Goal: Task Accomplishment & Management: Manage account settings

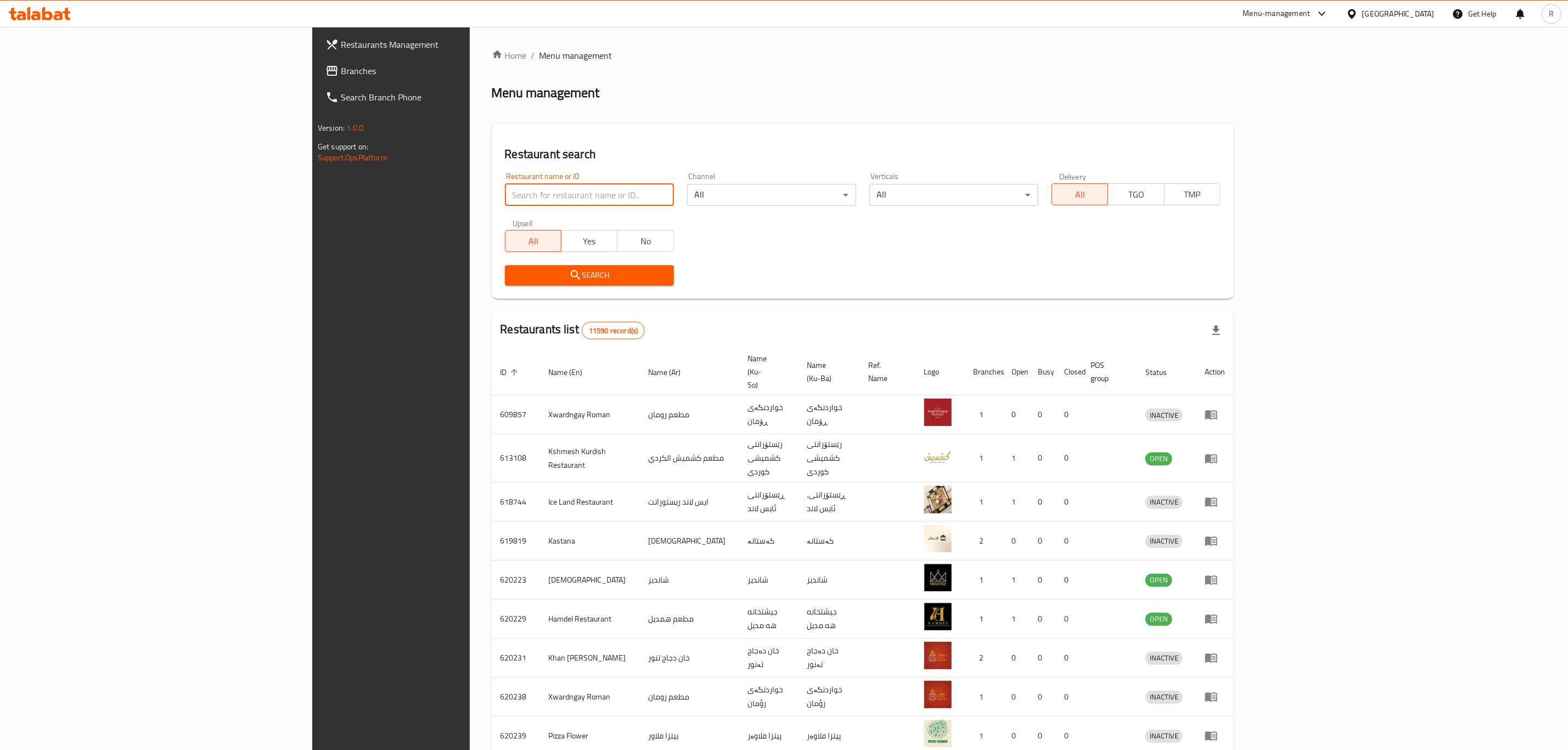
click at [505, 188] on input "search" at bounding box center [589, 194] width 169 height 22
type input "harem swee"
click at [514, 278] on span "Search" at bounding box center [589, 275] width 152 height 14
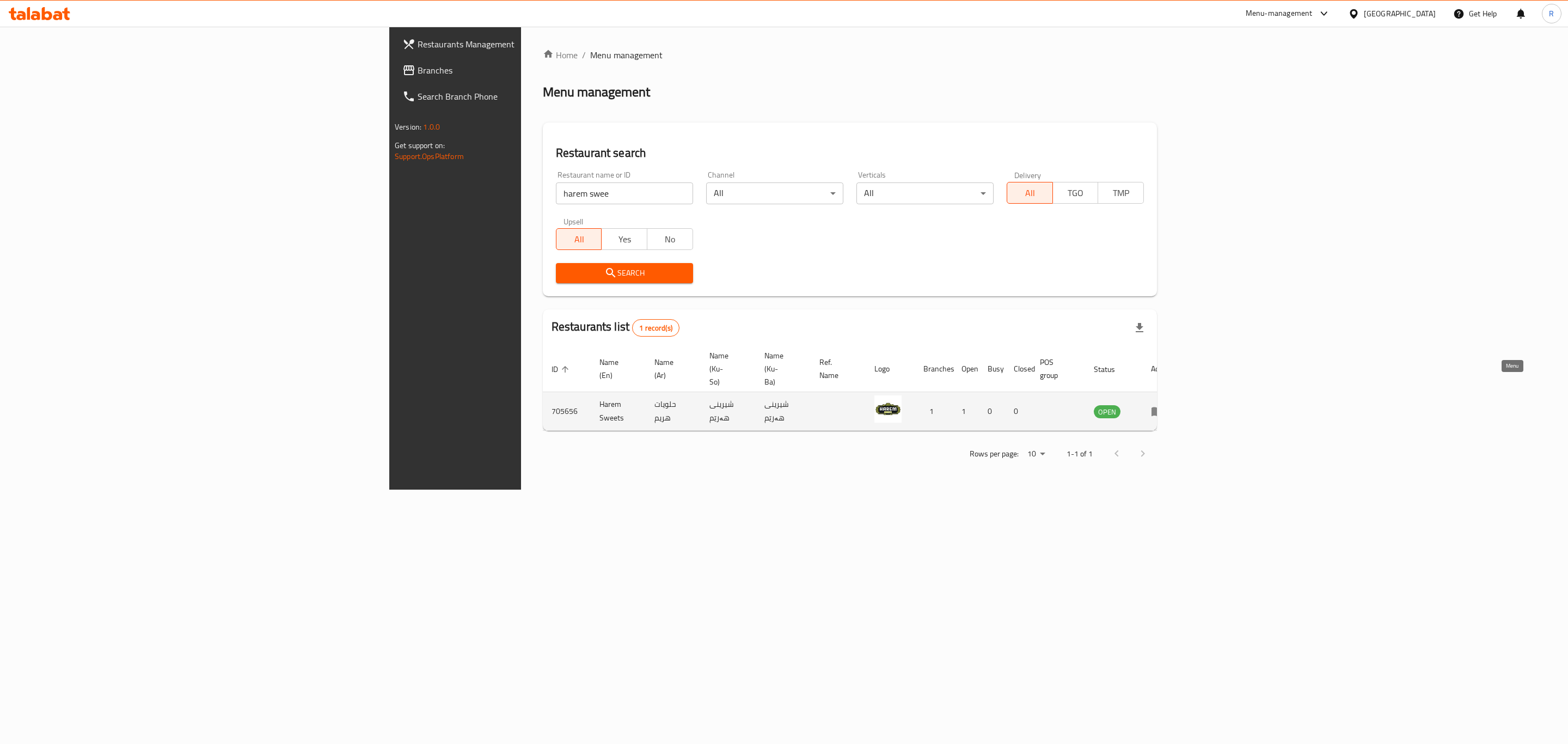
click at [1164, 405] on icon "enhanced table" at bounding box center [1158, 411] width 13 height 13
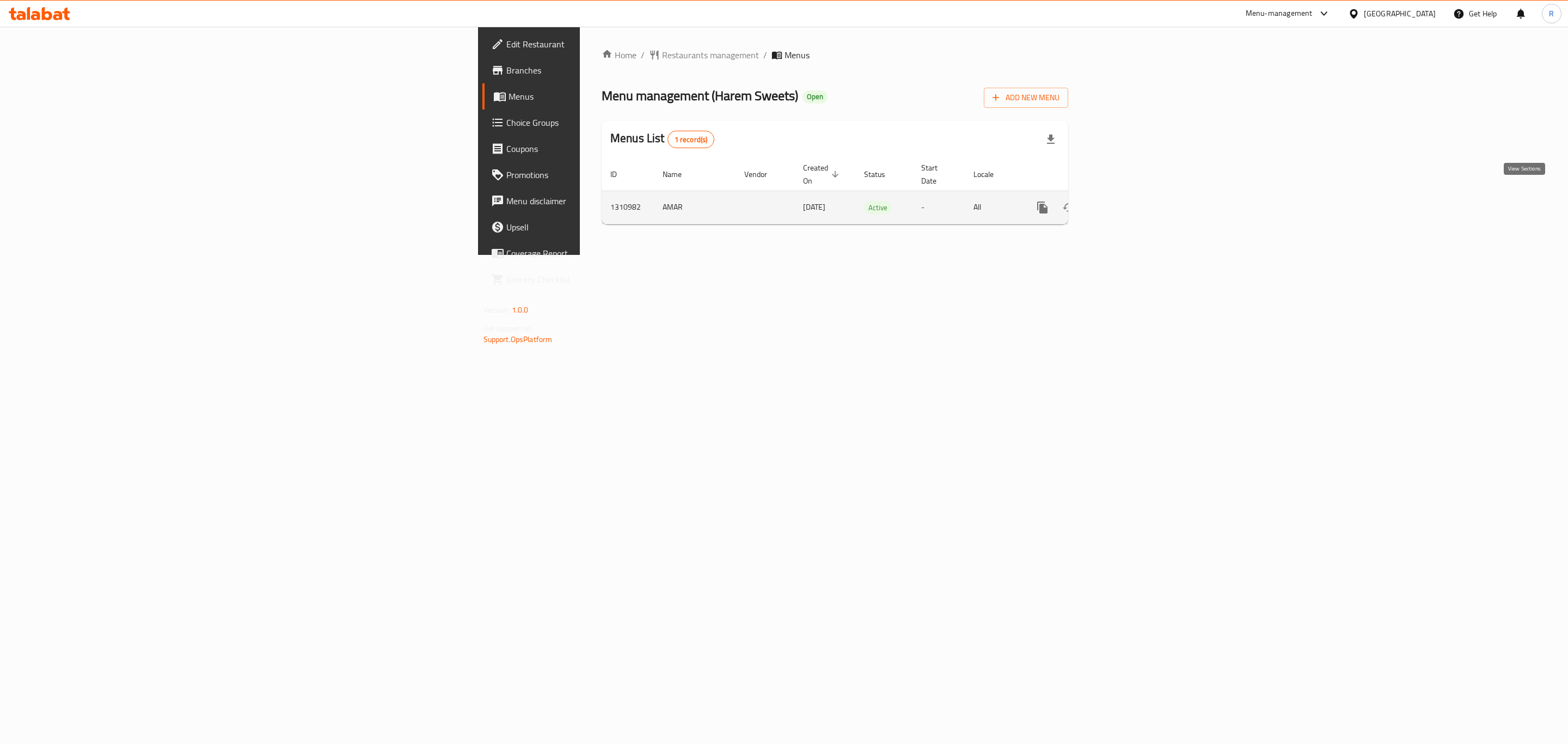
click at [1128, 201] on icon "enhanced table" at bounding box center [1121, 207] width 13 height 13
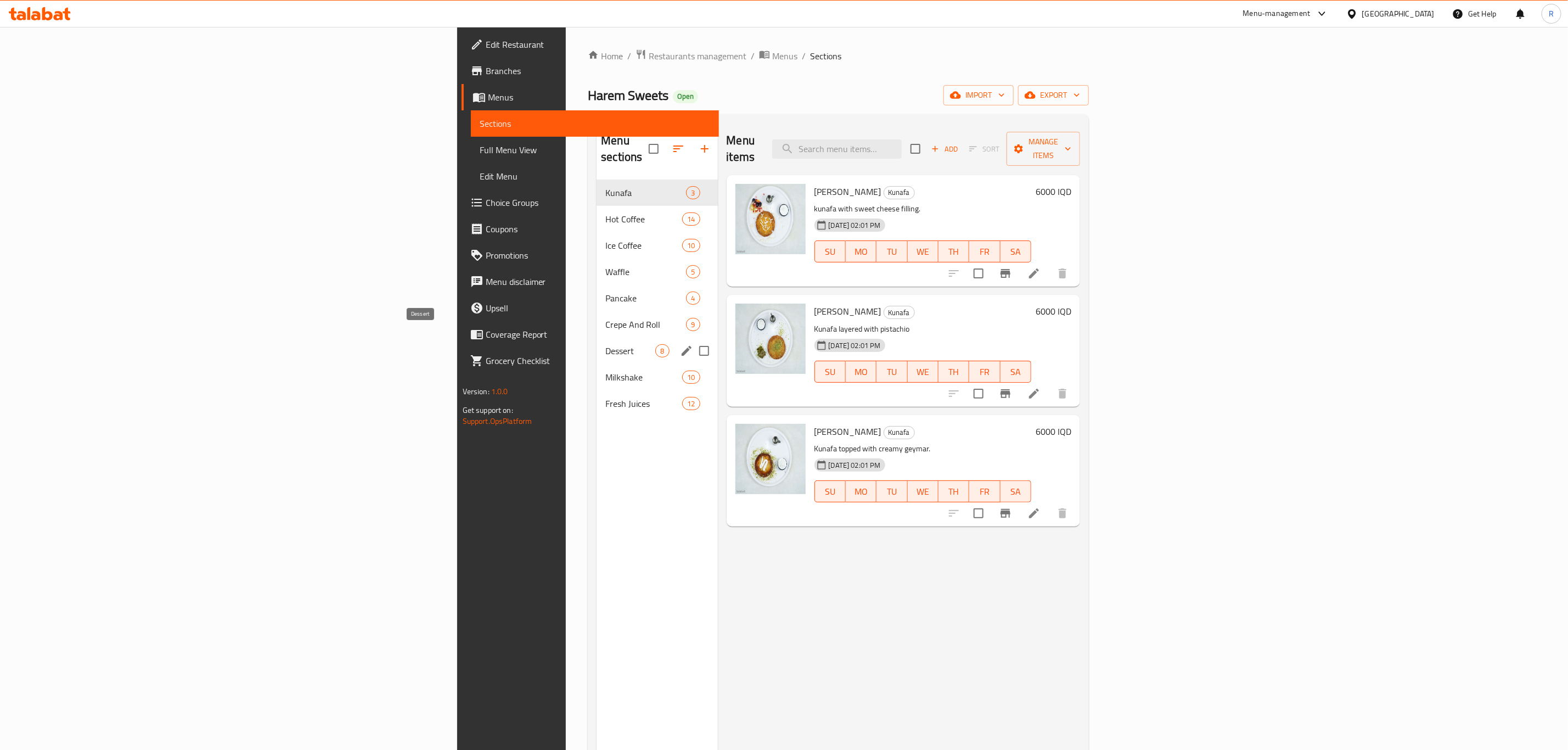
click at [605, 344] on span "Dessert" at bounding box center [630, 351] width 50 height 13
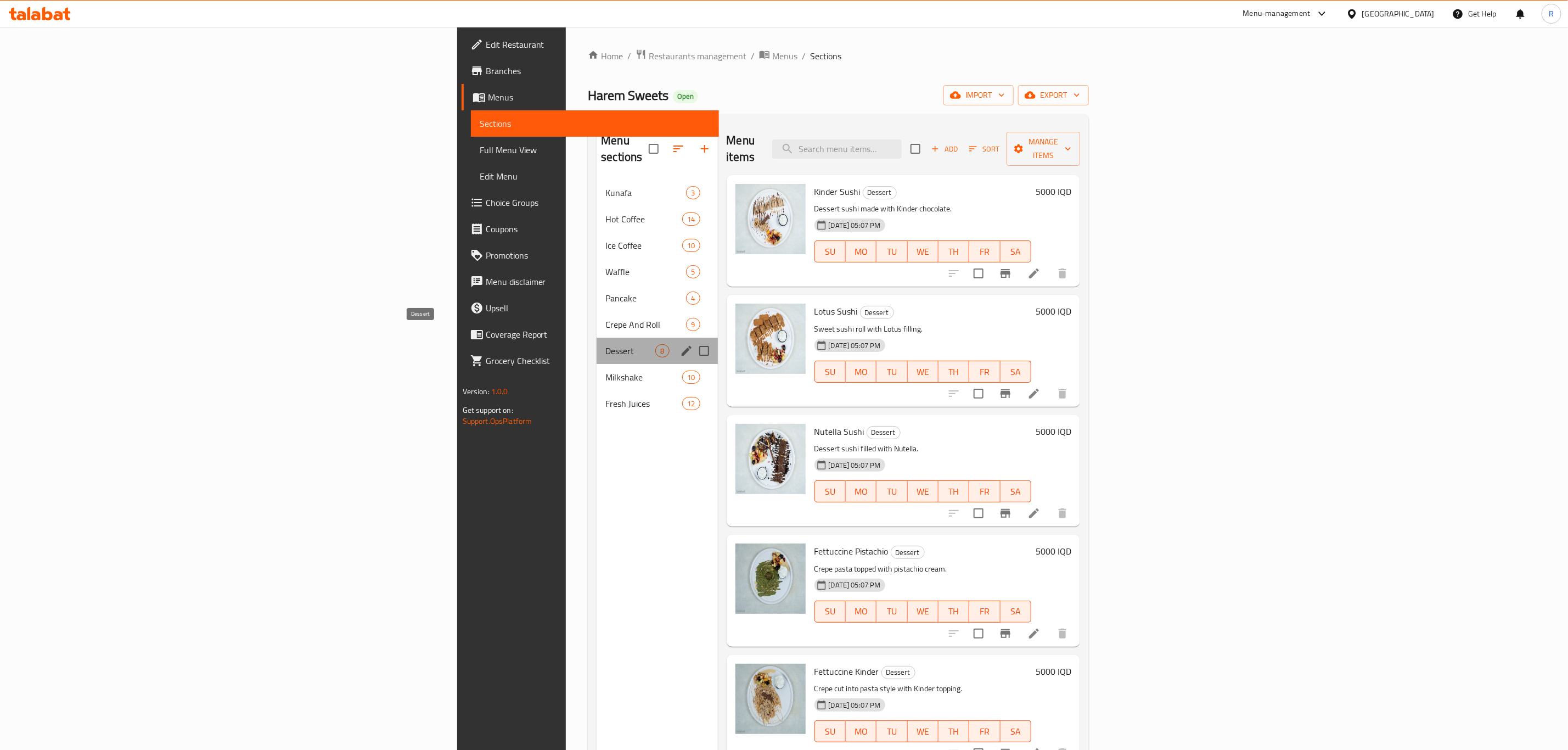
click at [605, 344] on span "Dessert" at bounding box center [630, 351] width 50 height 13
click at [680, 344] on icon "edit" at bounding box center [687, 351] width 13 height 13
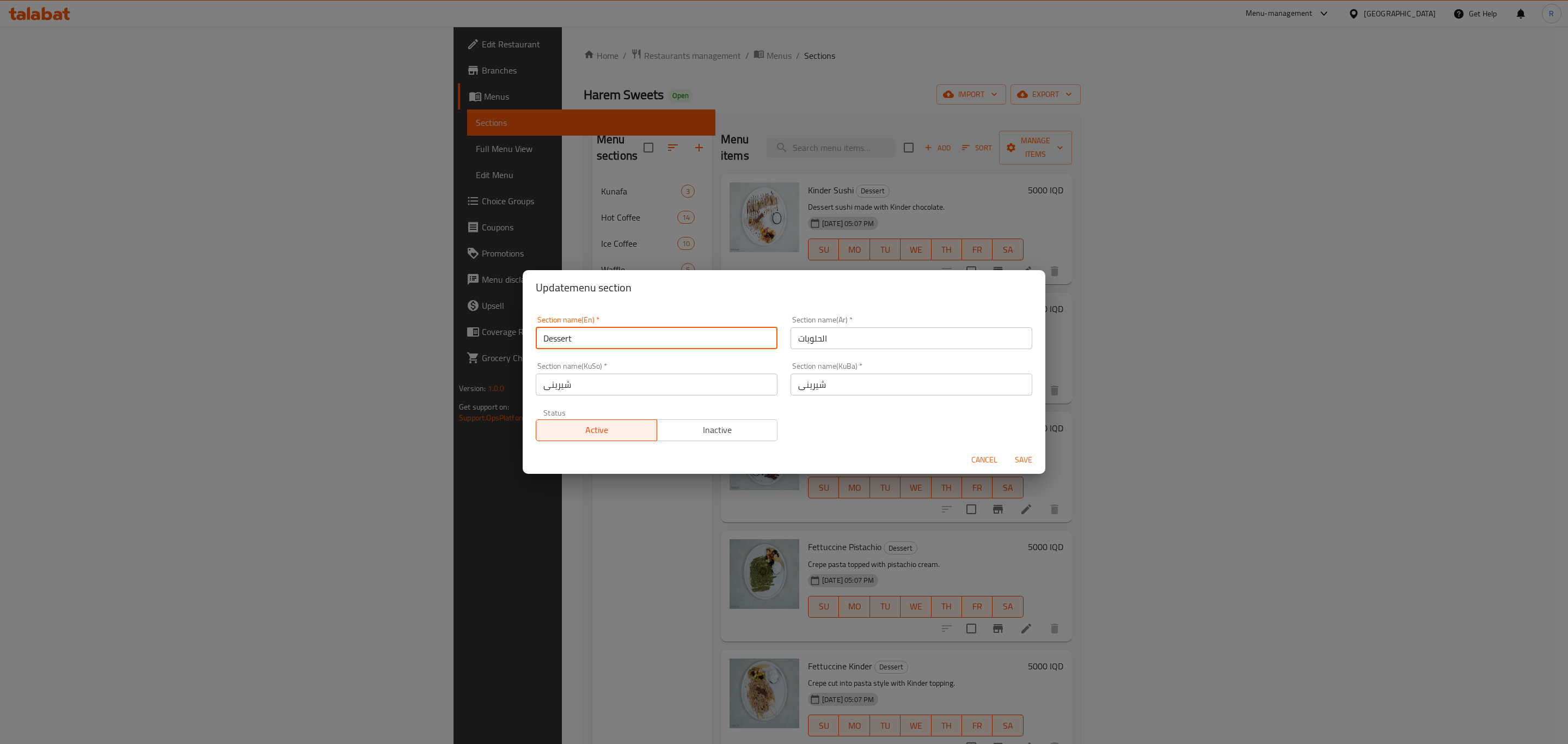
drag, startPoint x: 586, startPoint y: 341, endPoint x: 549, endPoint y: 348, distance: 37.7
click at [549, 348] on input "Dessert" at bounding box center [657, 338] width 242 height 22
click at [549, 345] on input "Dessert" at bounding box center [657, 338] width 242 height 22
click at [574, 335] on input "Dessert" at bounding box center [657, 338] width 242 height 22
click at [587, 338] on input "Dessert" at bounding box center [657, 338] width 242 height 22
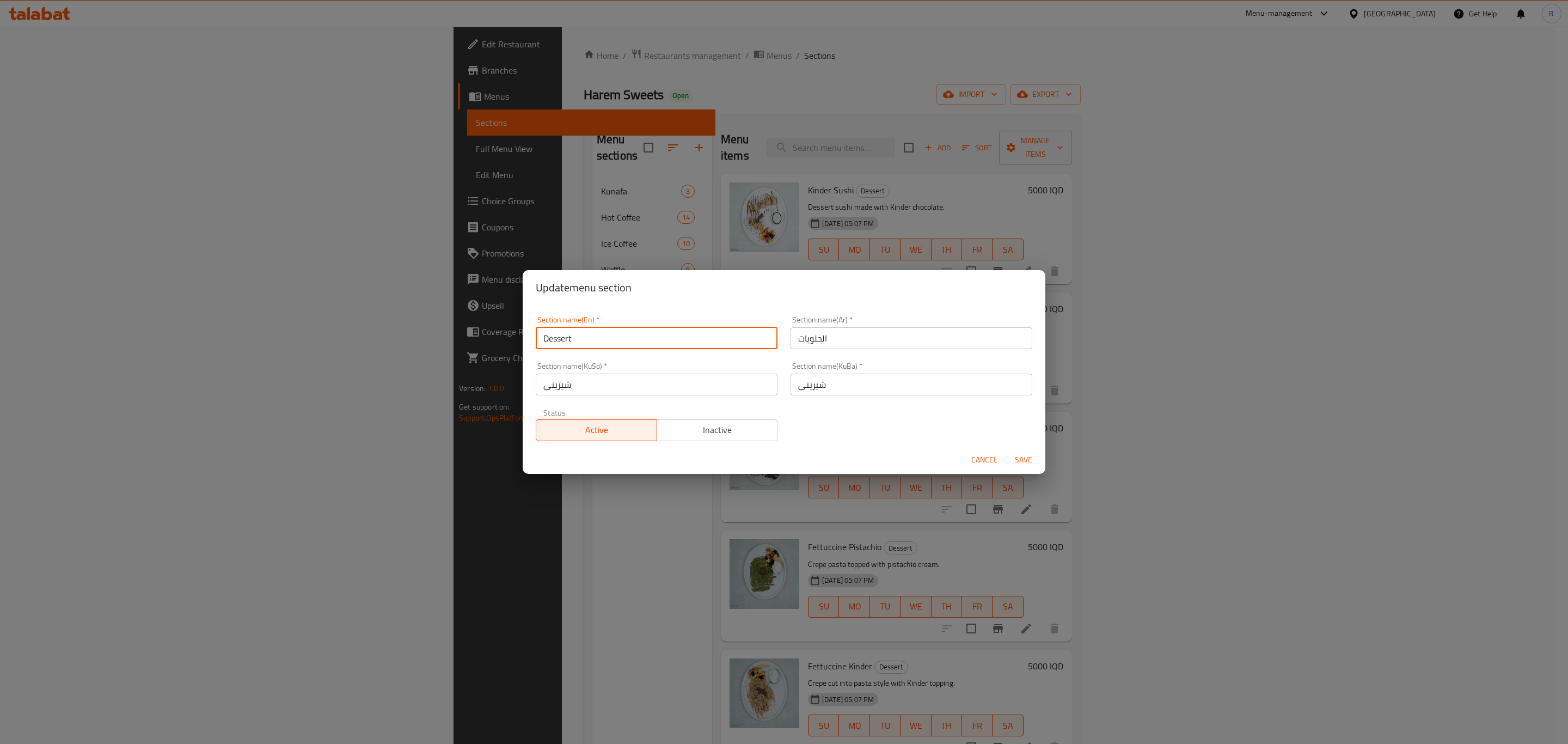
drag, startPoint x: 586, startPoint y: 338, endPoint x: 552, endPoint y: 331, distance: 34.7
click at [538, 338] on input "Dessert" at bounding box center [657, 338] width 242 height 22
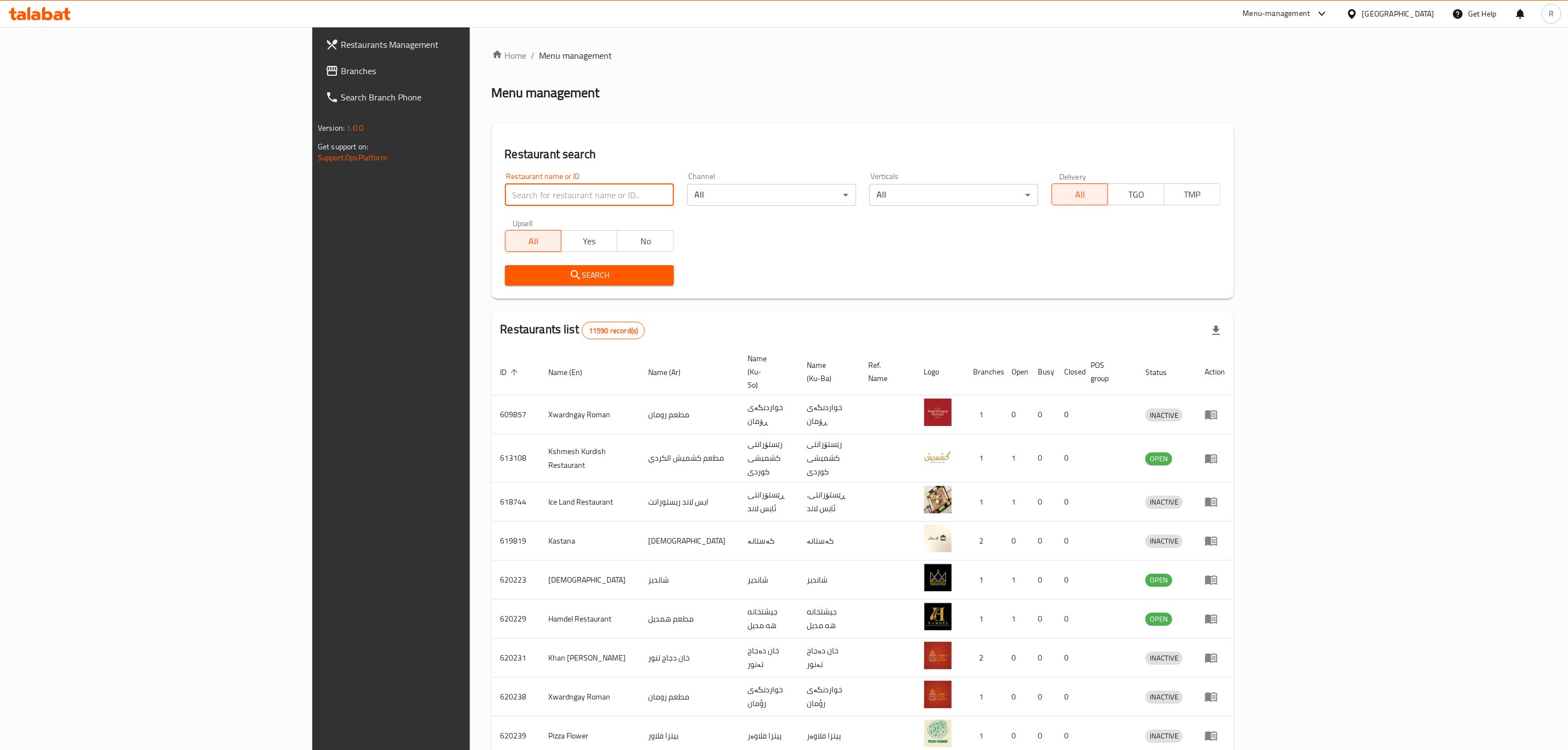
click at [521, 196] on input "search" at bounding box center [589, 194] width 169 height 22
type input "ا"
type input "halawiyat d"
click button "Search" at bounding box center [589, 275] width 169 height 21
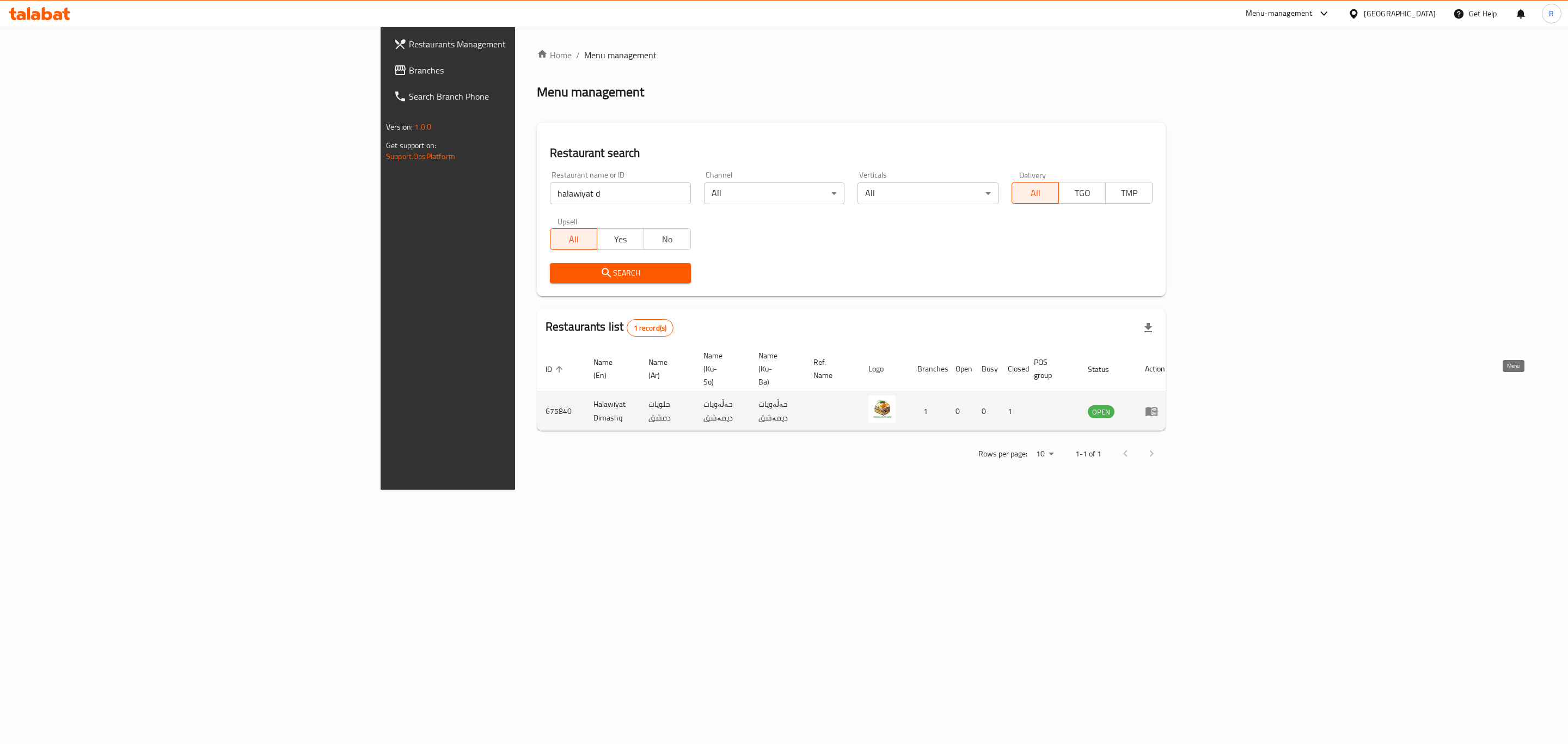
click at [1158, 407] on icon "enhanced table" at bounding box center [1152, 412] width 12 height 9
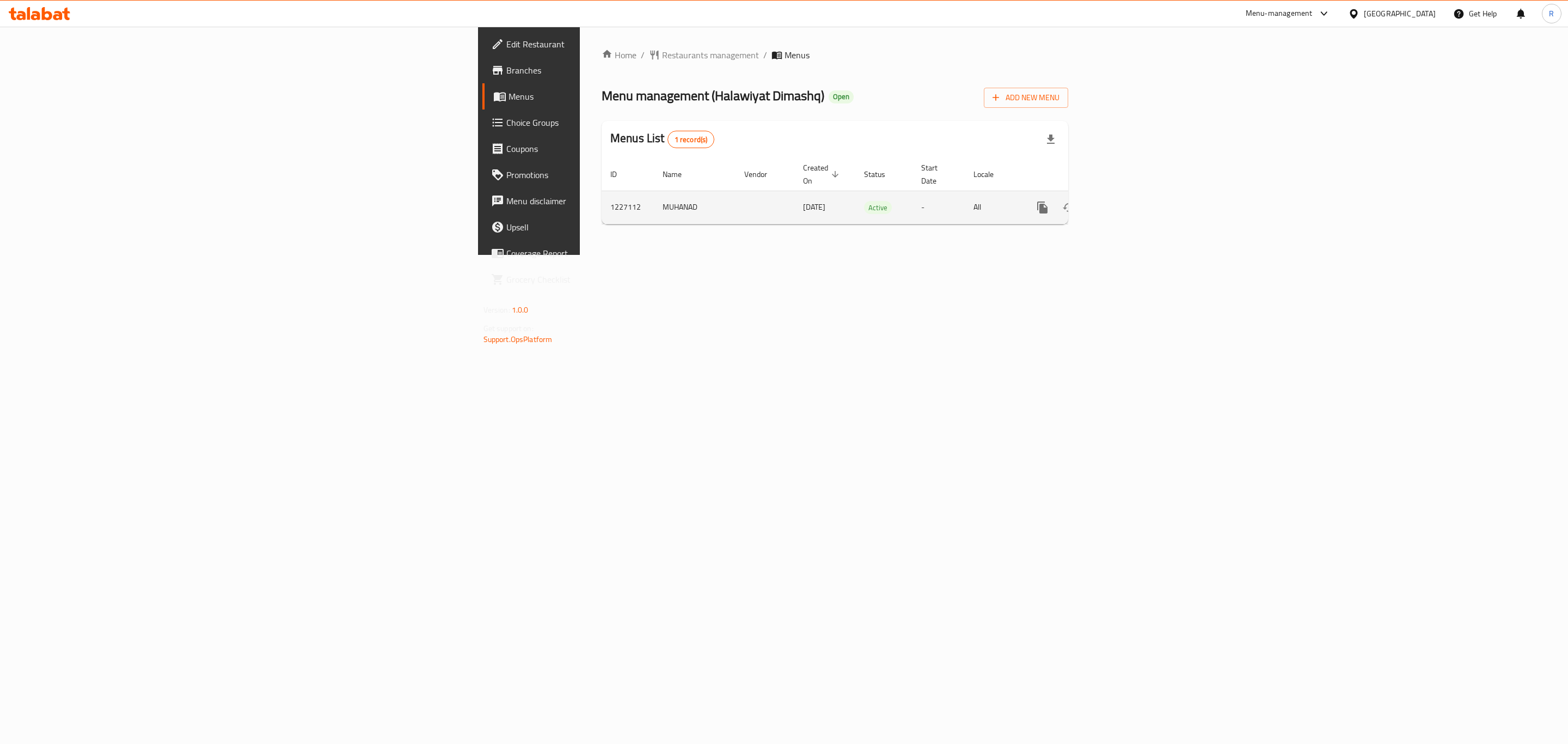
click at [1128, 201] on icon "enhanced table" at bounding box center [1121, 207] width 13 height 13
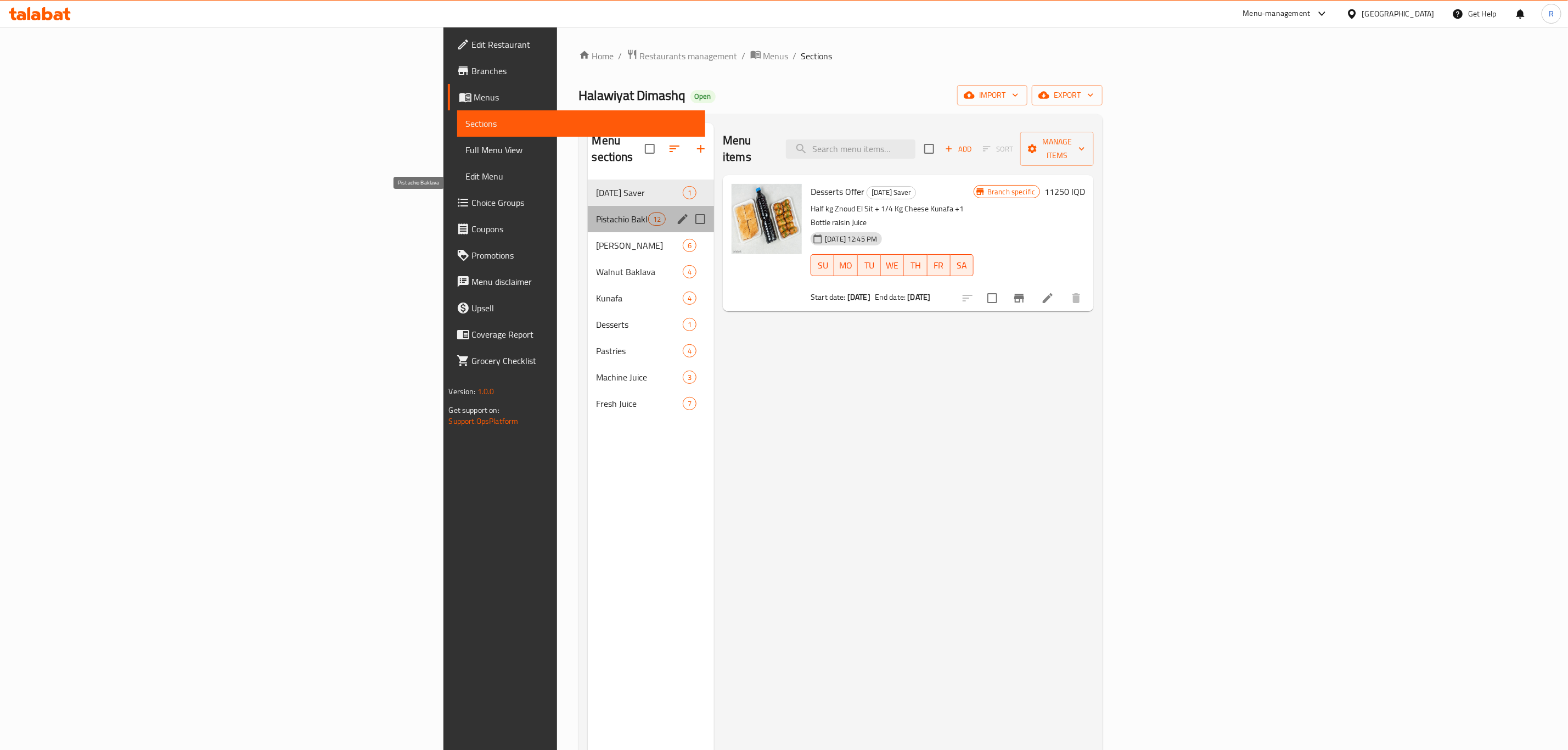
click at [597, 212] on span "Pistachio Baklava" at bounding box center [623, 219] width 52 height 13
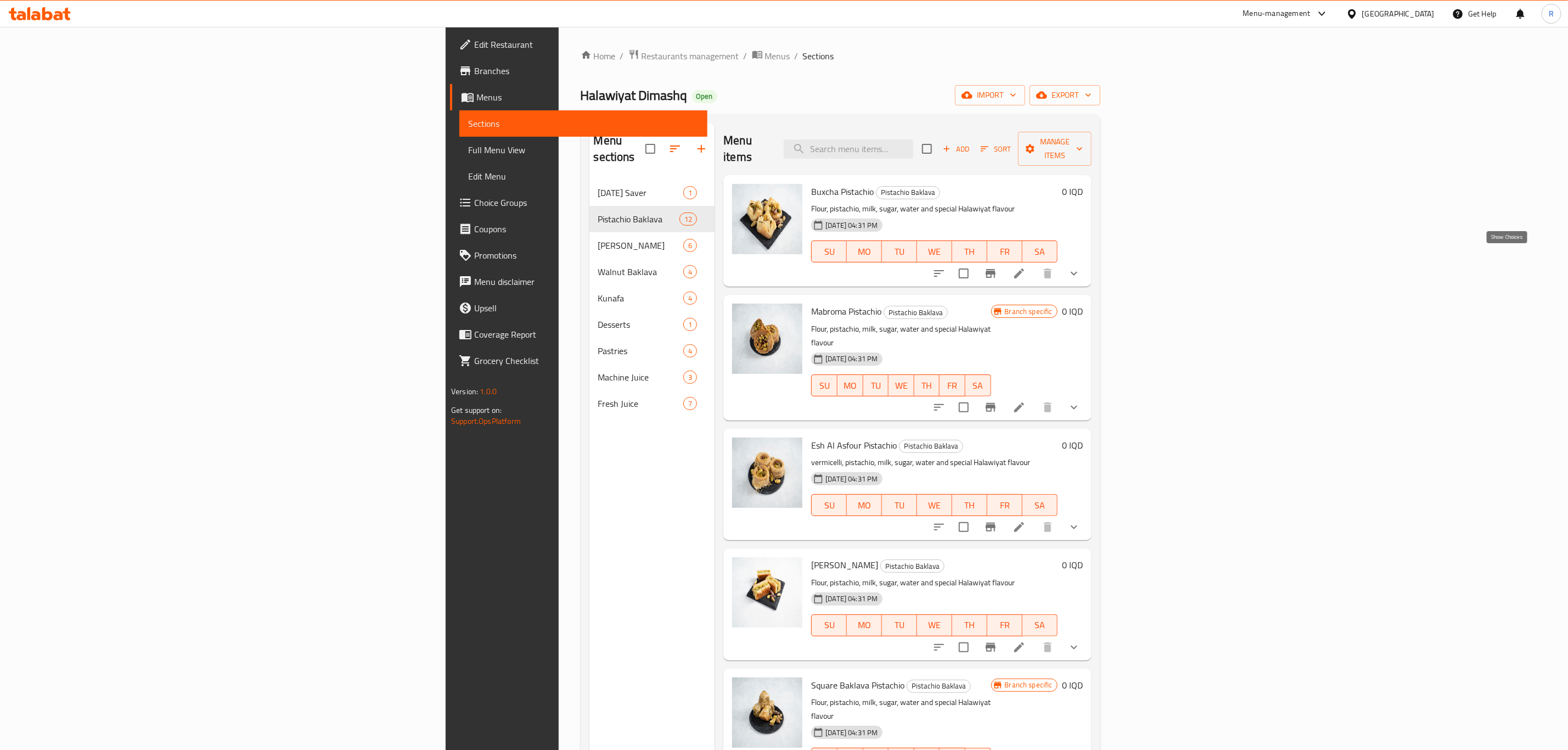
click at [1080, 267] on icon "show more" at bounding box center [1074, 274] width 13 height 13
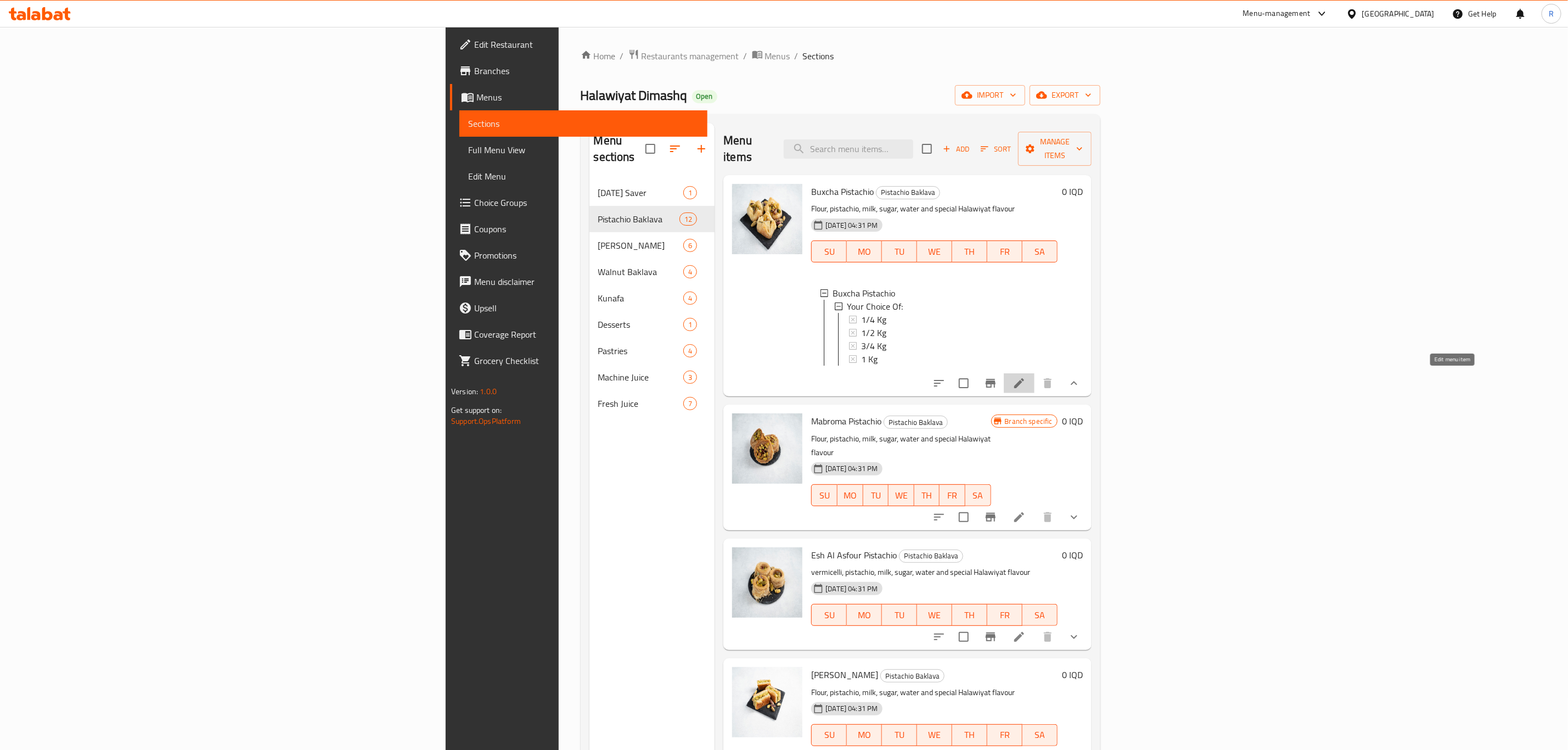
click at [1026, 378] on icon at bounding box center [1019, 383] width 13 height 13
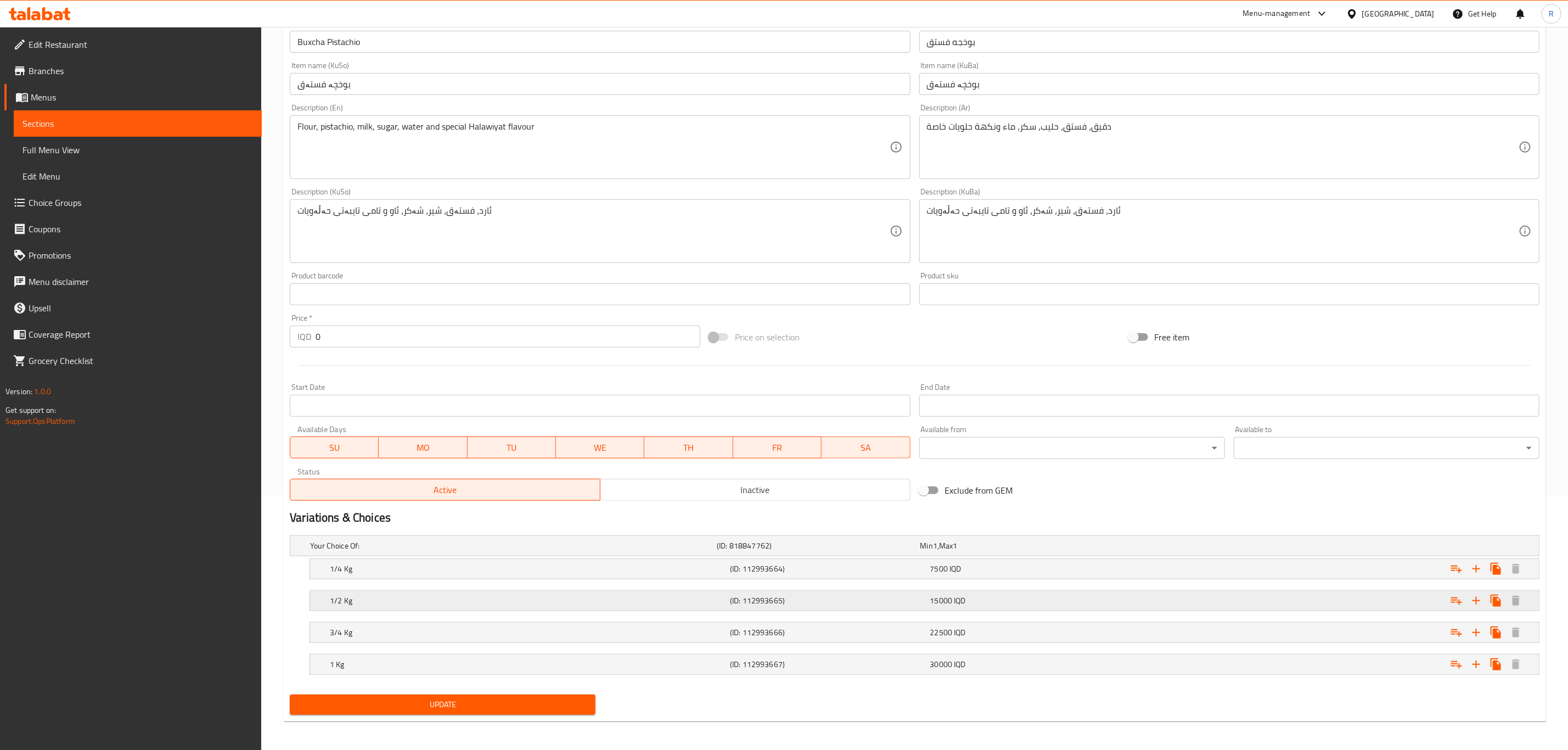
scroll to position [259, 0]
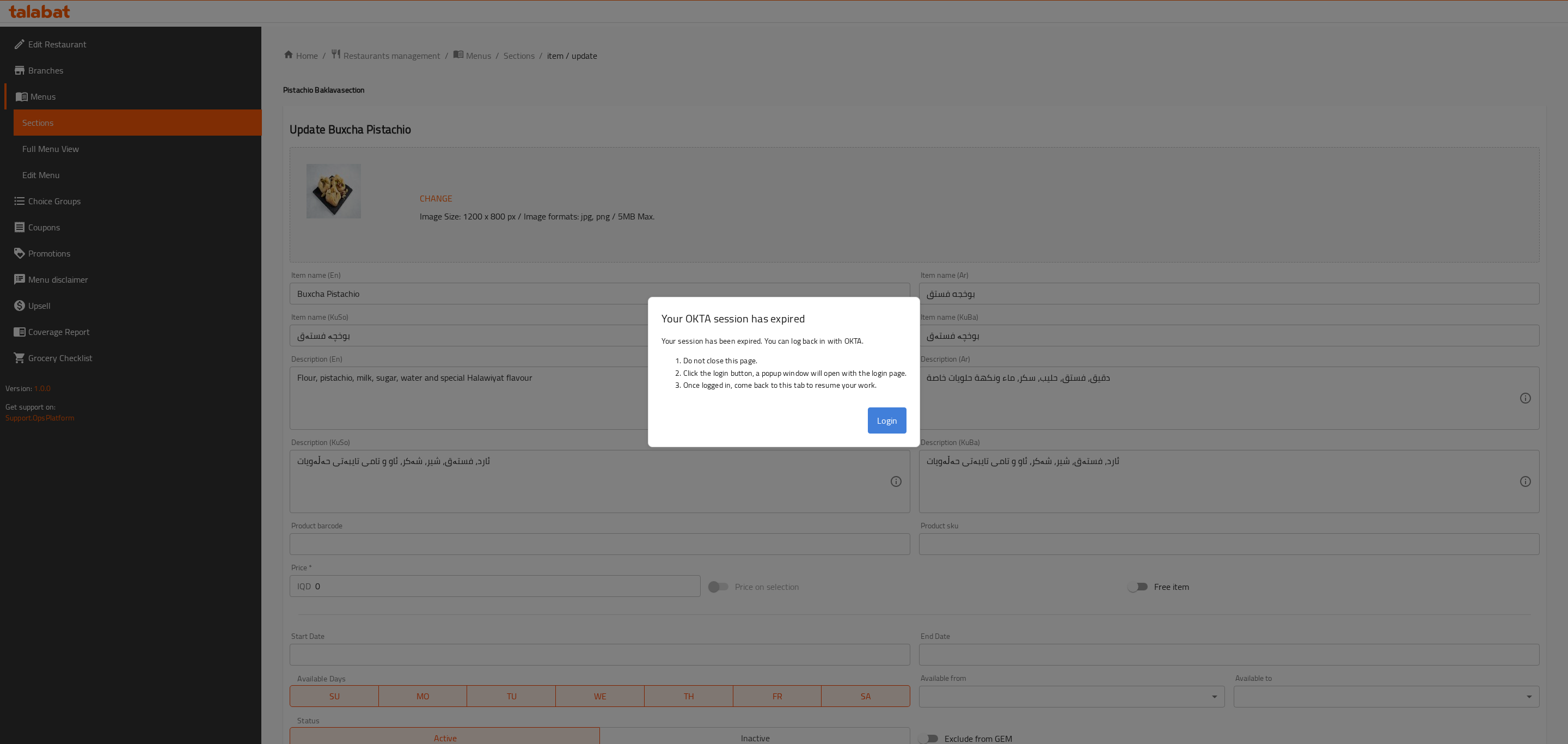
scroll to position [257, 0]
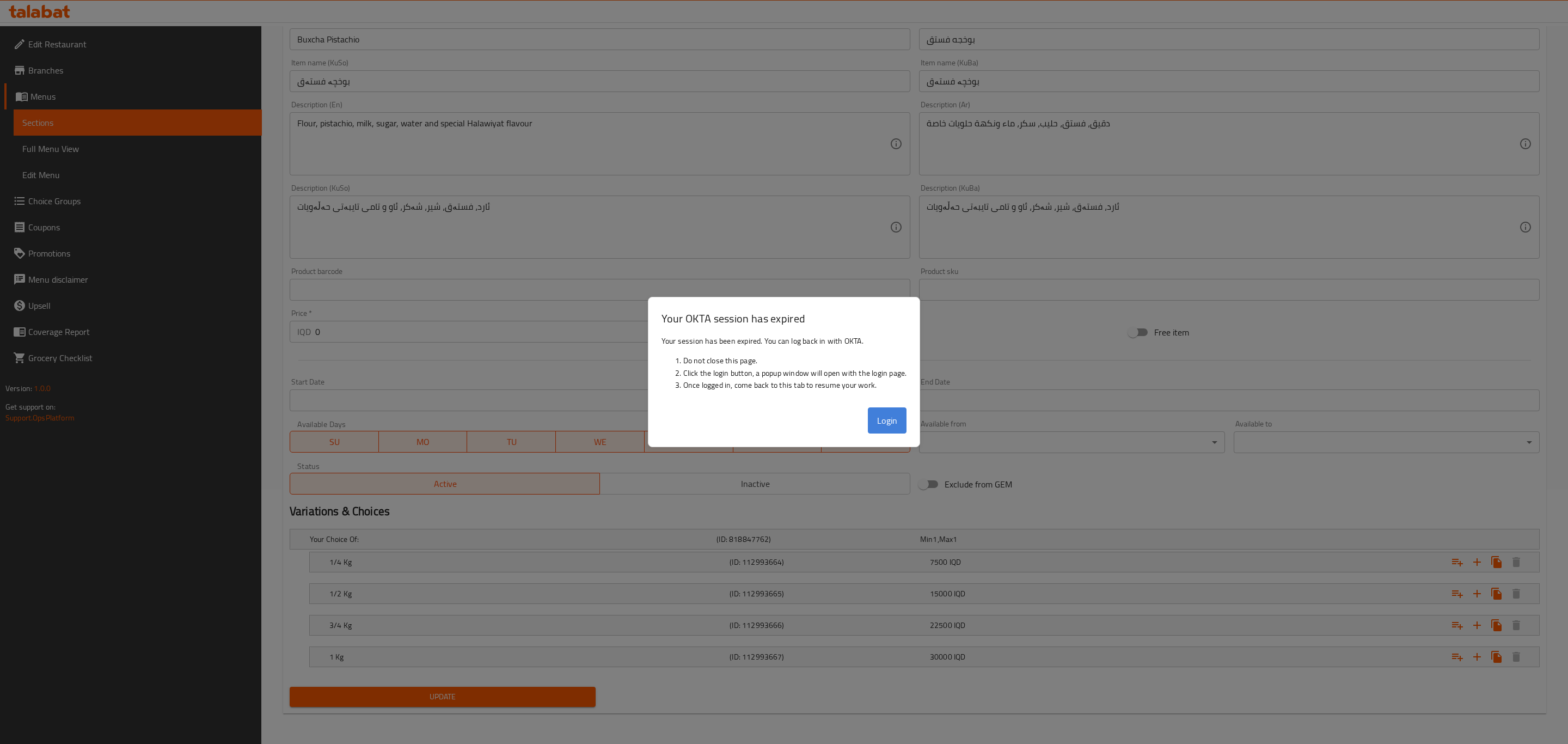
click at [892, 417] on button "Login" at bounding box center [887, 421] width 39 height 26
click at [643, 126] on div at bounding box center [784, 372] width 1568 height 744
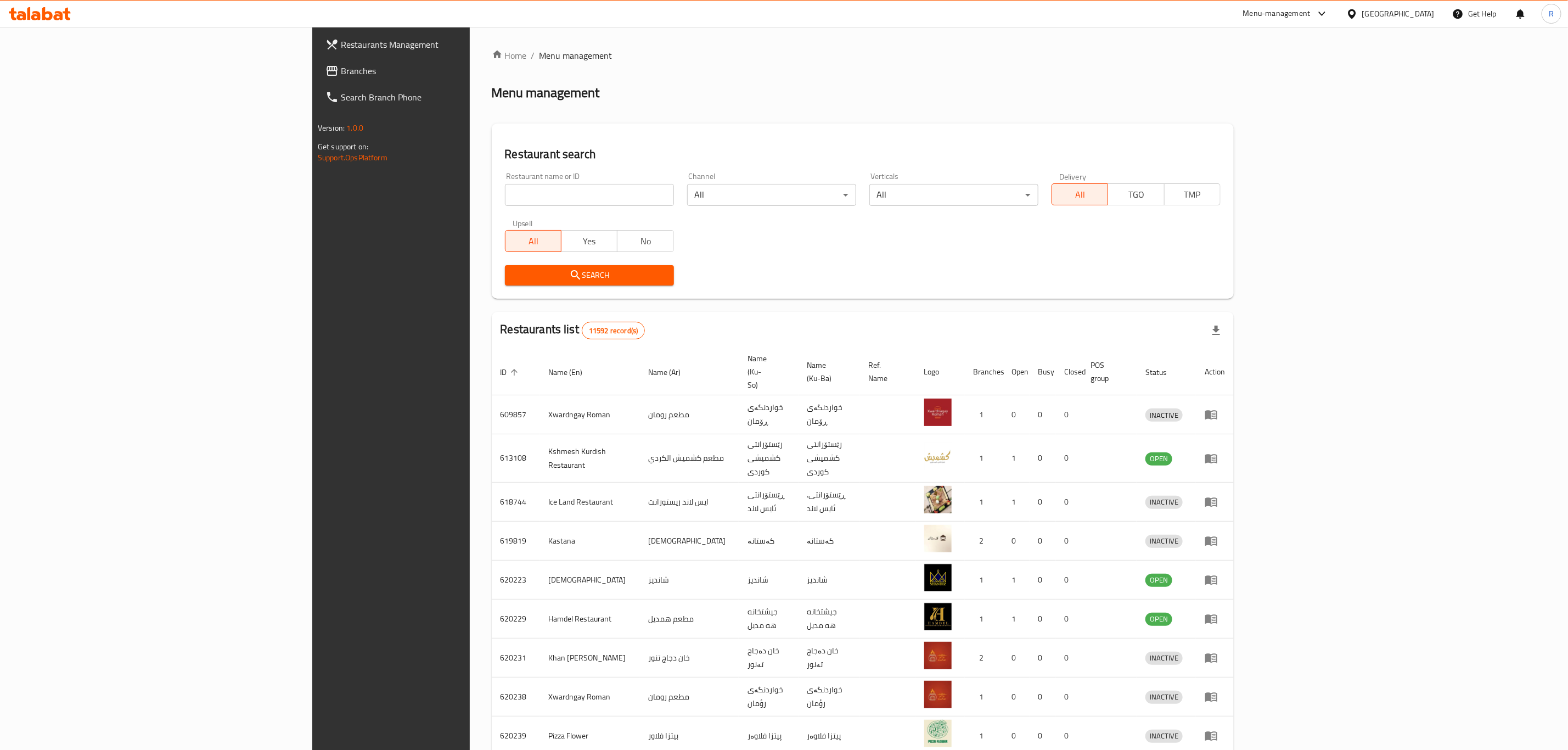
click at [505, 199] on input "search" at bounding box center [589, 194] width 169 height 22
paste input "704021"
type input "704021"
click at [514, 280] on span "Search" at bounding box center [589, 275] width 152 height 14
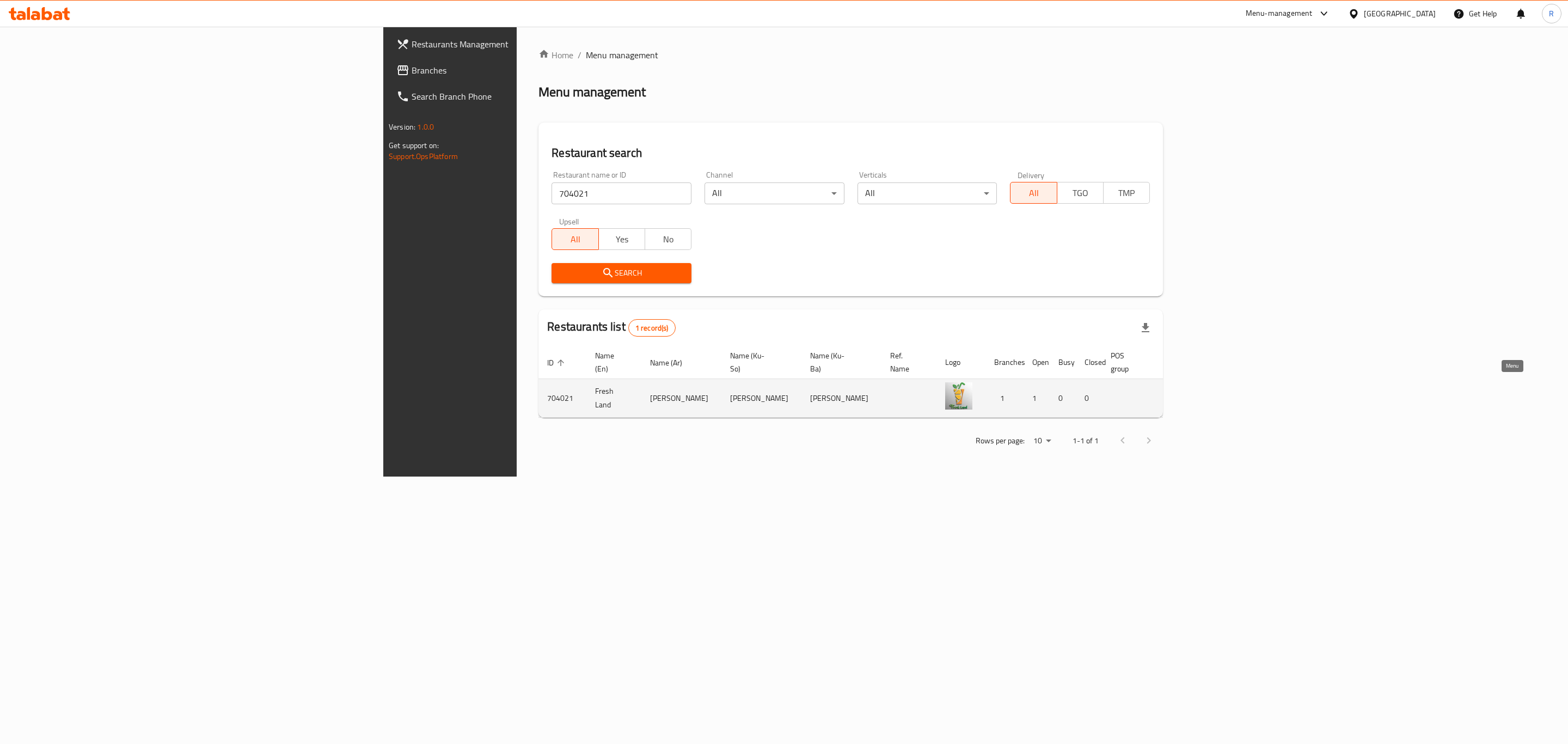
click at [1233, 397] on icon "enhanced table" at bounding box center [1231, 399] width 4 height 5
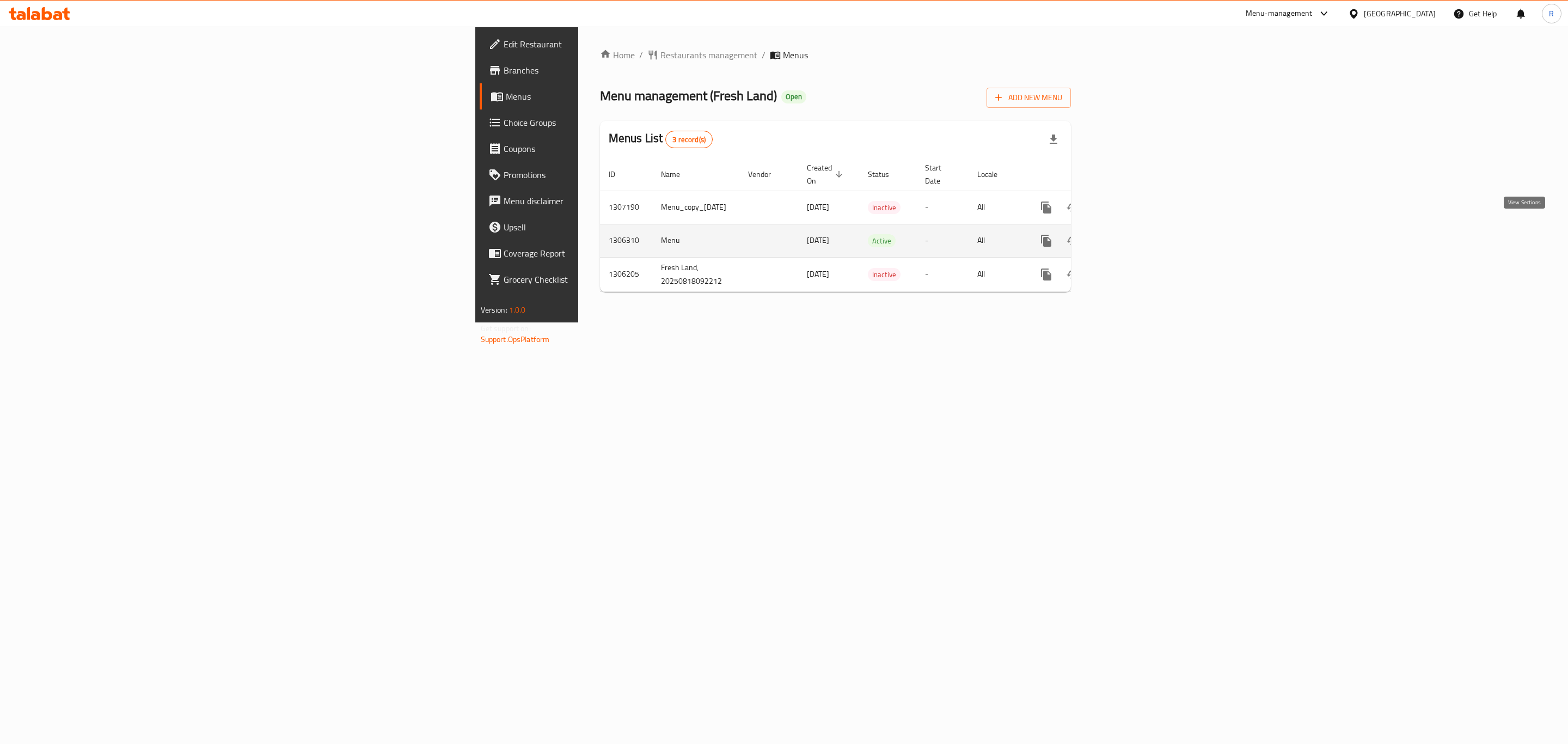
click at [1131, 234] on icon "enhanced table" at bounding box center [1125, 241] width 13 height 13
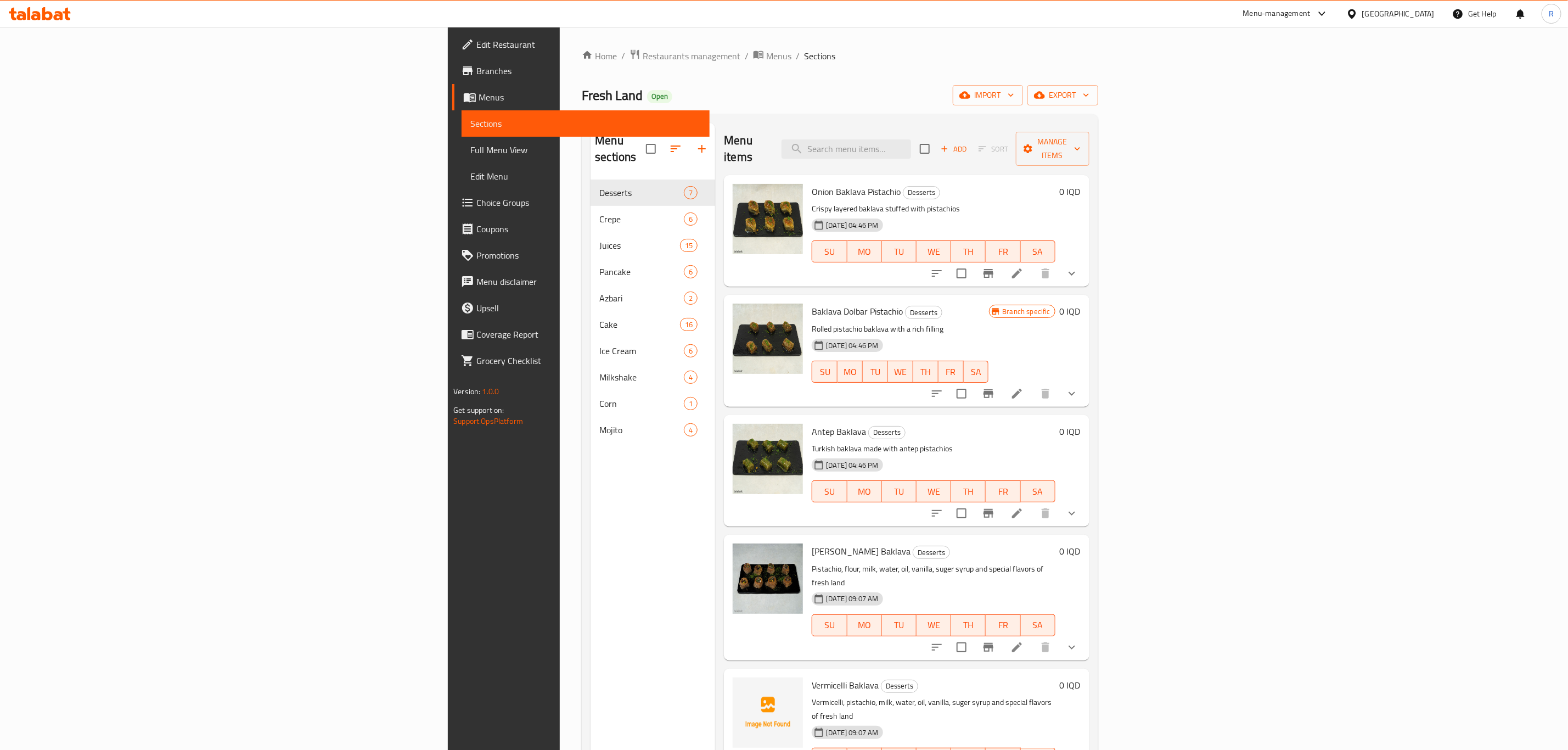
click at [1078, 267] on icon "show more" at bounding box center [1072, 274] width 13 height 13
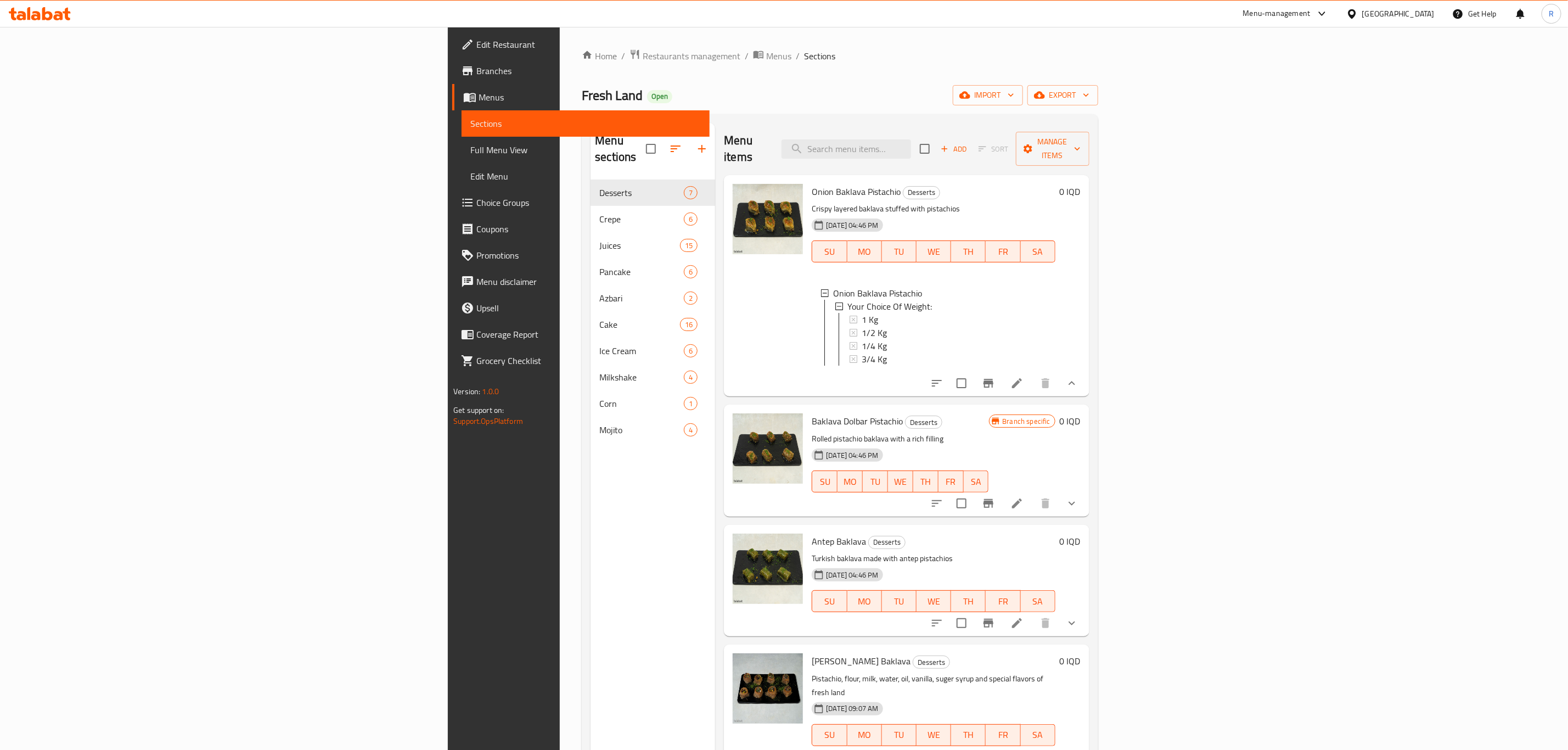
click at [1078, 378] on icon "show more" at bounding box center [1072, 383] width 13 height 13
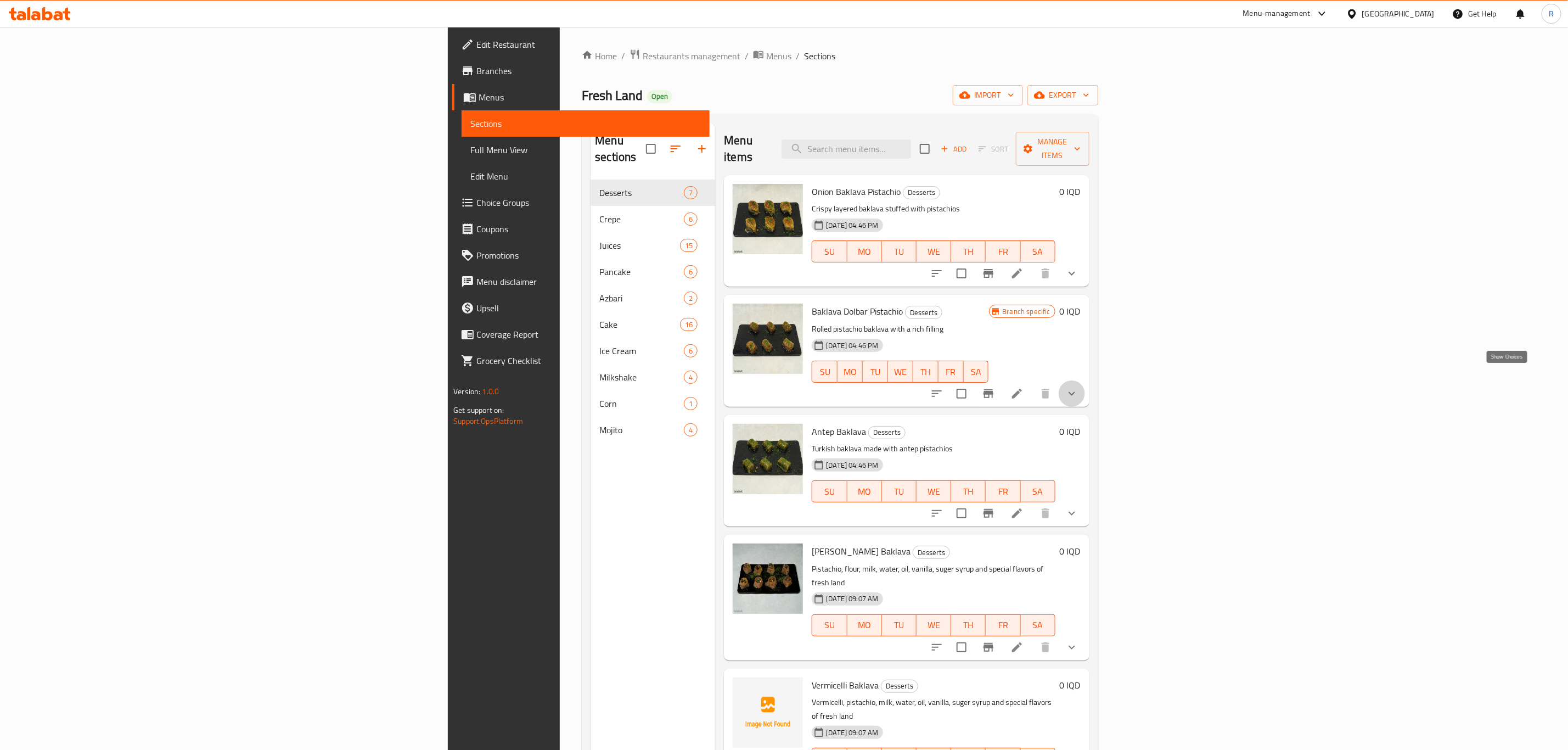
click at [1078, 387] on icon "show more" at bounding box center [1072, 394] width 13 height 13
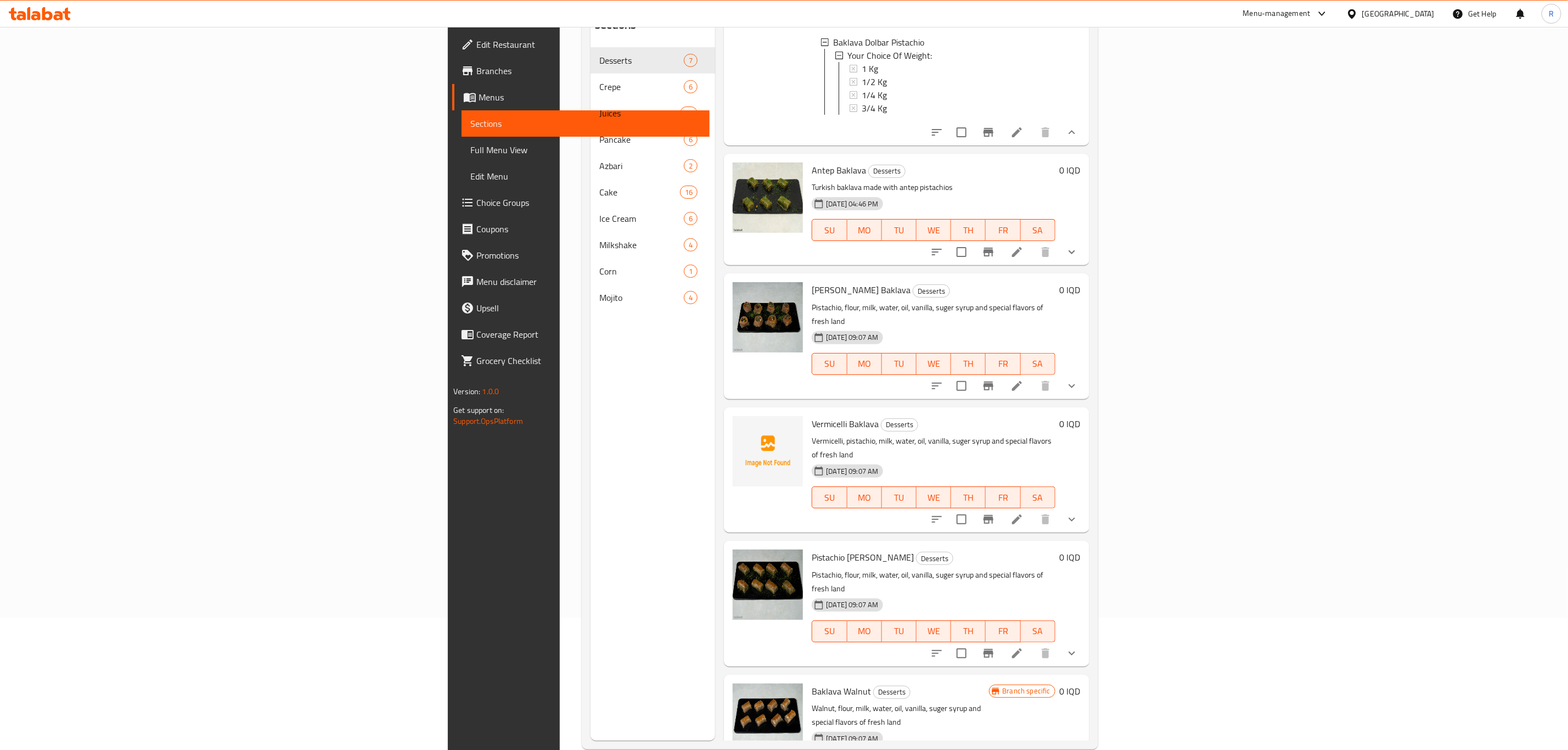
scroll to position [154, 0]
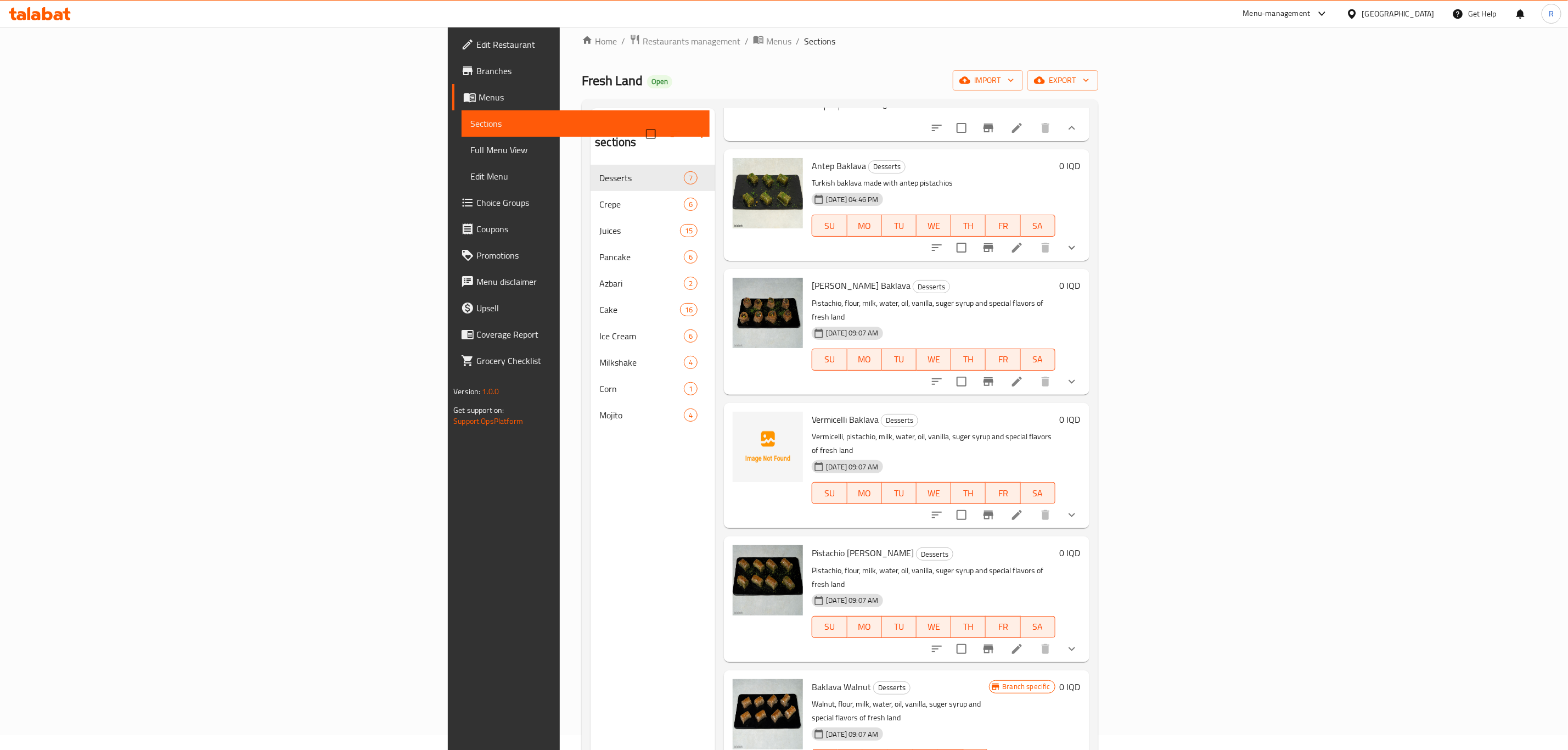
scroll to position [0, 0]
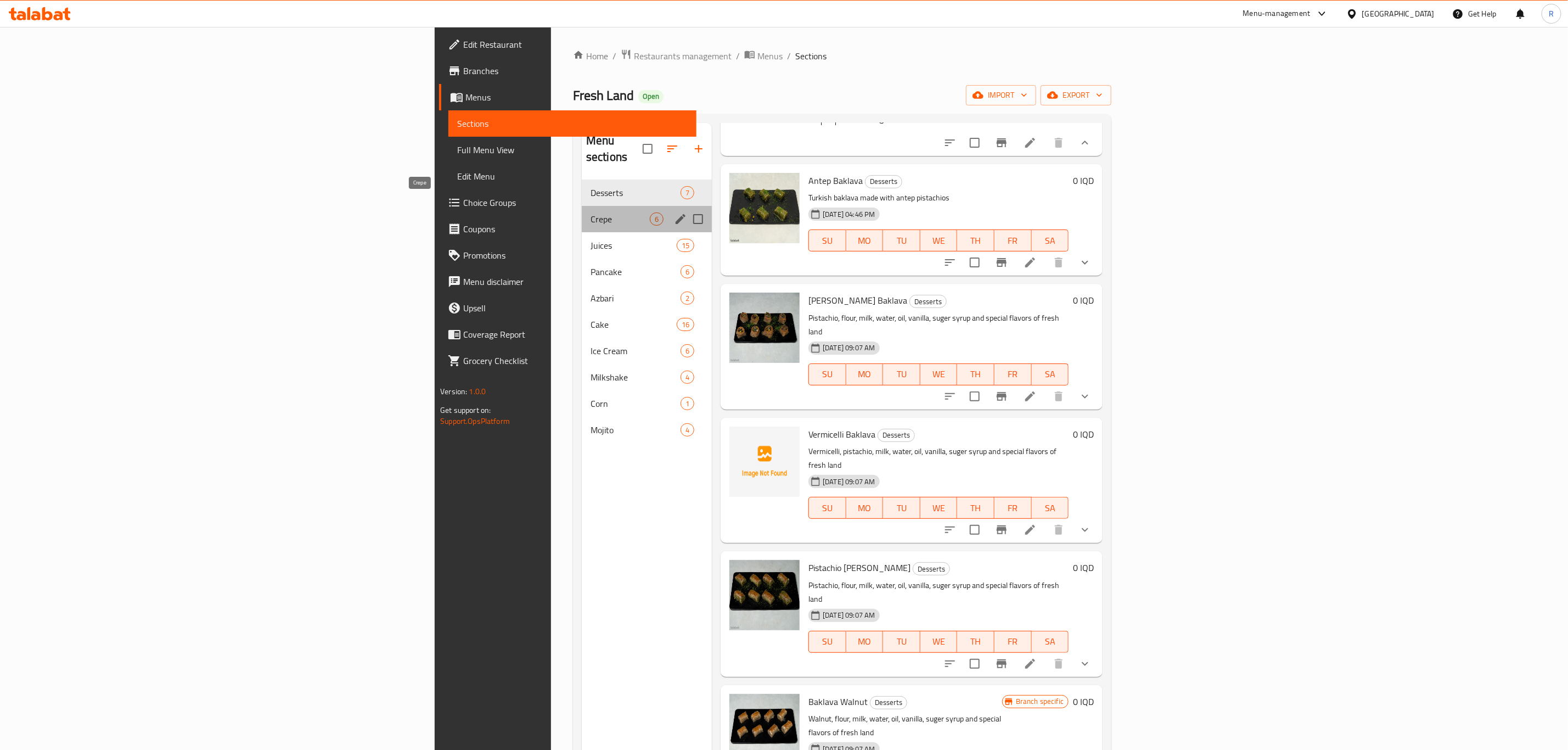
click at [591, 212] on span "Crepe" at bounding box center [620, 219] width 59 height 13
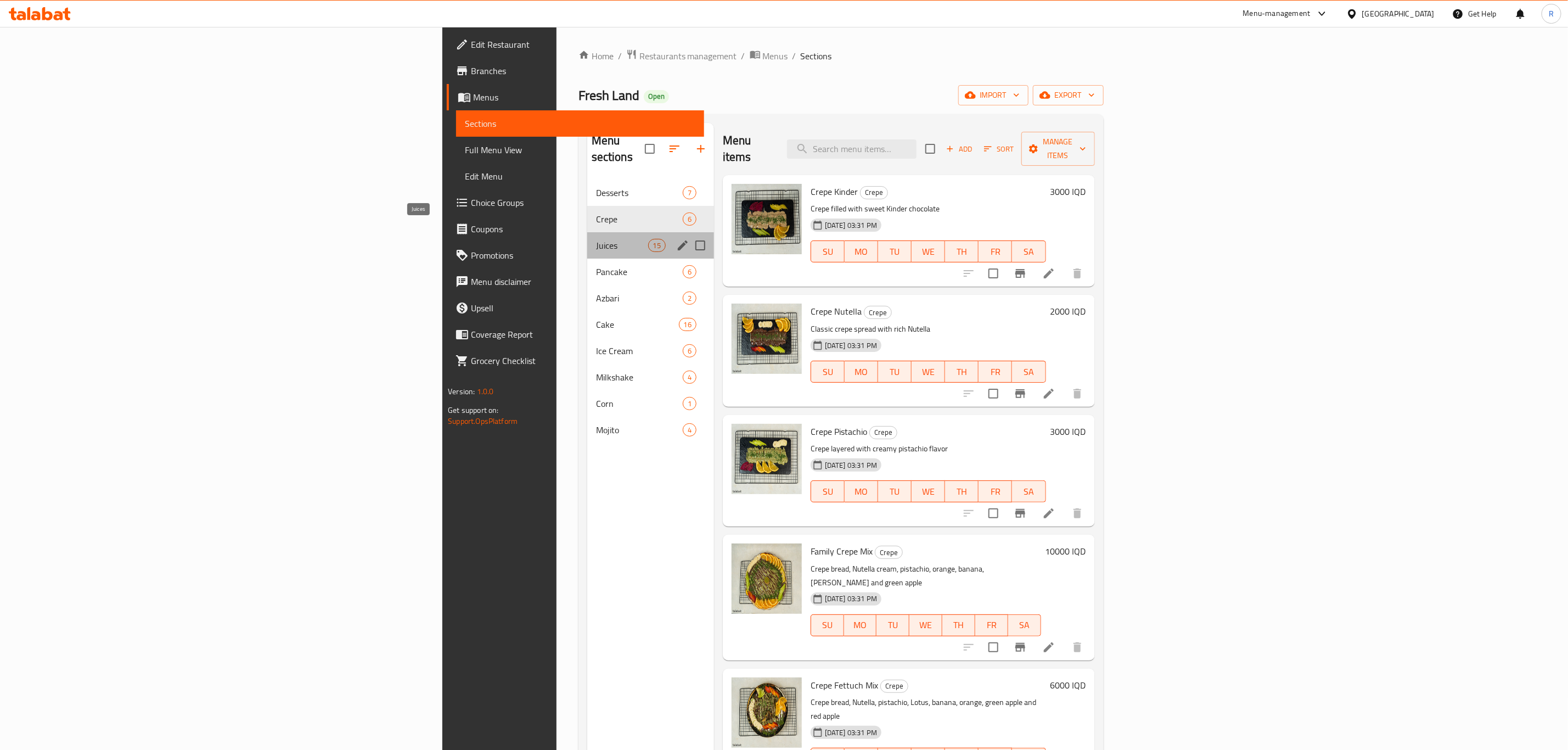
click at [596, 239] on span "Juices" at bounding box center [622, 246] width 52 height 13
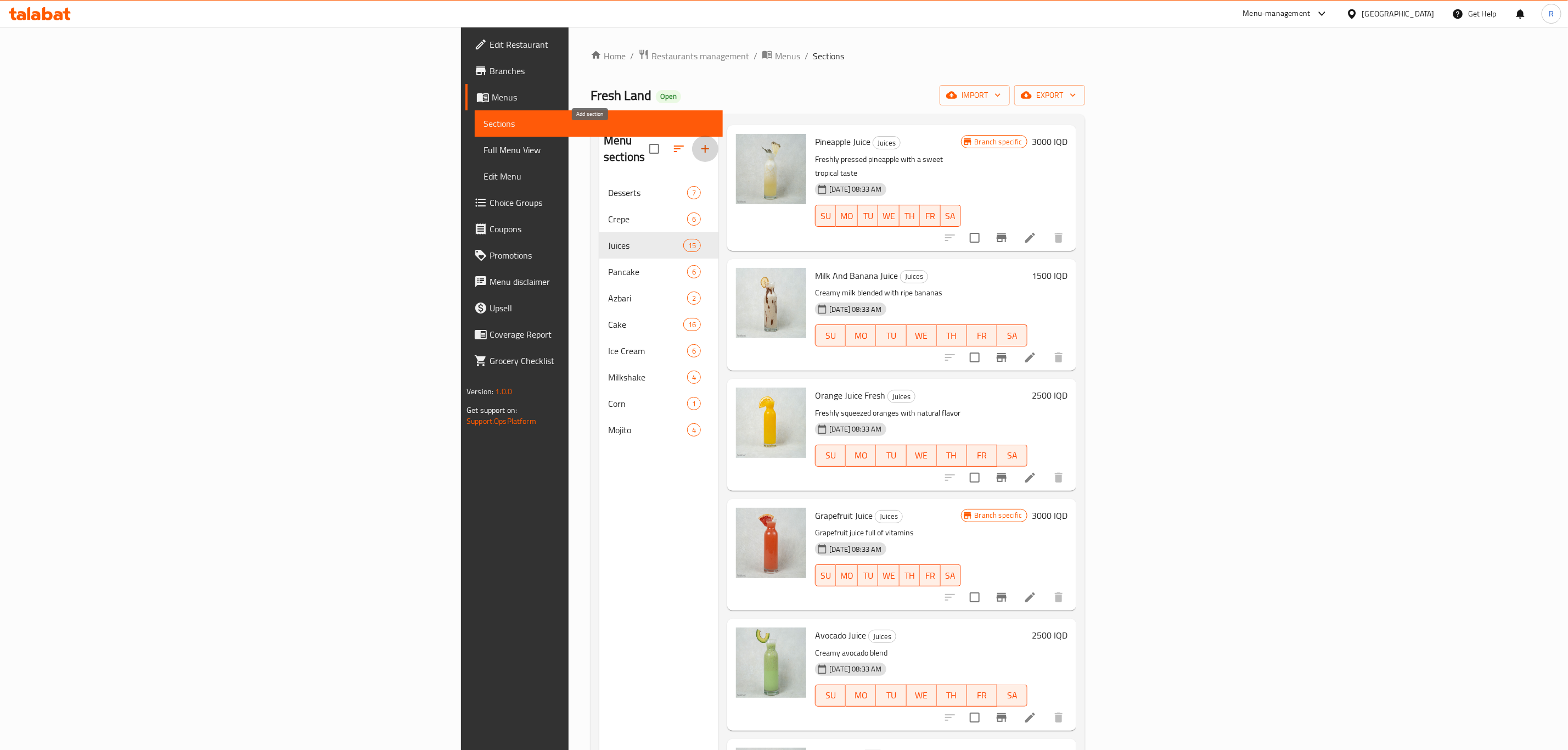
click at [701, 145] on icon "button" at bounding box center [705, 149] width 8 height 8
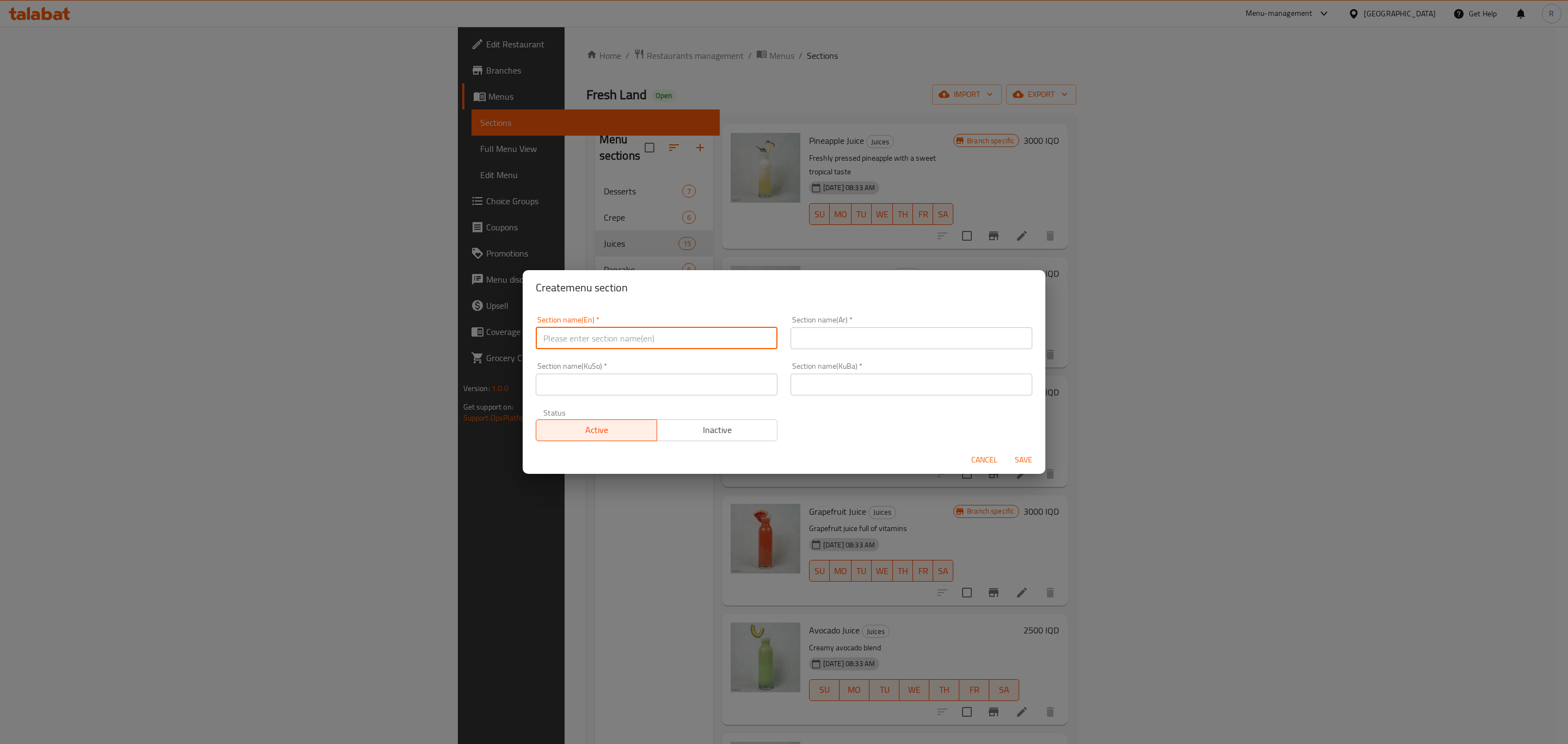
click at [620, 335] on input "text" at bounding box center [657, 338] width 242 height 22
type input "Machine Juices"
click at [876, 335] on input "text" at bounding box center [911, 338] width 242 height 22
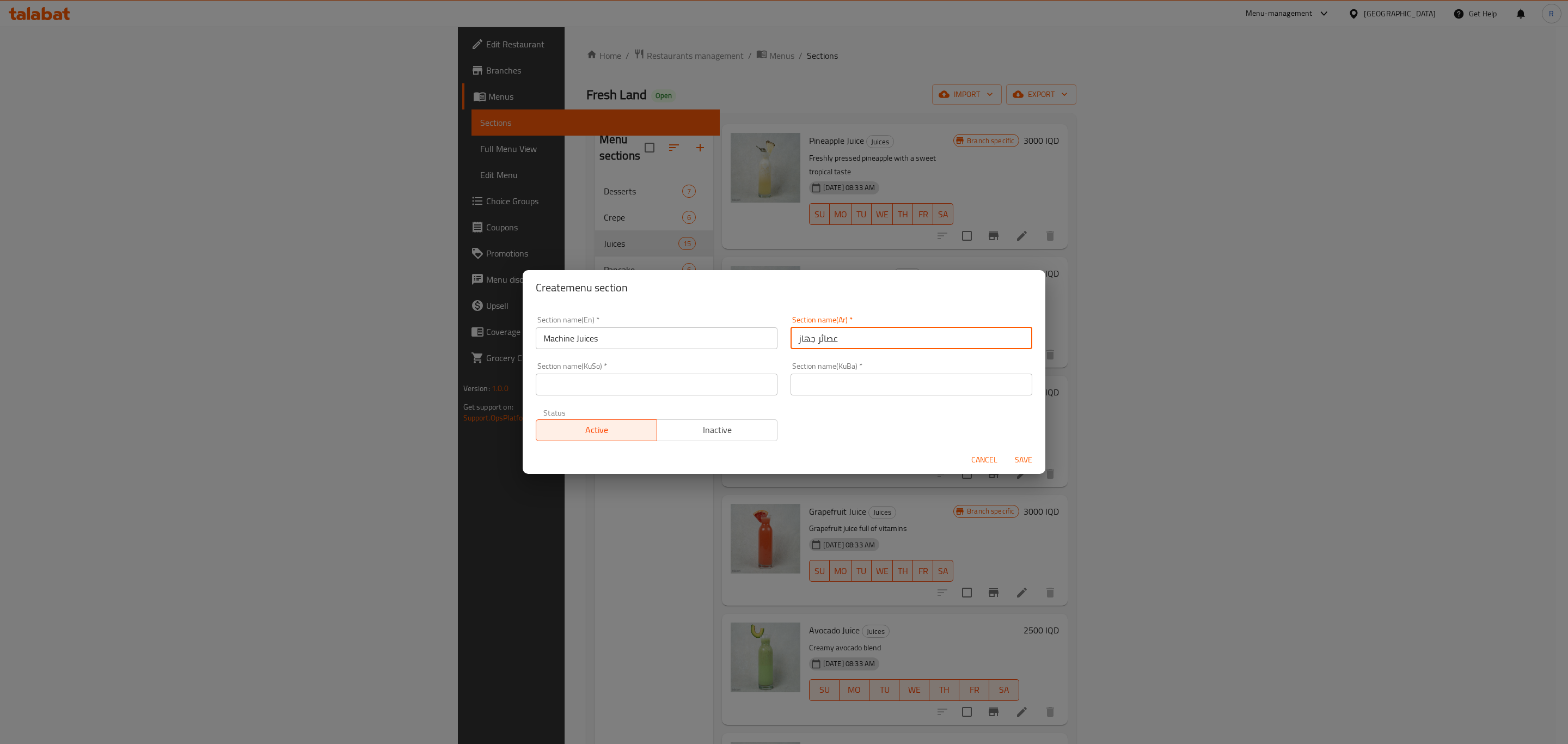
type input "عصائر جهاز"
click at [835, 380] on input "text" at bounding box center [911, 384] width 242 height 22
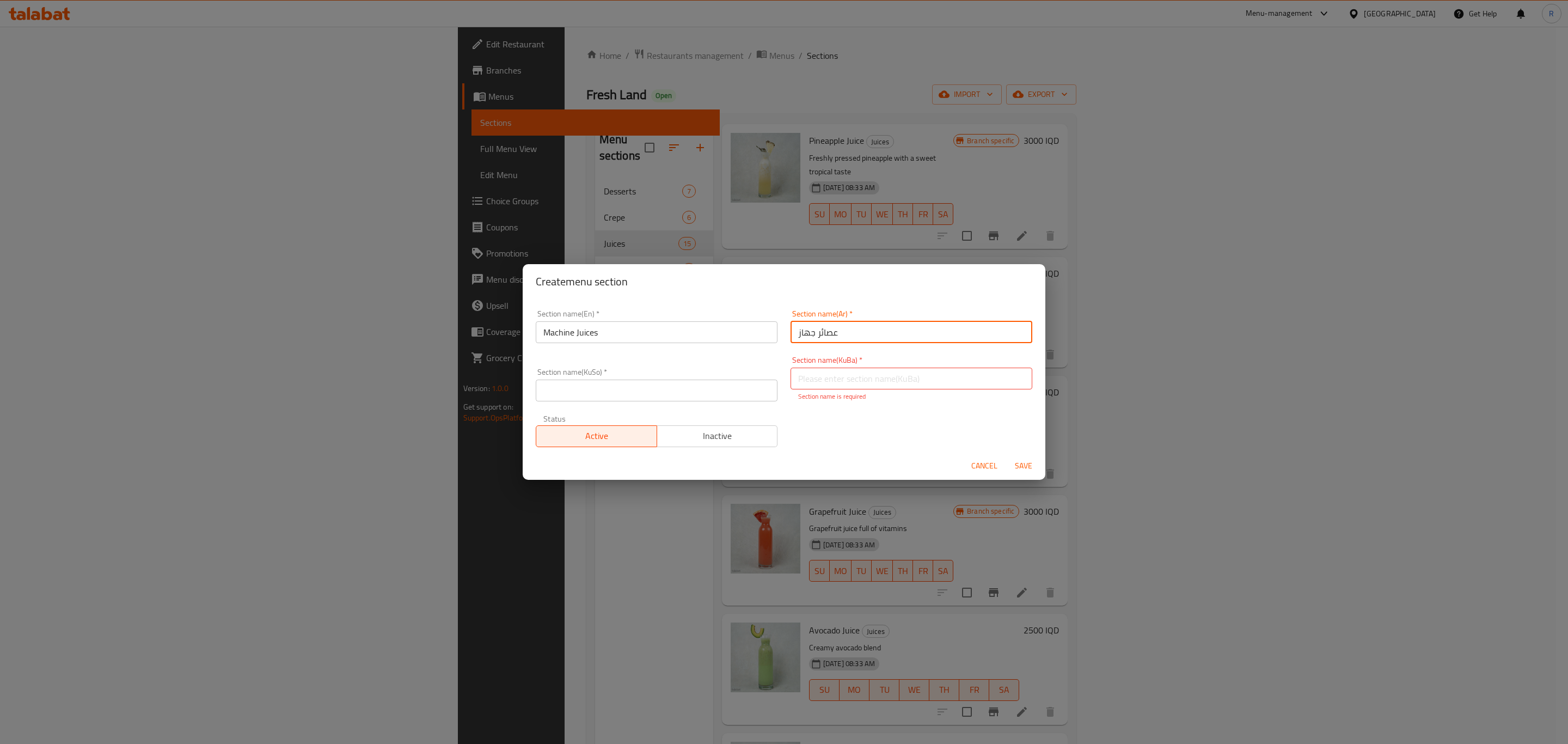
drag, startPoint x: 845, startPoint y: 340, endPoint x: 789, endPoint y: 337, distance: 56.1
click at [791, 337] on input "عصائر جهاز" at bounding box center [911, 332] width 242 height 22
click at [816, 378] on input "text" at bounding box center [911, 378] width 242 height 22
paste input "عصائر جهاز"
type input "عصائر جهاز"
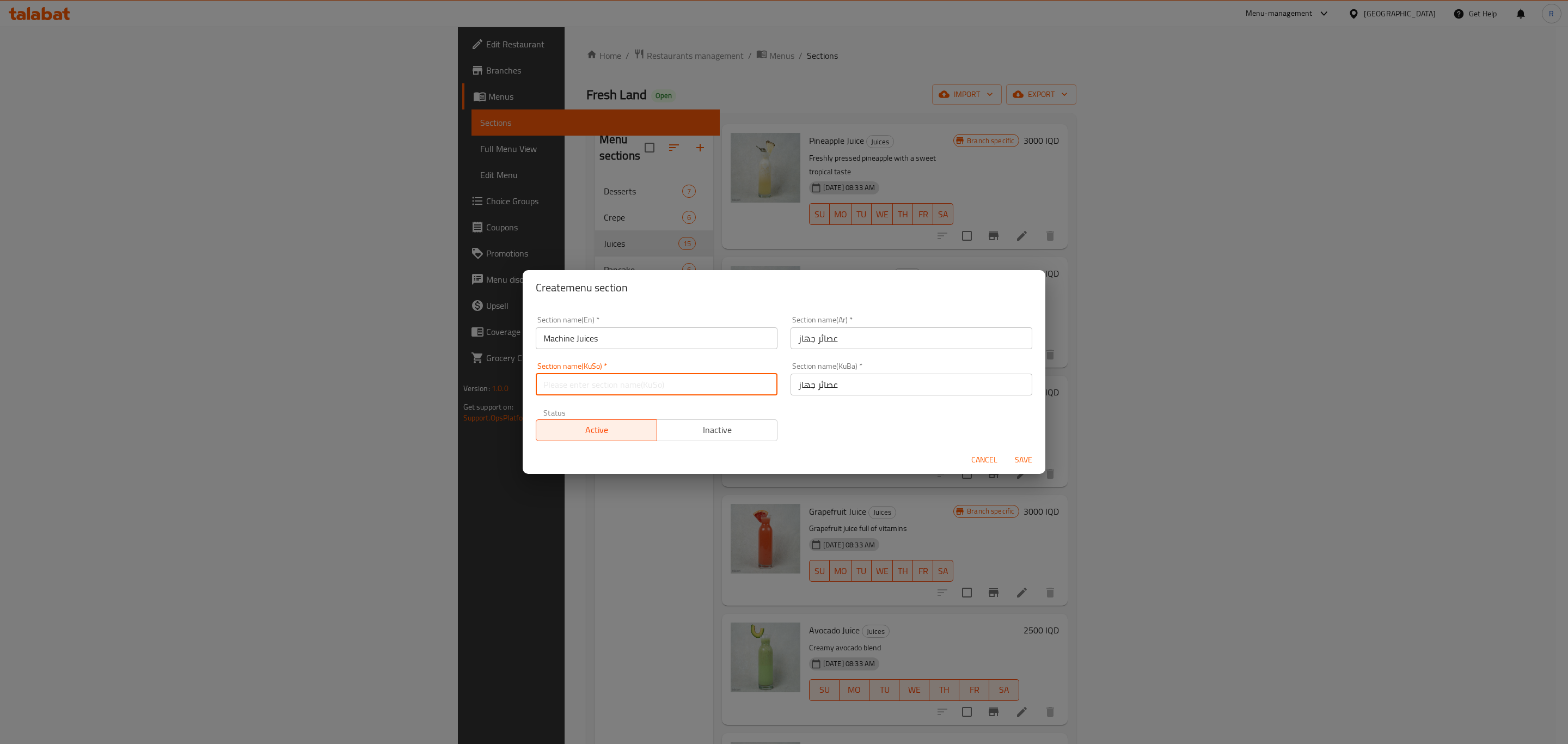
paste input "عصائر جهاز"
type input "عصائر جهاز"
click at [1022, 456] on span "Save" at bounding box center [1024, 459] width 26 height 14
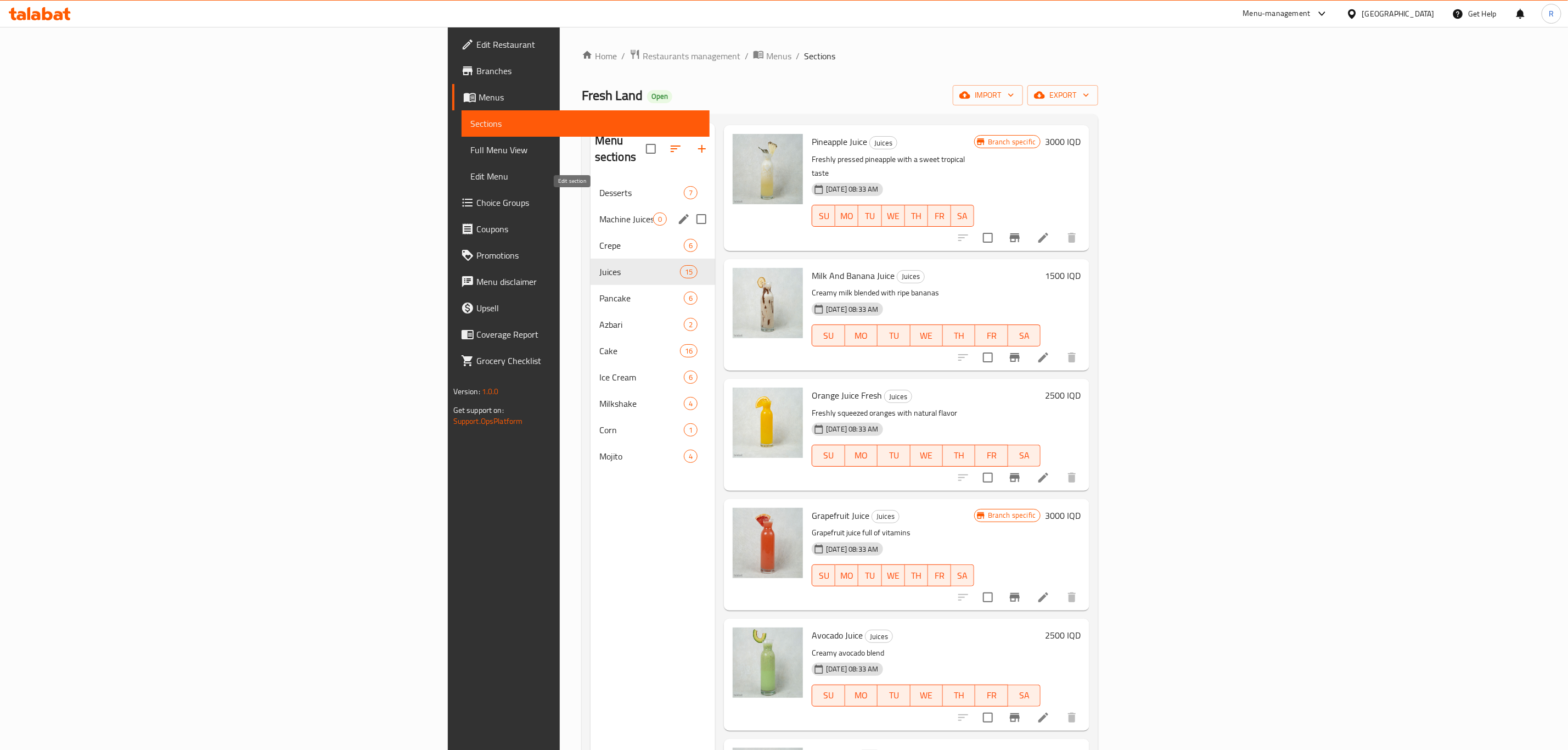
click at [679, 214] on icon "edit" at bounding box center [683, 219] width 10 height 10
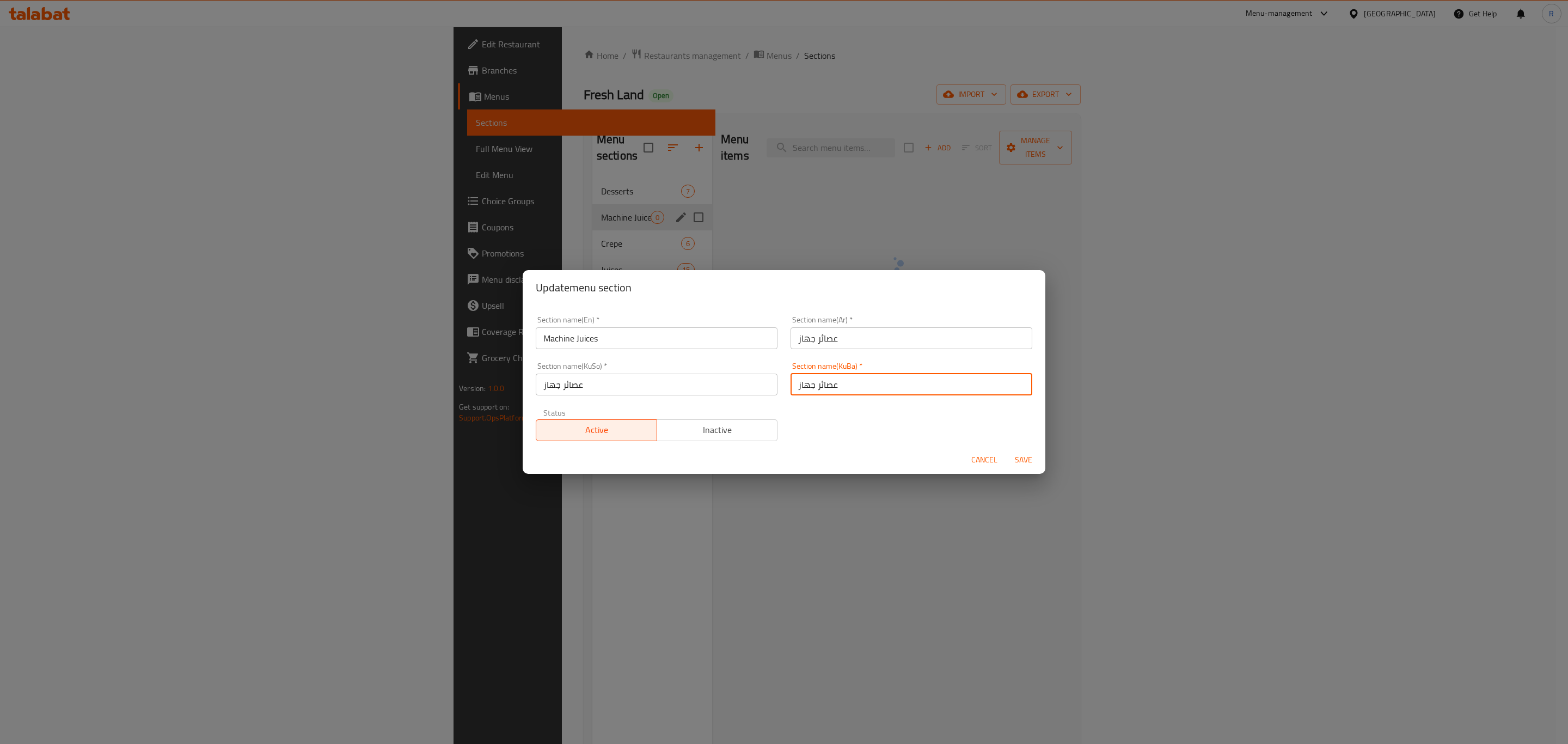
drag, startPoint x: 846, startPoint y: 391, endPoint x: 731, endPoint y: 395, distance: 115.1
click at [731, 395] on div "Section name(En)   * Machine Juices Section name(En) * Section name(Ar)   * عصا…" at bounding box center [784, 379] width 509 height 139
paste input "ەربەتەکانی ئامێر"
type input "شەربەتەکانی ئامێر"
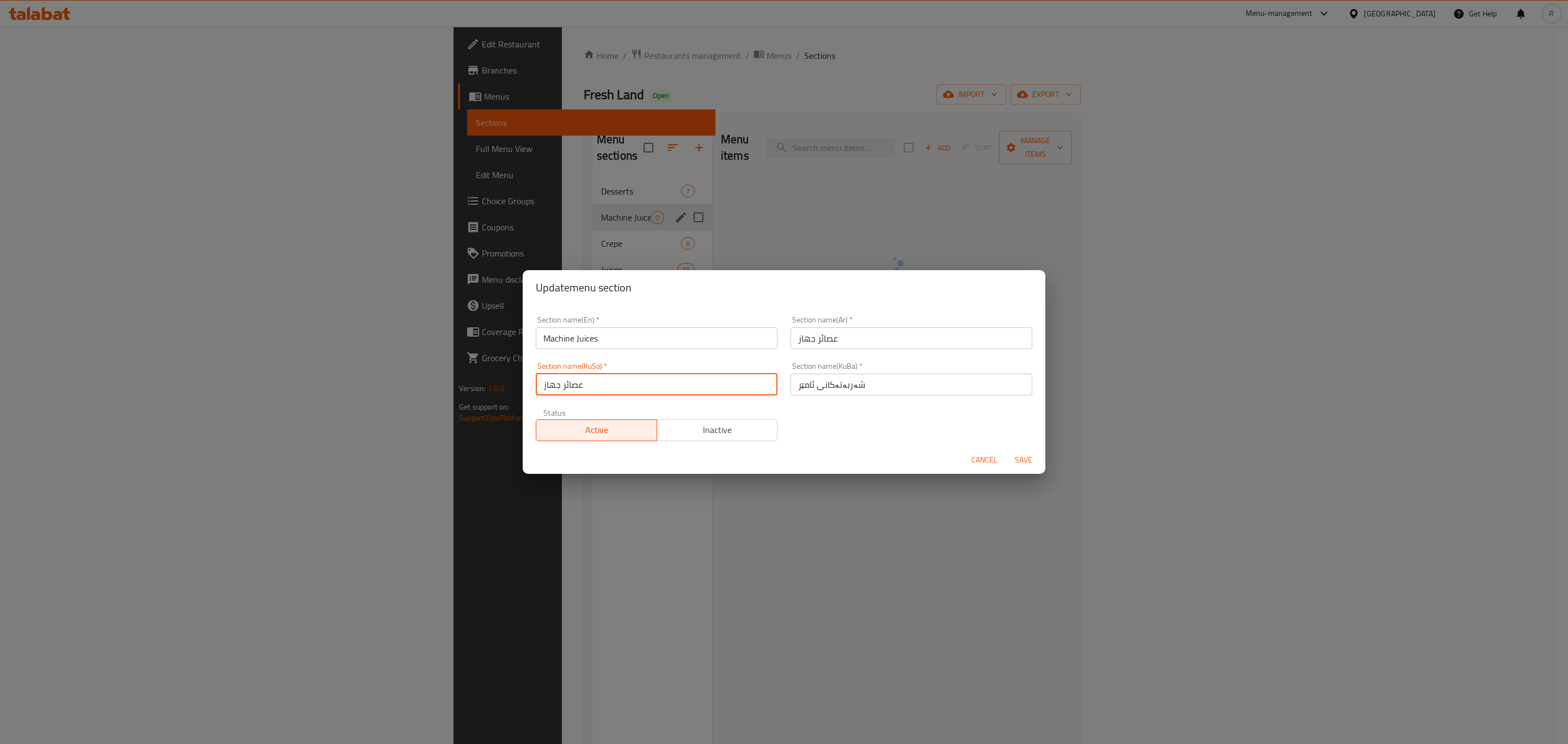
drag, startPoint x: 592, startPoint y: 386, endPoint x: 494, endPoint y: 396, distance: 98.5
click at [494, 396] on div "Update menu section Section name(En)   * Machine Juices Section name(En) * Sect…" at bounding box center [784, 372] width 1568 height 744
paste input "ەربەتەکانی ئامێر"
type input "شەربەتەکانی ئامێر"
click at [1025, 459] on span "Save" at bounding box center [1024, 459] width 26 height 14
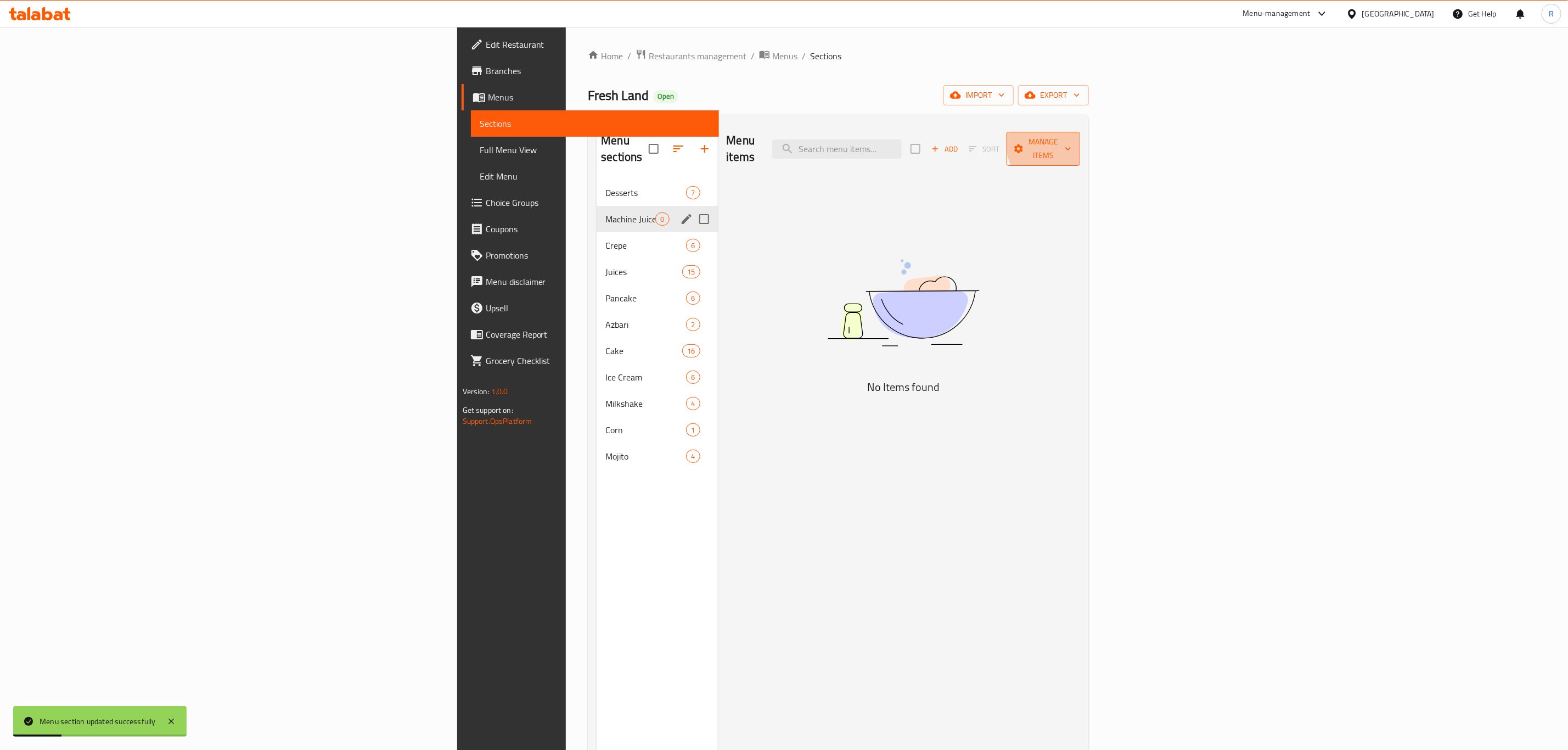
click at [1071, 142] on span "Manage items" at bounding box center [1043, 148] width 56 height 27
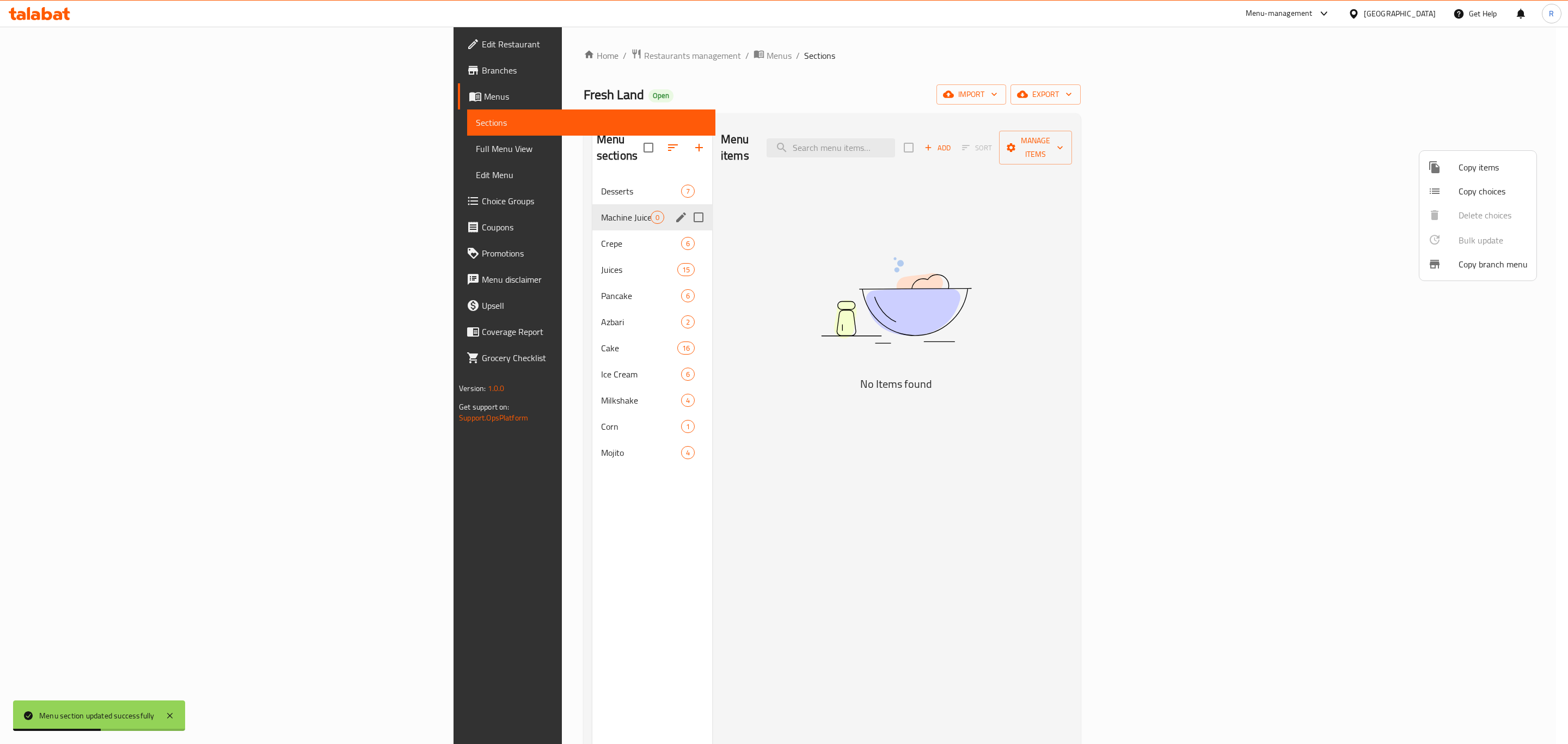
click at [1473, 163] on span "Copy items" at bounding box center [1493, 167] width 69 height 13
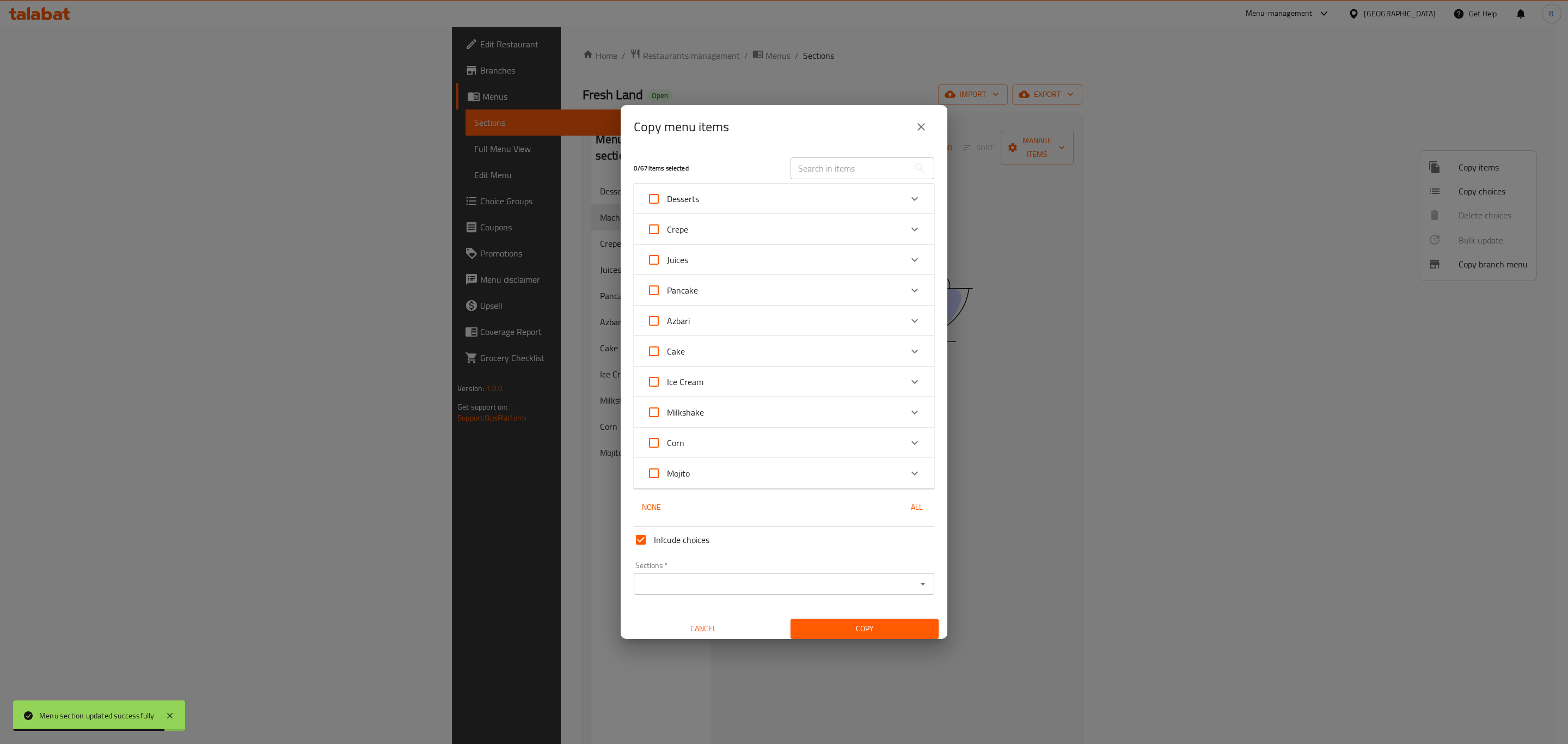
click at [908, 259] on icon "Expand" at bounding box center [915, 260] width 13 height 13
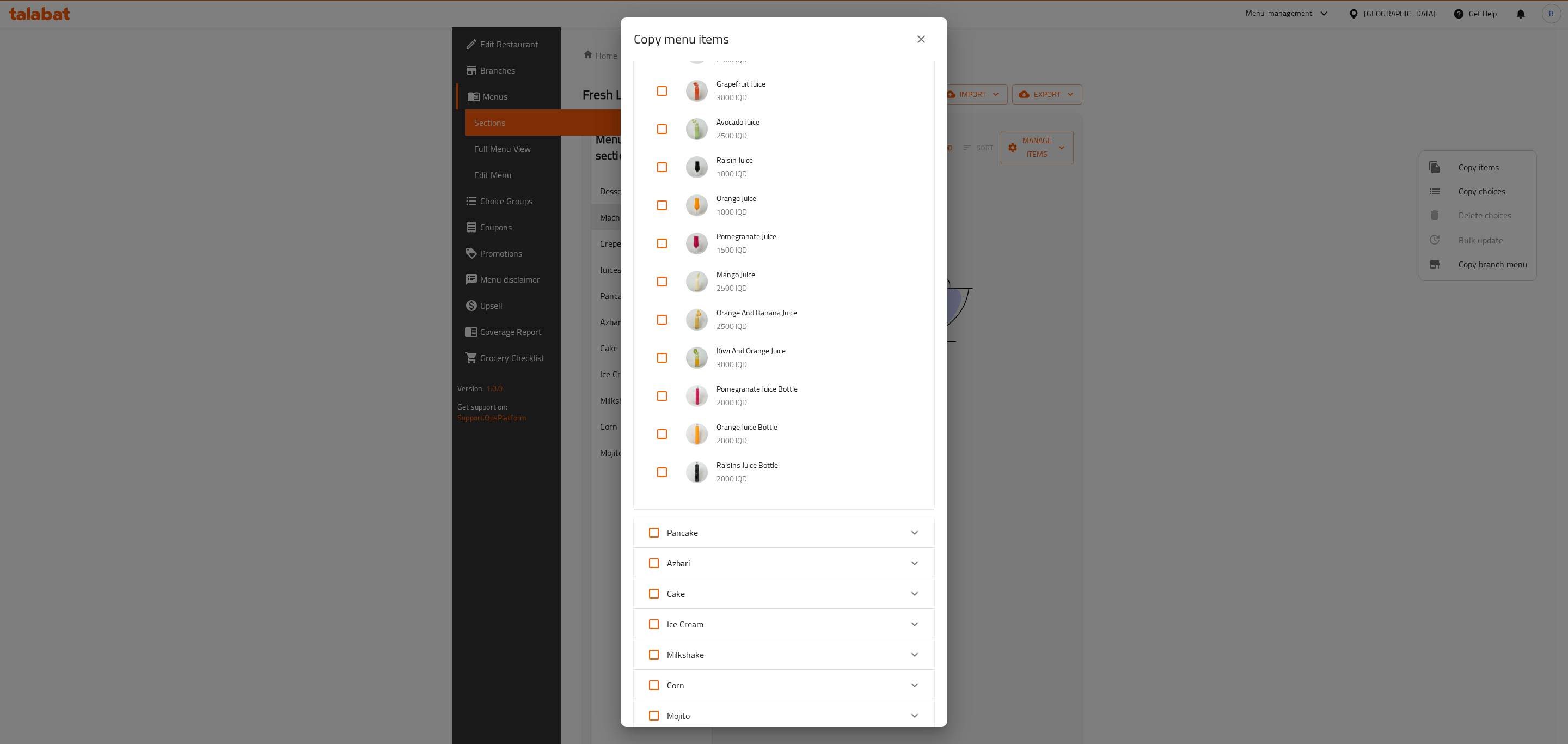
scroll to position [285, 0]
click at [661, 475] on input "checkbox" at bounding box center [662, 477] width 26 height 26
checkbox input "true"
click at [660, 438] on input "checkbox" at bounding box center [662, 438] width 26 height 26
checkbox input "true"
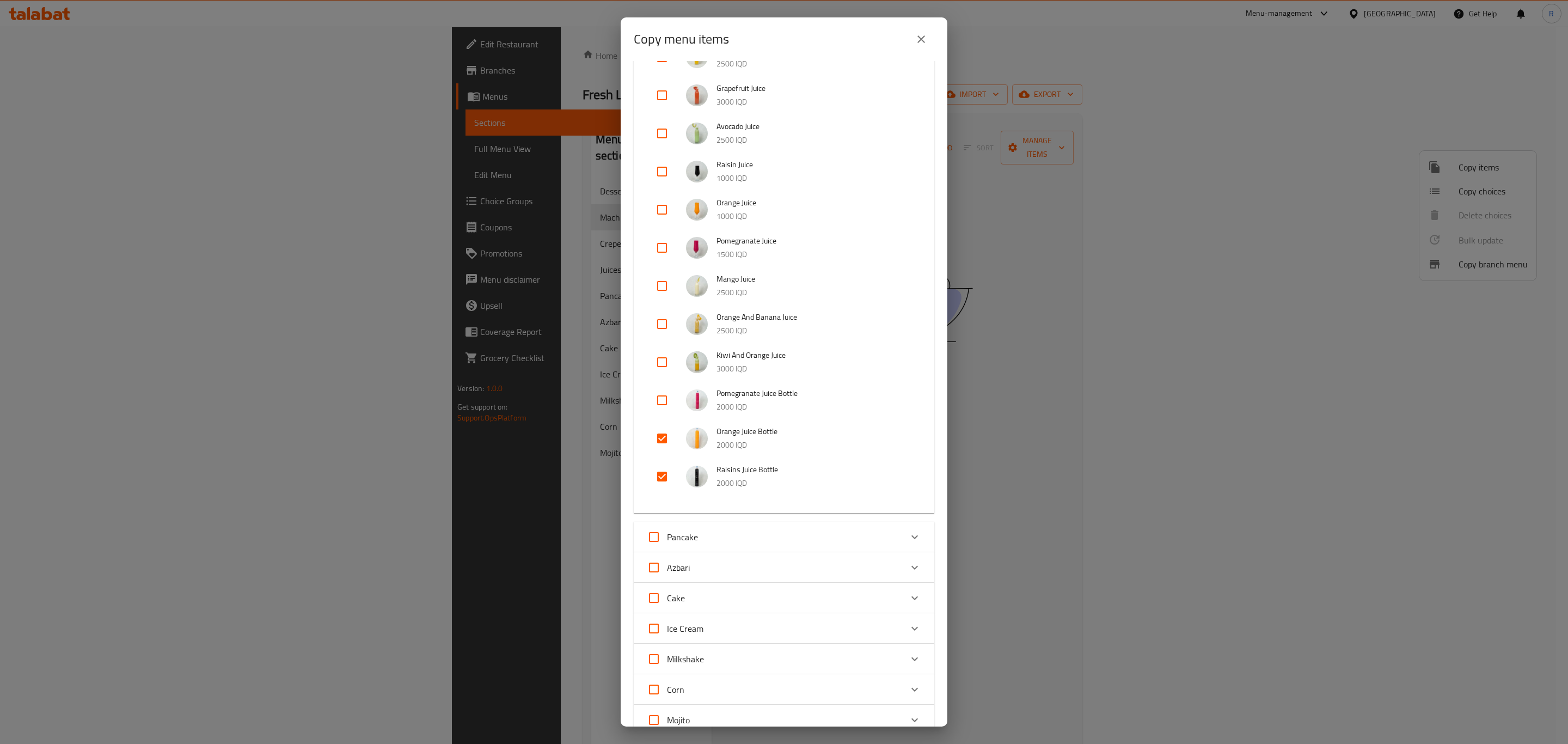
click at [661, 400] on input "checkbox" at bounding box center [662, 401] width 26 height 26
checkbox input "true"
click at [658, 172] on input "checkbox" at bounding box center [662, 172] width 26 height 26
checkbox input "true"
click at [660, 210] on input "checkbox" at bounding box center [662, 210] width 26 height 26
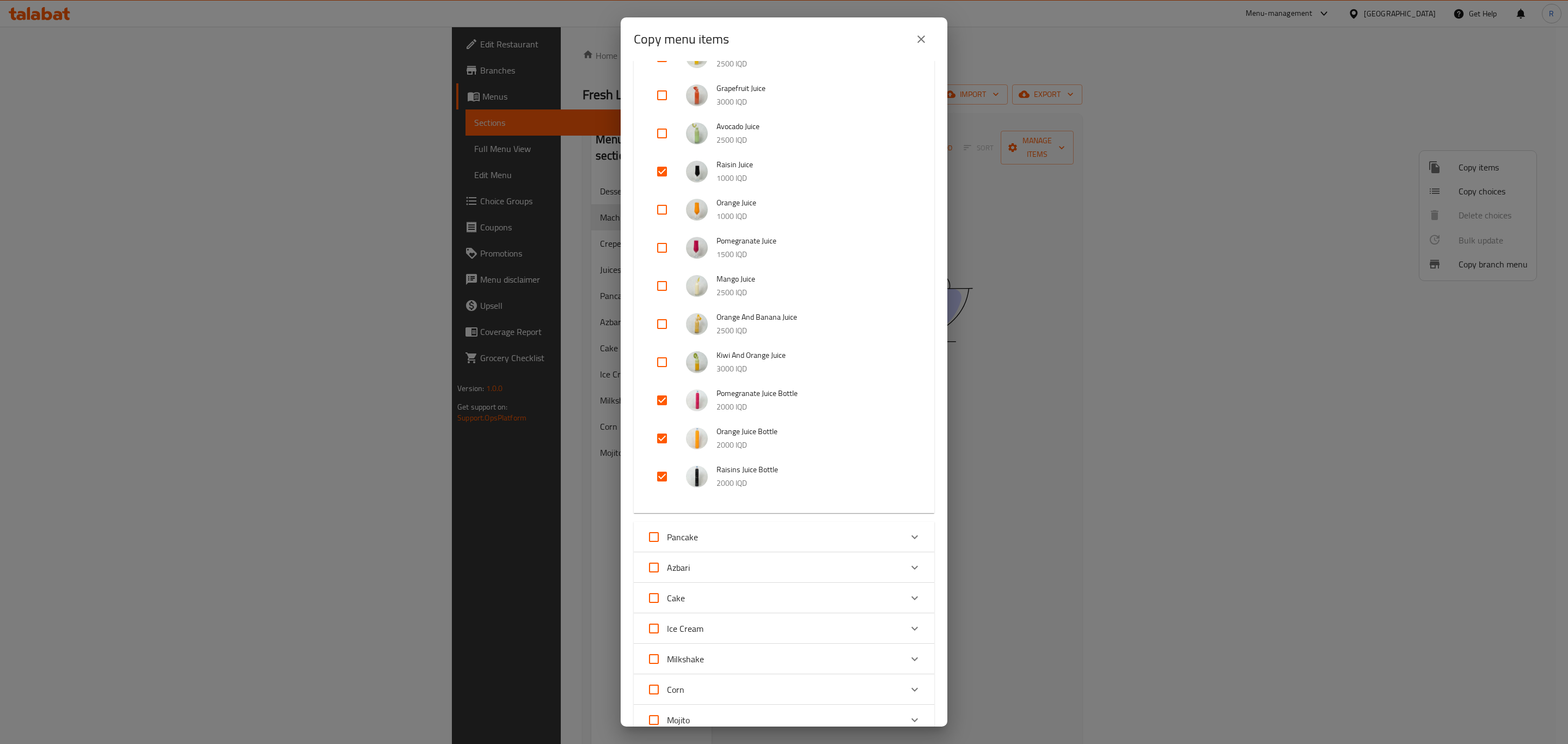
checkbox input "true"
click at [659, 244] on input "checkbox" at bounding box center [662, 248] width 26 height 26
checkbox input "true"
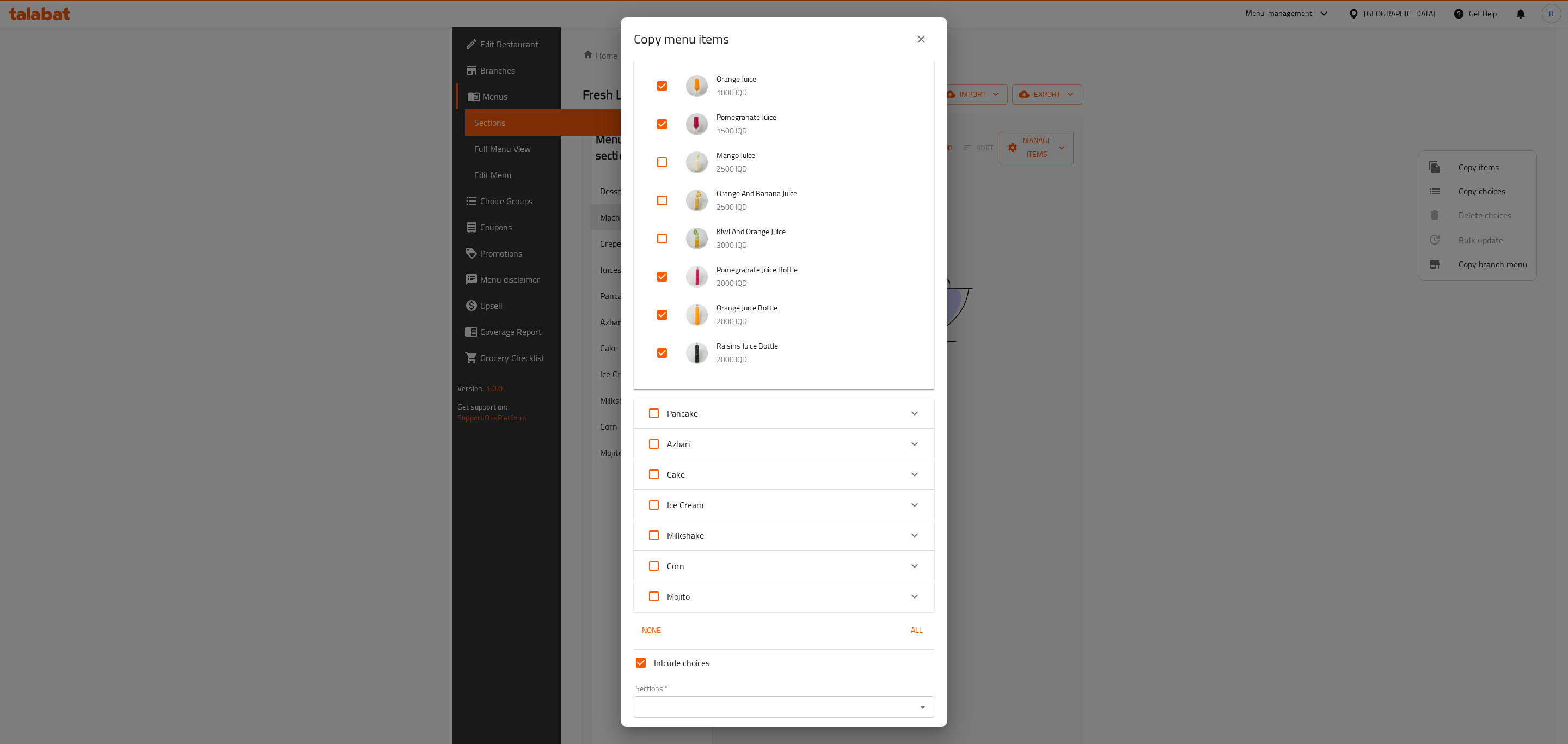
scroll to position [448, 0]
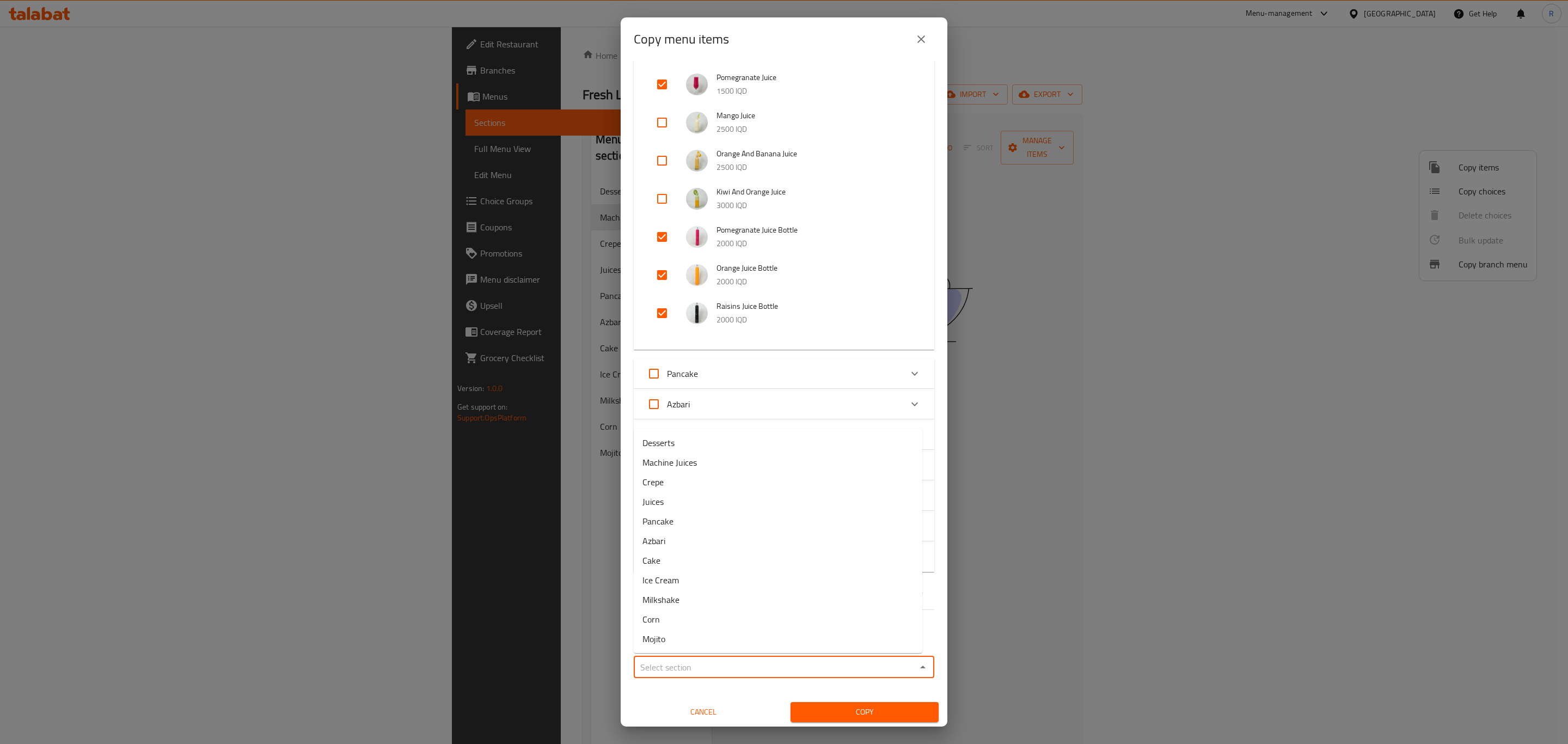
click at [691, 662] on input "Sections   *" at bounding box center [775, 667] width 276 height 15
click at [685, 464] on span "Machine Juices" at bounding box center [669, 463] width 54 height 13
type input "Machine Juices"
click at [810, 711] on span "Copy" at bounding box center [865, 712] width 131 height 14
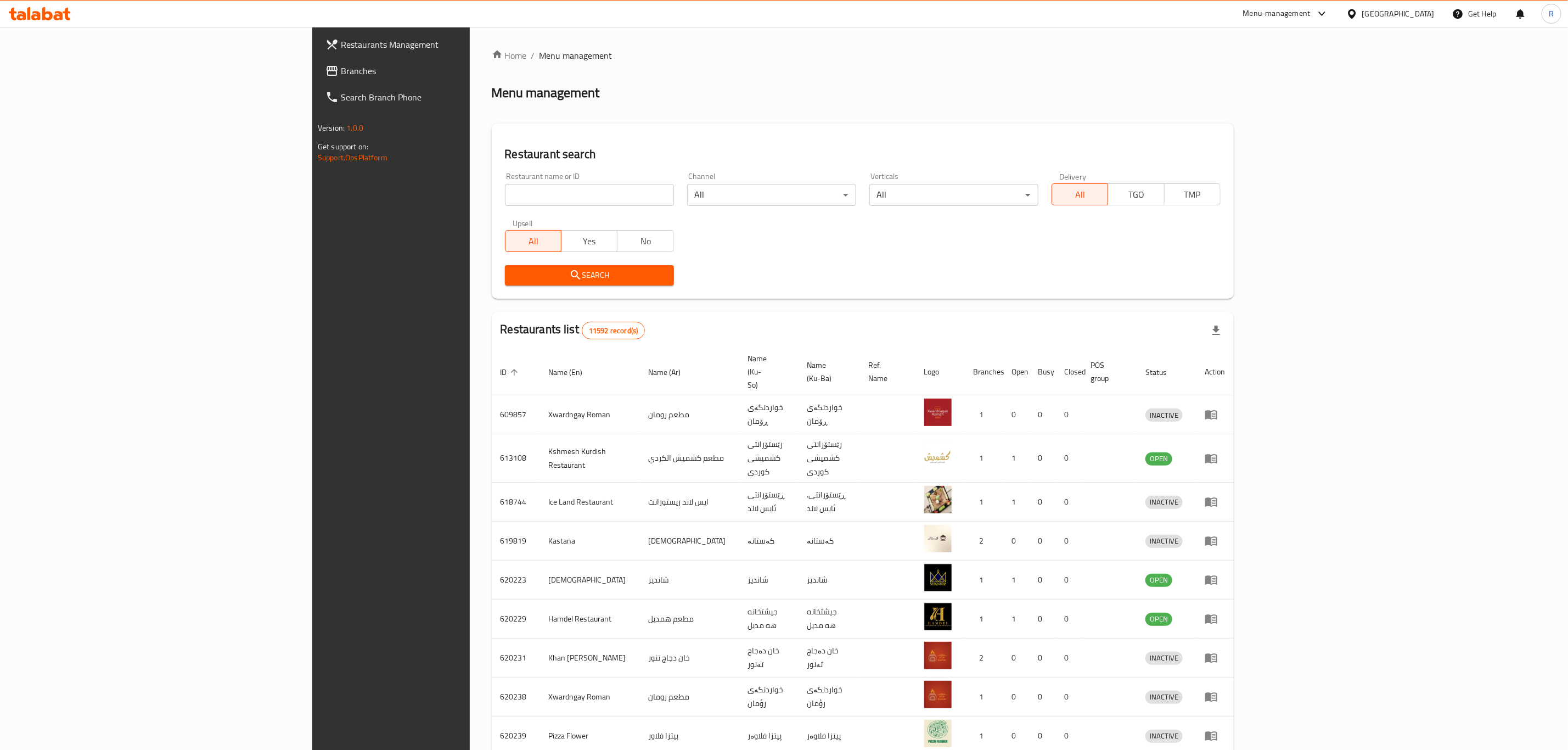
click at [505, 193] on input "search" at bounding box center [589, 194] width 169 height 22
type input "ا"
click at [498, 264] on div "Search" at bounding box center [589, 276] width 182 height 33
click at [514, 272] on span "Search" at bounding box center [589, 275] width 152 height 14
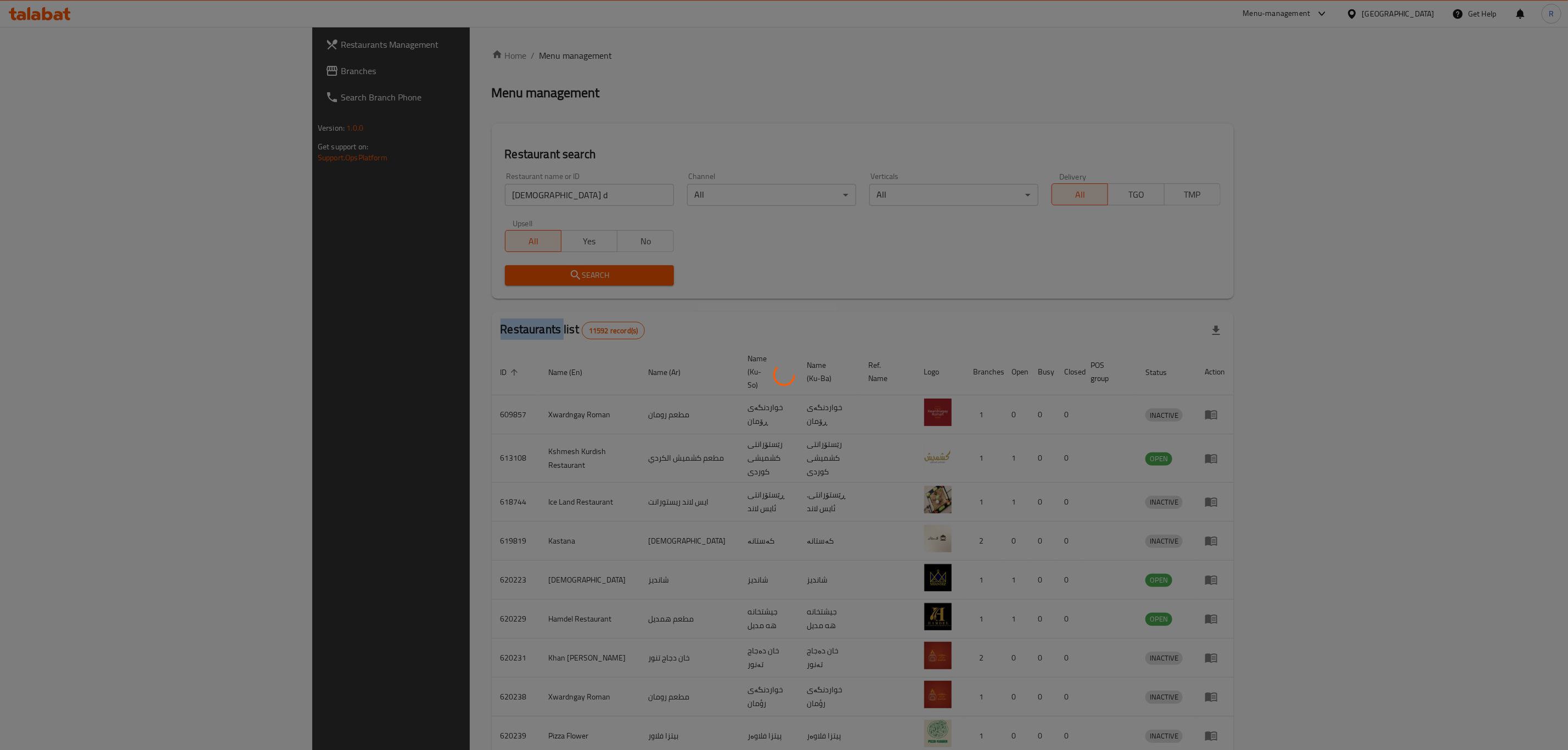
click at [400, 272] on div at bounding box center [784, 375] width 1568 height 750
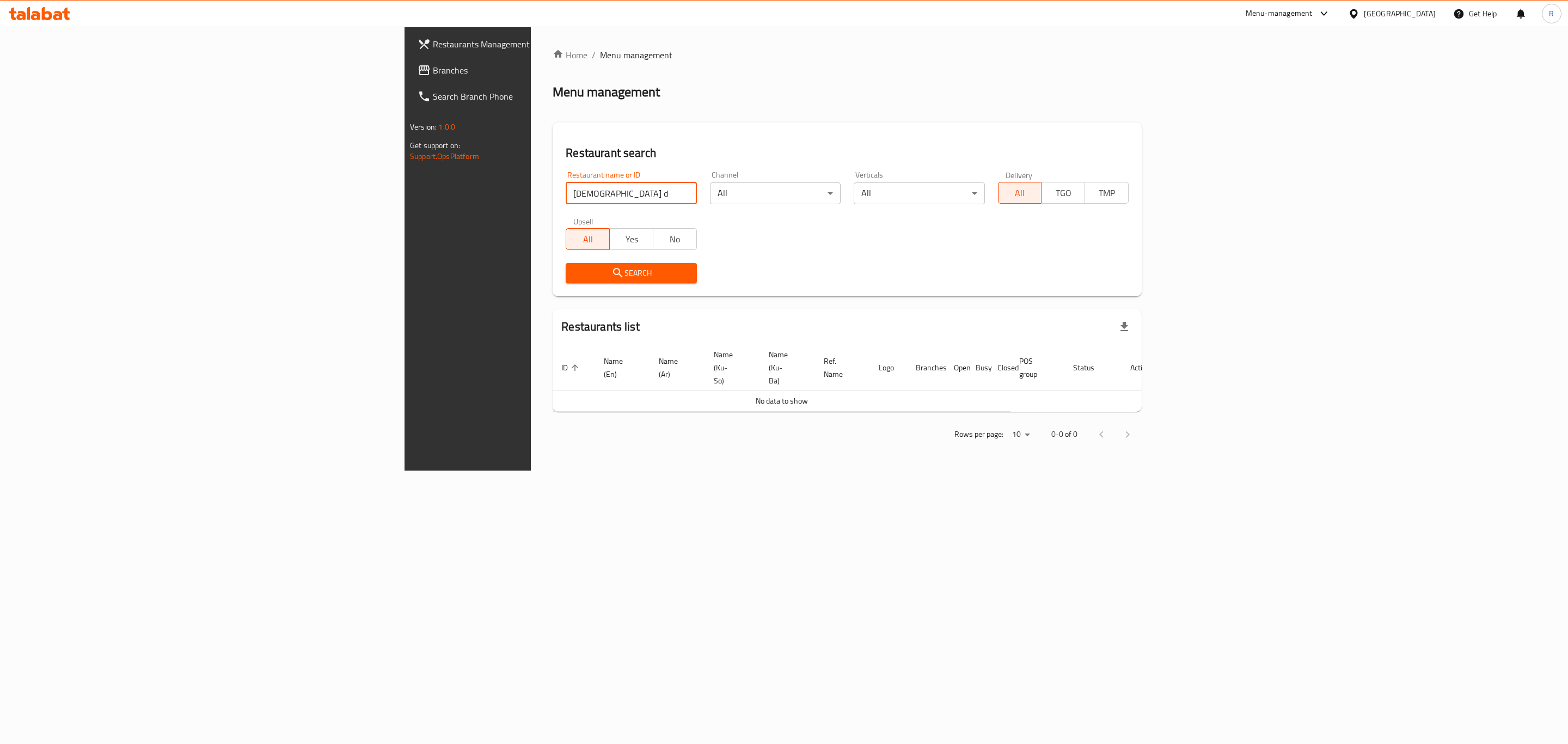
drag, startPoint x: 371, startPoint y: 195, endPoint x: 234, endPoint y: 193, distance: 137.0
click at [405, 193] on div "Restaurants Management Branches Search Branch Phone Version: 1.0.0 Get support …" at bounding box center [784, 248] width 759 height 444
type input "halawiyat d"
click at [574, 271] on span "Search" at bounding box center [631, 273] width 114 height 14
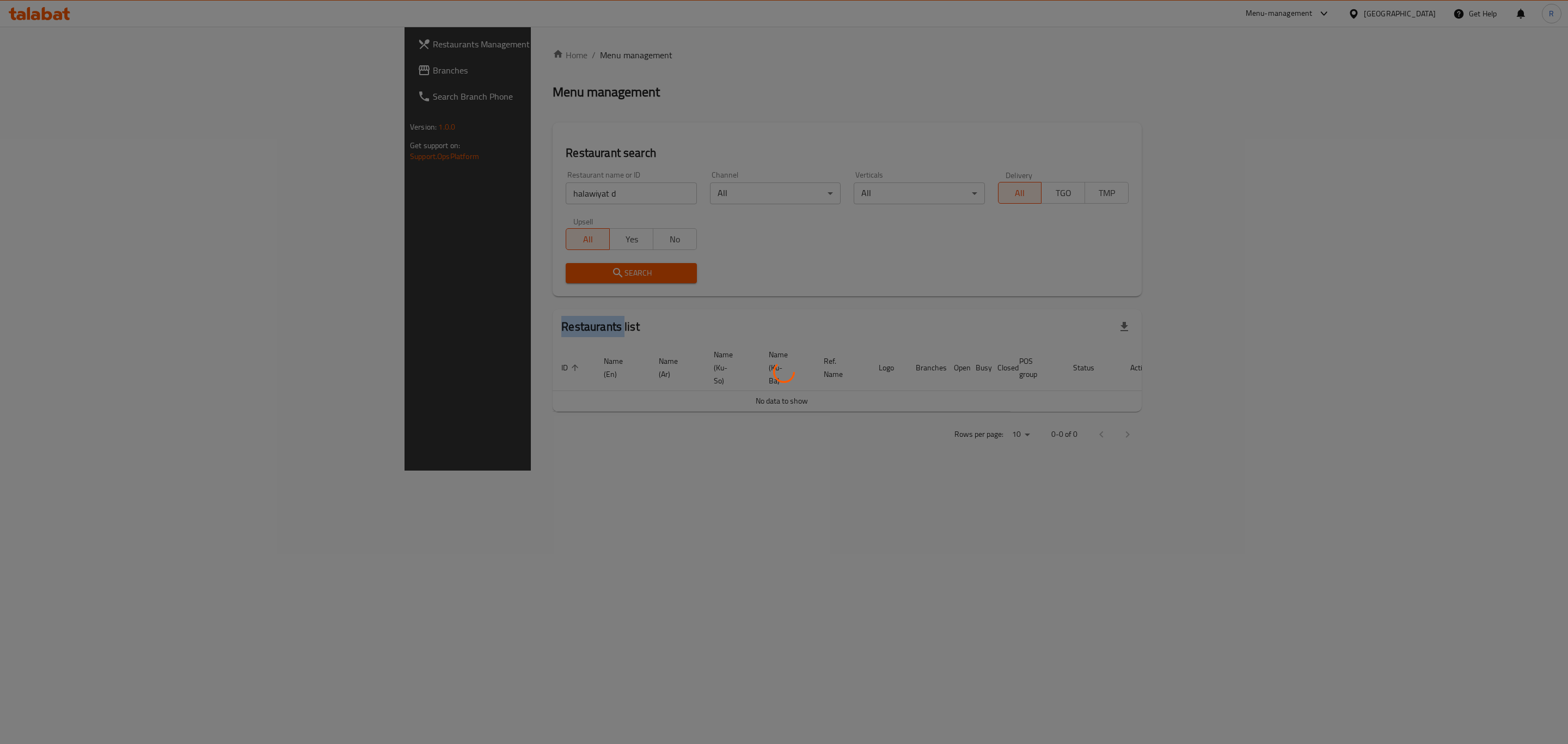
click at [392, 271] on div at bounding box center [784, 372] width 1568 height 744
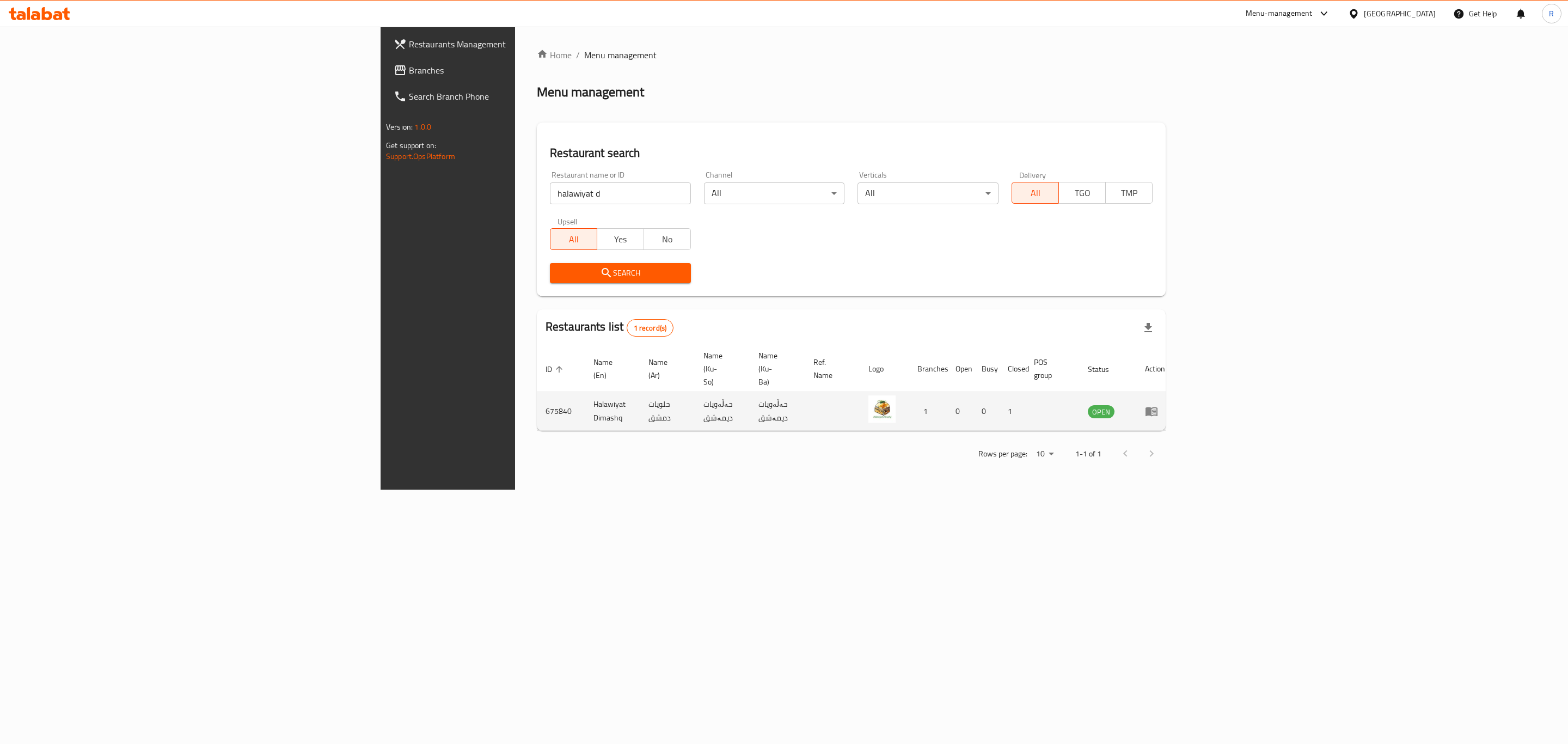
click at [1174, 392] on td "enhanced table" at bounding box center [1155, 411] width 38 height 39
click at [1156, 409] on icon "enhanced table" at bounding box center [1154, 411] width 4 height 5
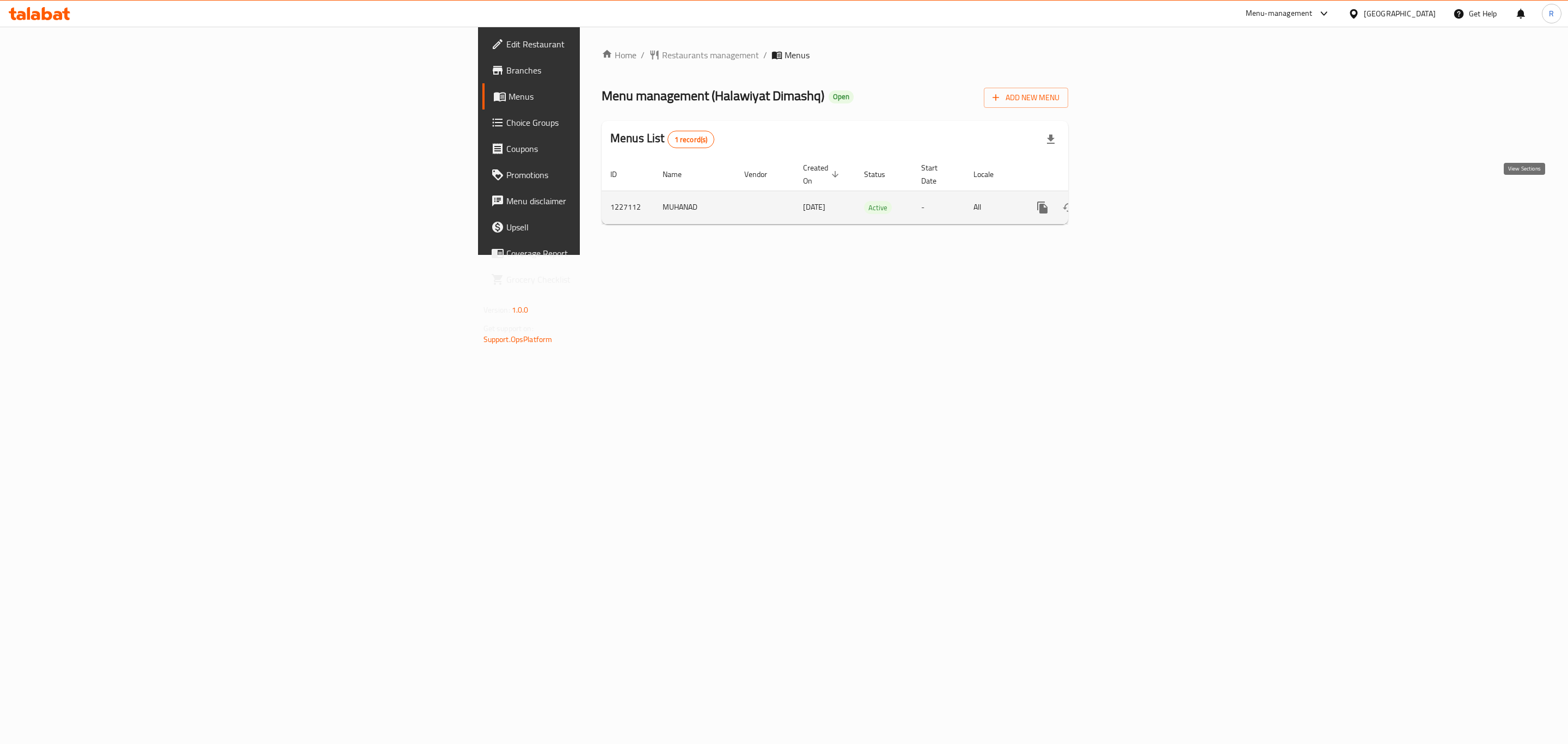
click at [1128, 201] on icon "enhanced table" at bounding box center [1121, 207] width 13 height 13
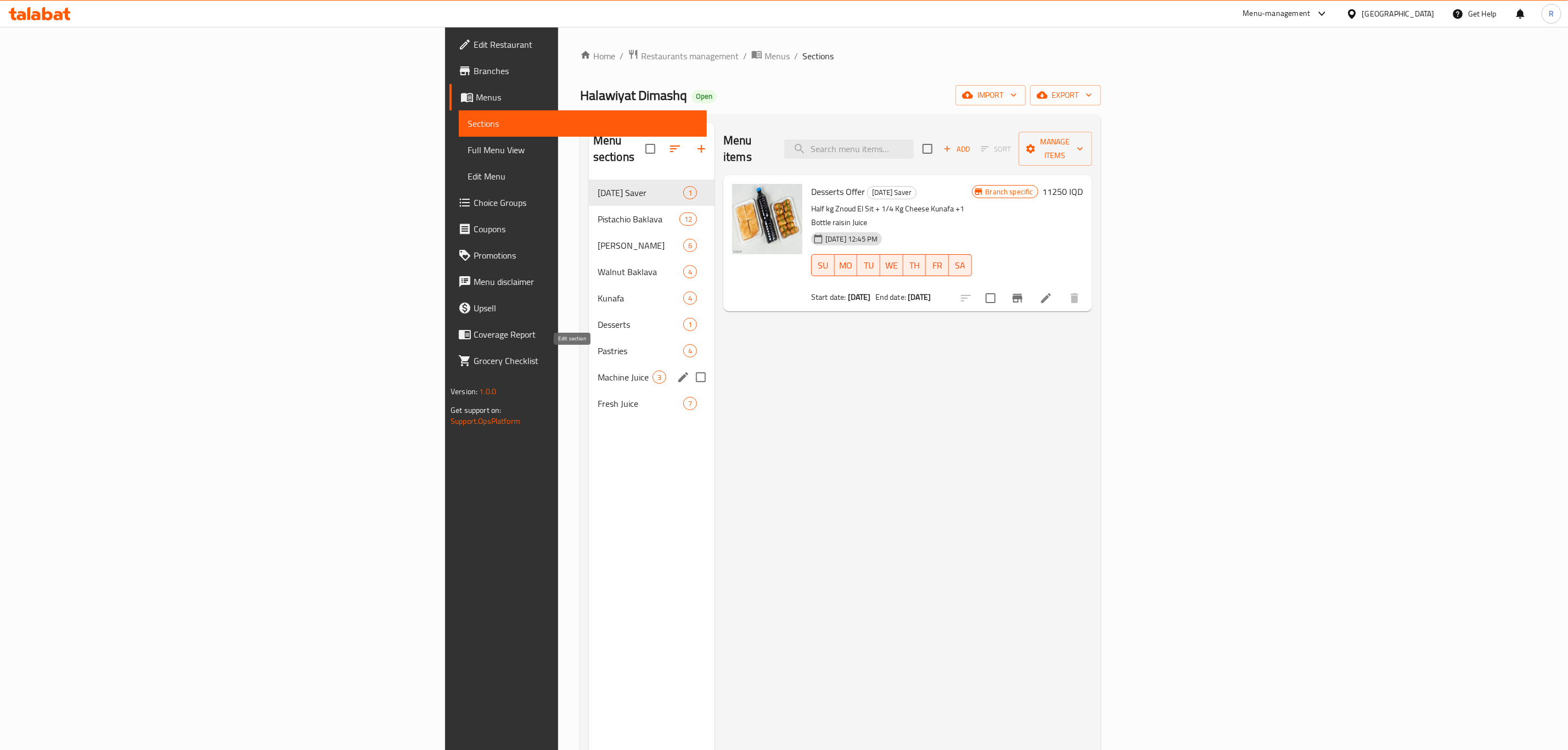
click at [679, 372] on icon "edit" at bounding box center [683, 377] width 10 height 10
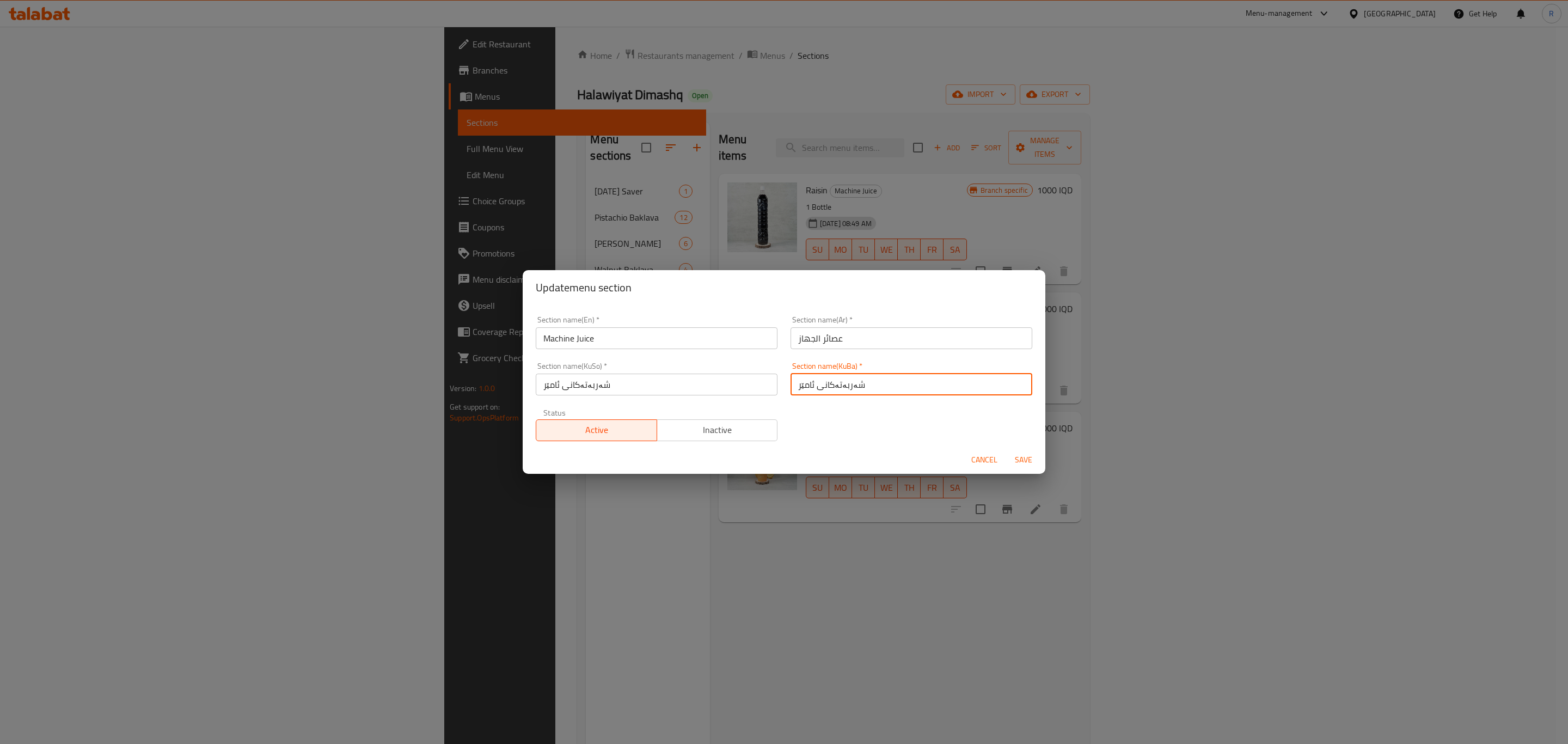
drag, startPoint x: 874, startPoint y: 381, endPoint x: 774, endPoint y: 388, distance: 100.2
click at [774, 388] on div "Section name(En)   * Machine Juice Section name(En) * Section name(Ar)   * عصائ…" at bounding box center [784, 379] width 509 height 139
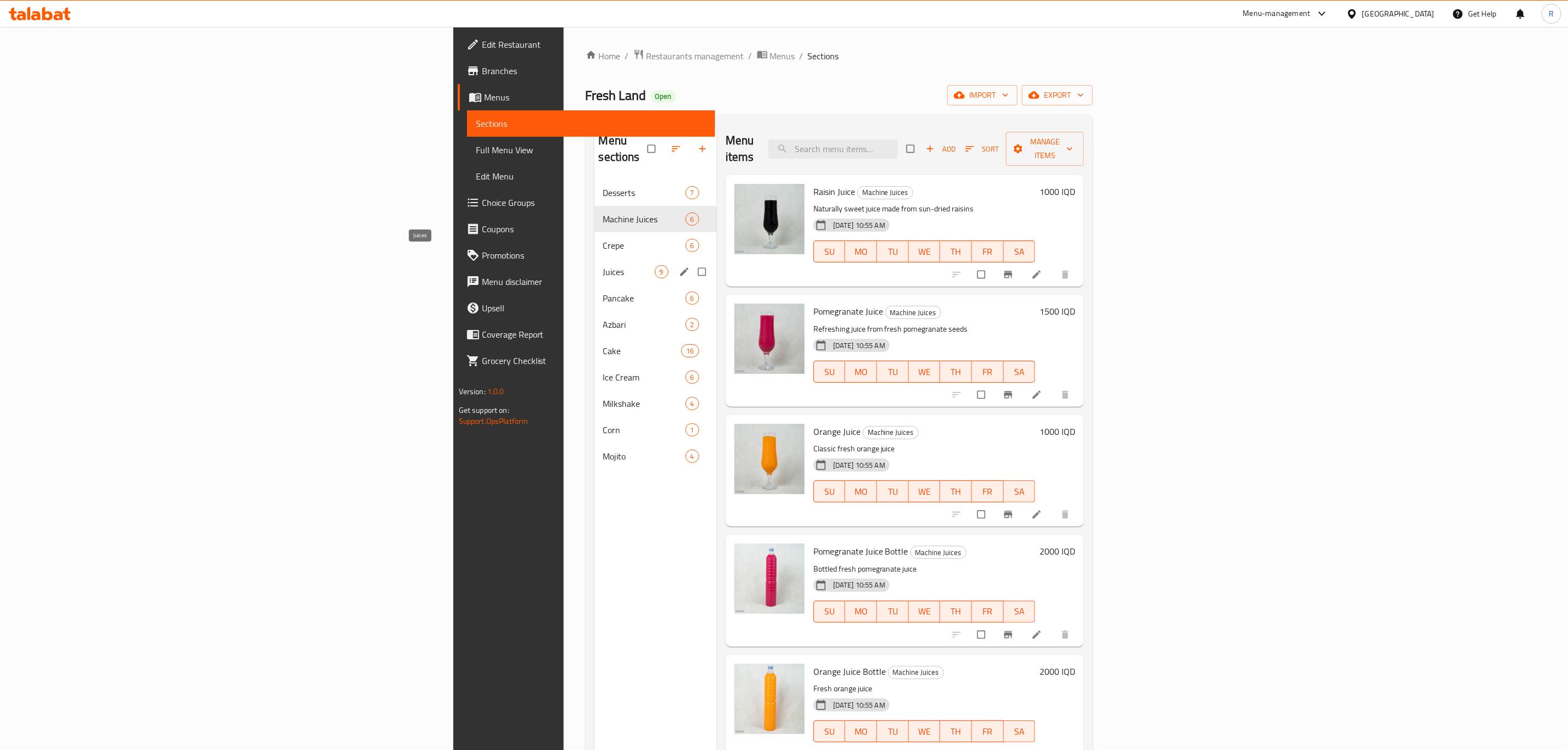
drag, startPoint x: 328, startPoint y: 254, endPoint x: 468, endPoint y: 257, distance: 140.0
click at [603, 265] on span "Juices" at bounding box center [629, 272] width 52 height 13
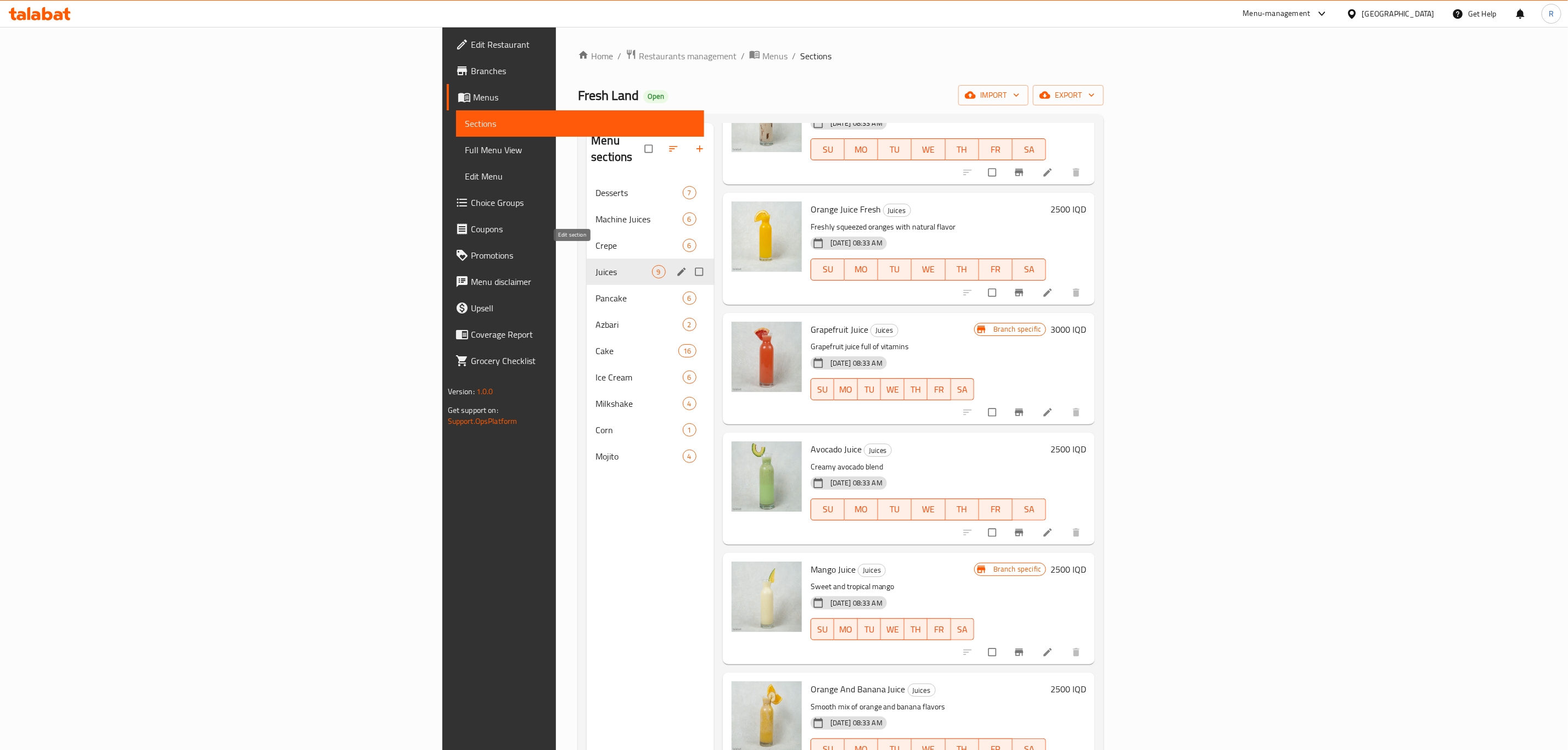
click at [677, 268] on icon "edit" at bounding box center [681, 272] width 8 height 8
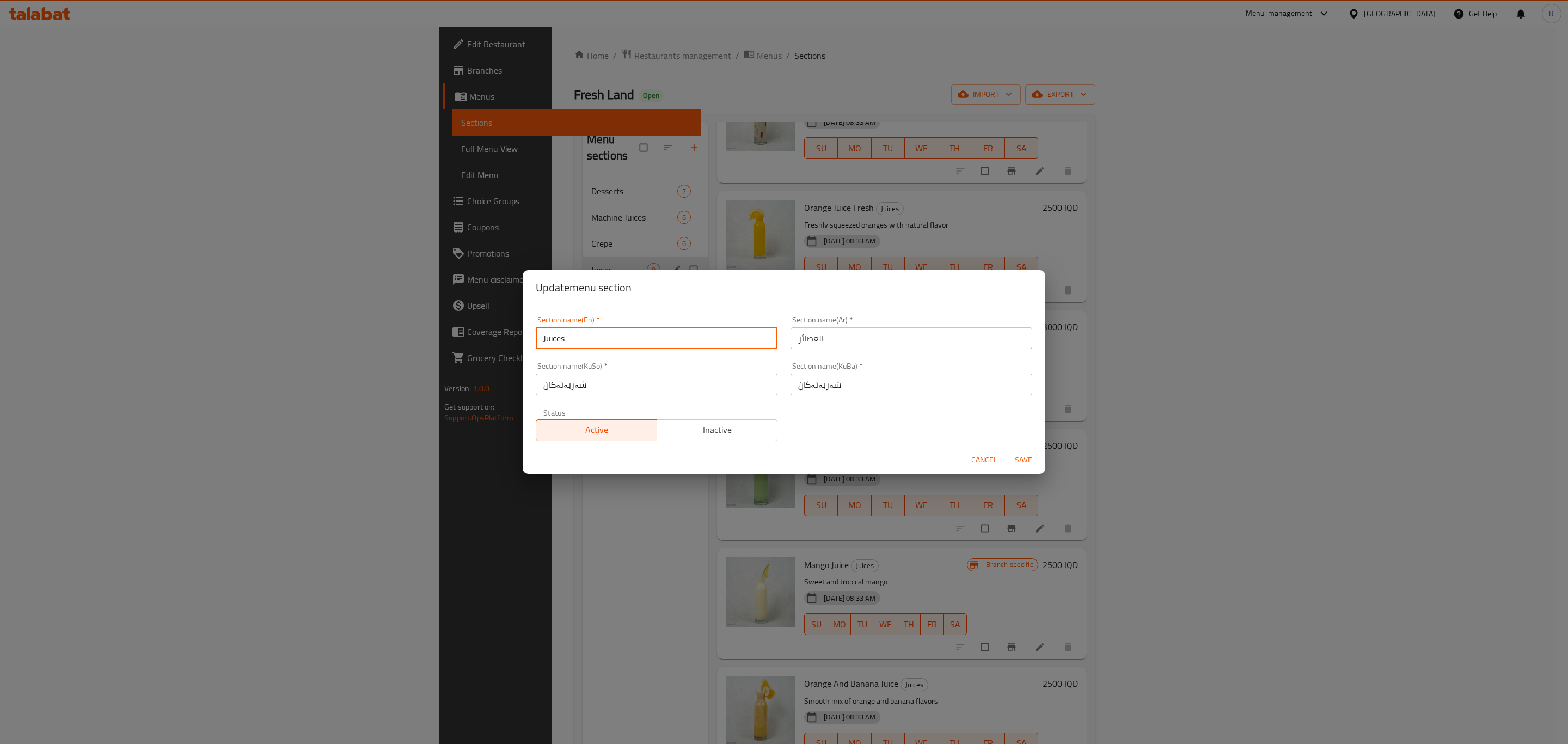
click at [589, 341] on input "Juices" at bounding box center [657, 338] width 242 height 22
drag, startPoint x: 540, startPoint y: 335, endPoint x: 569, endPoint y: 380, distance: 53.5
click at [540, 337] on input "Juices" at bounding box center [657, 338] width 242 height 22
type input "Natural Juices"
click at [839, 347] on input "العصائر" at bounding box center [911, 338] width 242 height 22
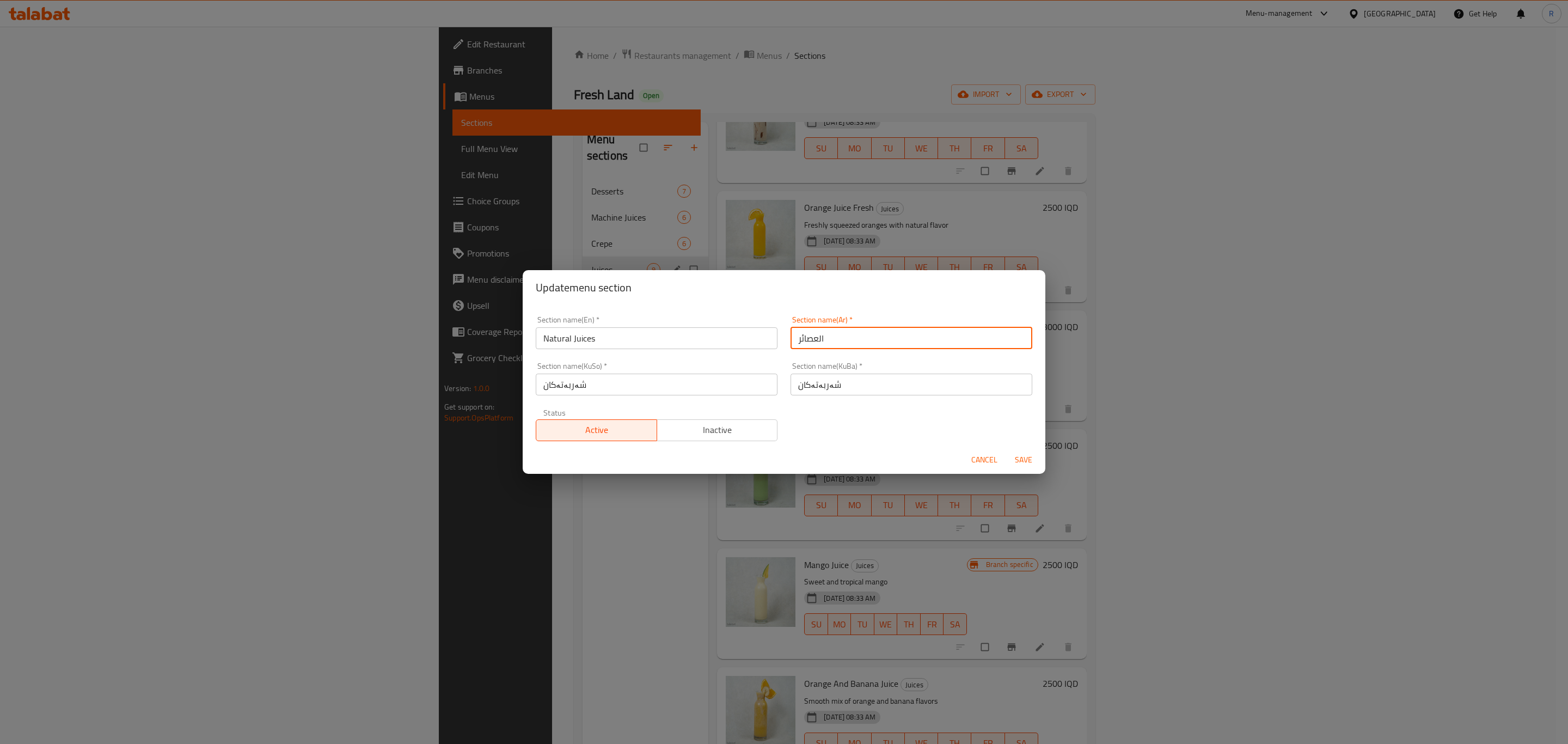
click at [841, 341] on input "العصائر" at bounding box center [911, 338] width 242 height 22
click at [841, 341] on input "العصائر" at bounding box center [911, 338] width 242 height 22
type input "العصائر الطبيعية"
click at [850, 378] on input "شەربەتەکان" at bounding box center [911, 384] width 242 height 22
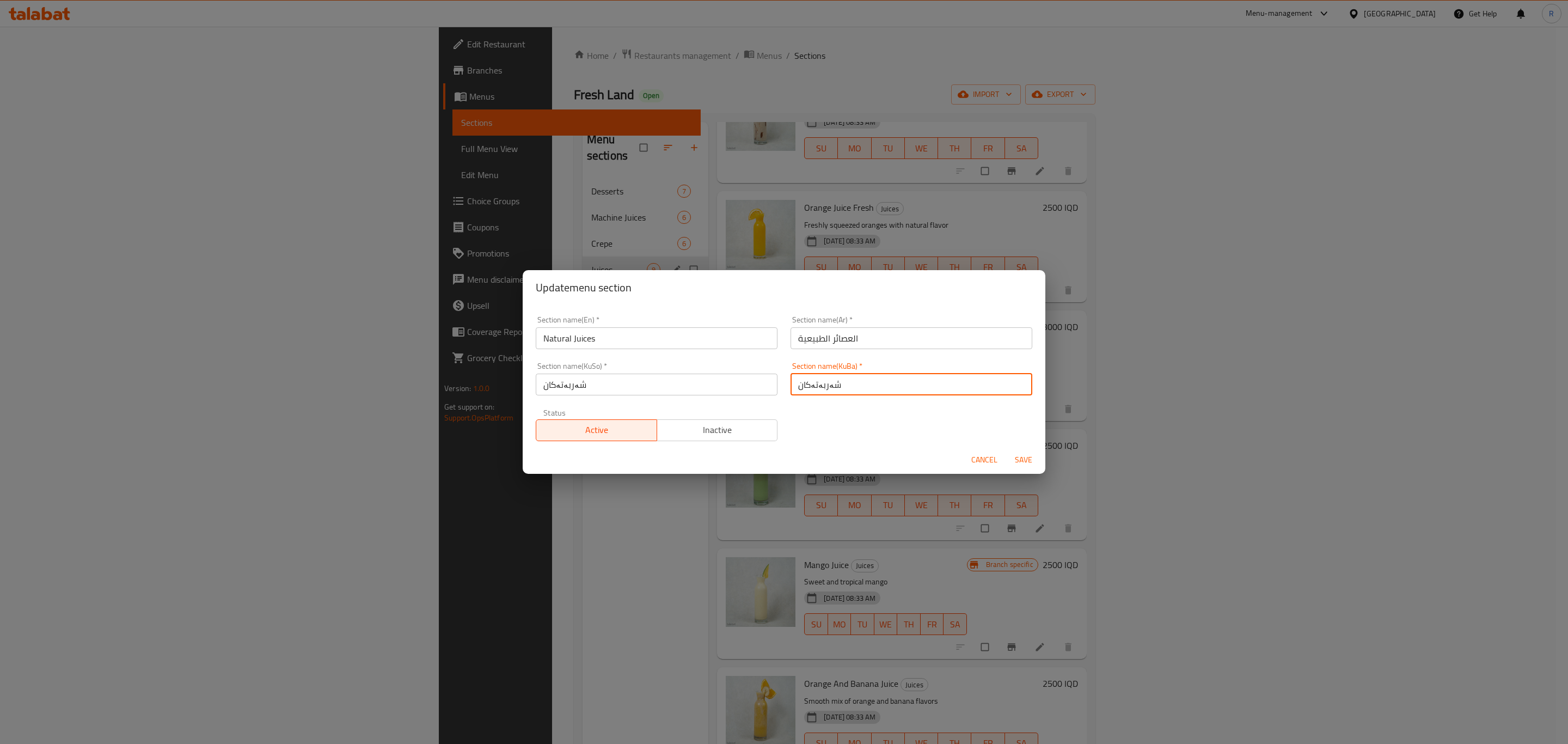
click at [851, 381] on input "شەربەتەکان" at bounding box center [911, 384] width 242 height 22
click at [853, 386] on input "شەربەتەکان" at bounding box center [911, 384] width 242 height 22
drag, startPoint x: 855, startPoint y: 384, endPoint x: 843, endPoint y: 388, distance: 12.6
click at [843, 388] on input "شەربەتەکان سروشتيه كان" at bounding box center [911, 384] width 242 height 22
drag, startPoint x: 890, startPoint y: 381, endPoint x: 784, endPoint y: 388, distance: 106.2
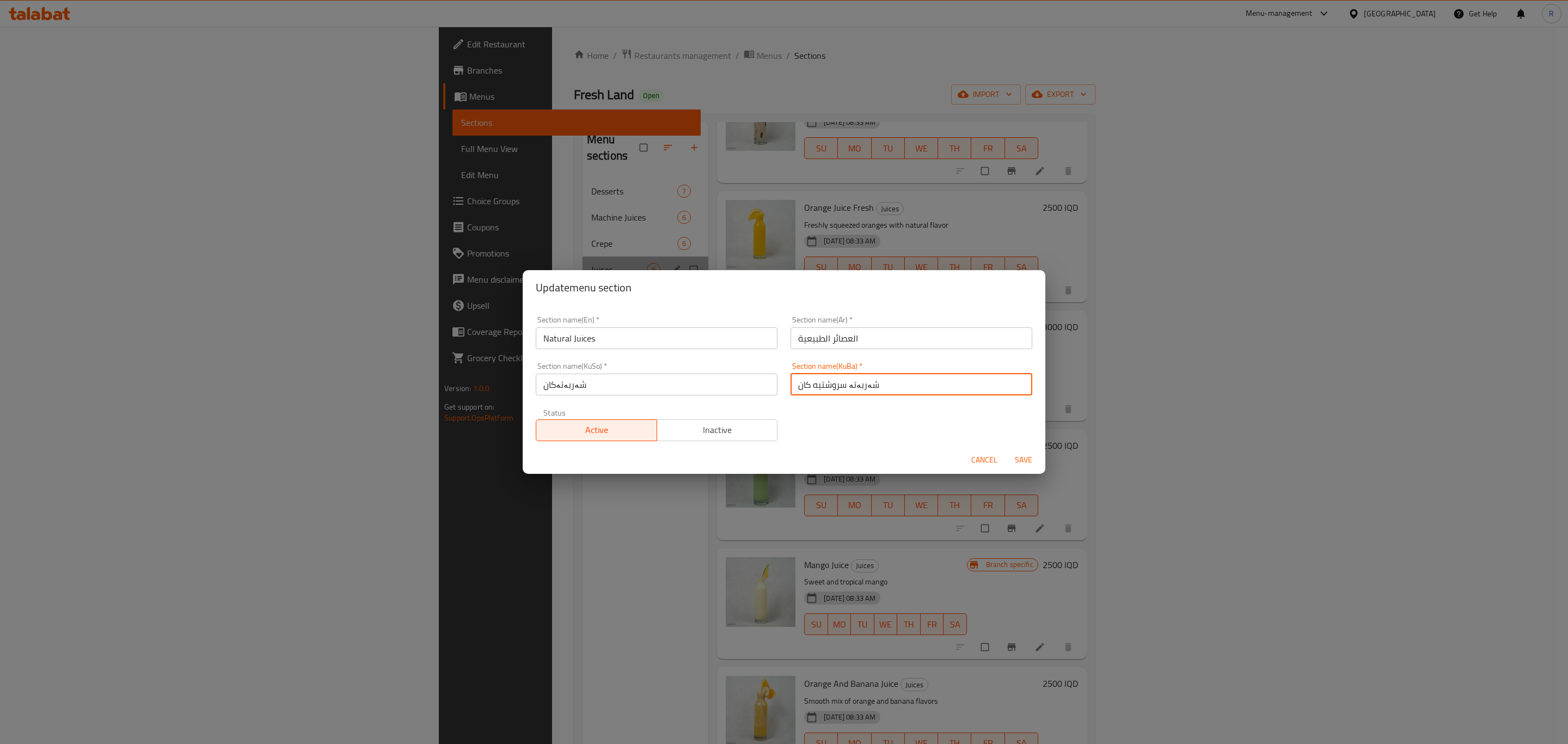
click at [791, 388] on input "شەربەتە سروشتيه كان" at bounding box center [911, 384] width 242 height 22
type input "شەربەتە سروشتيه كان"
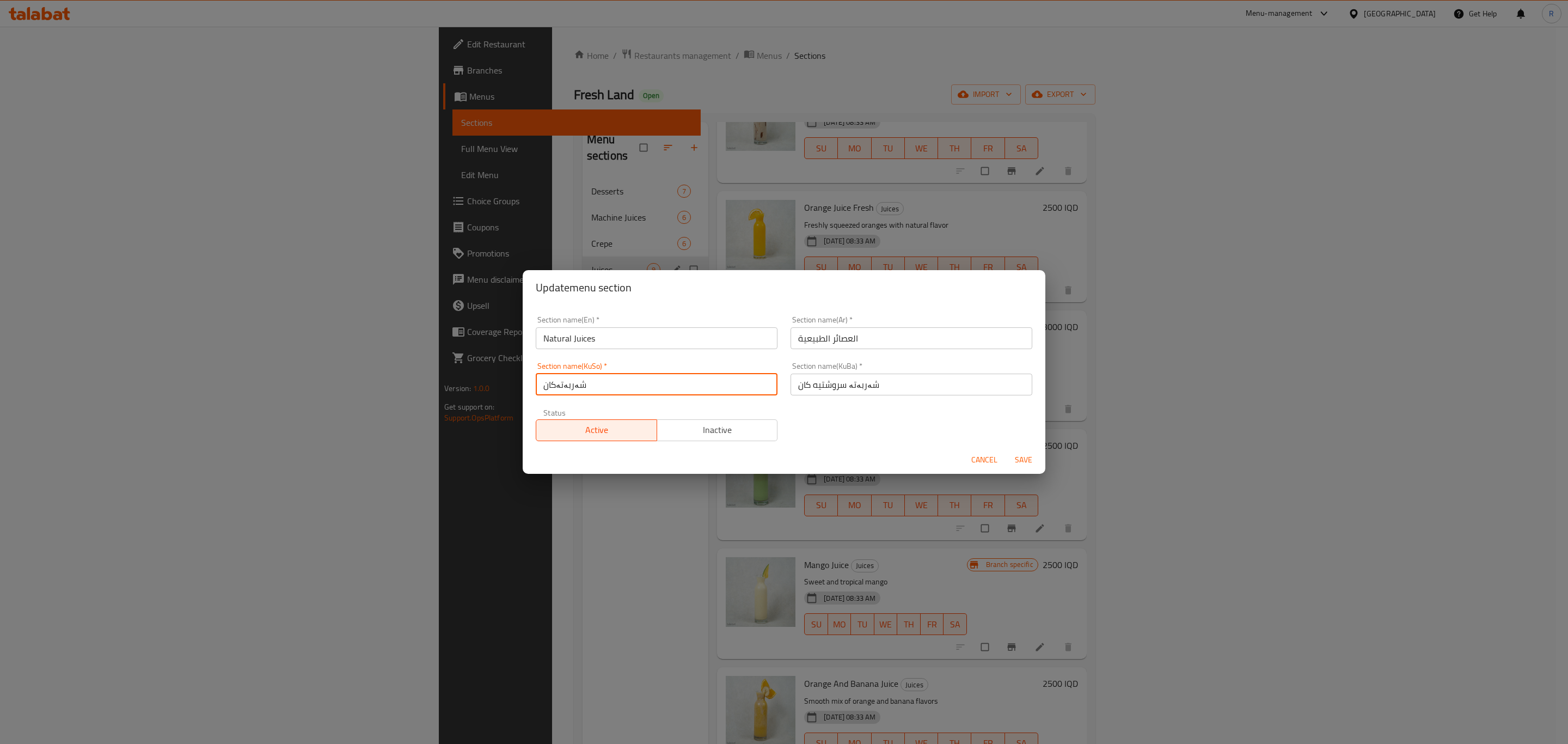
drag, startPoint x: 611, startPoint y: 384, endPoint x: 426, endPoint y: 391, distance: 185.1
click at [426, 391] on div "Update menu section Section name(En)   * Natural Juices Section name(En) * Sect…" at bounding box center [784, 372] width 1568 height 744
paste input "سروشتيه ك"
type input "شەربەتە سروشتيه كان"
drag, startPoint x: 1022, startPoint y: 459, endPoint x: 925, endPoint y: 512, distance: 110.5
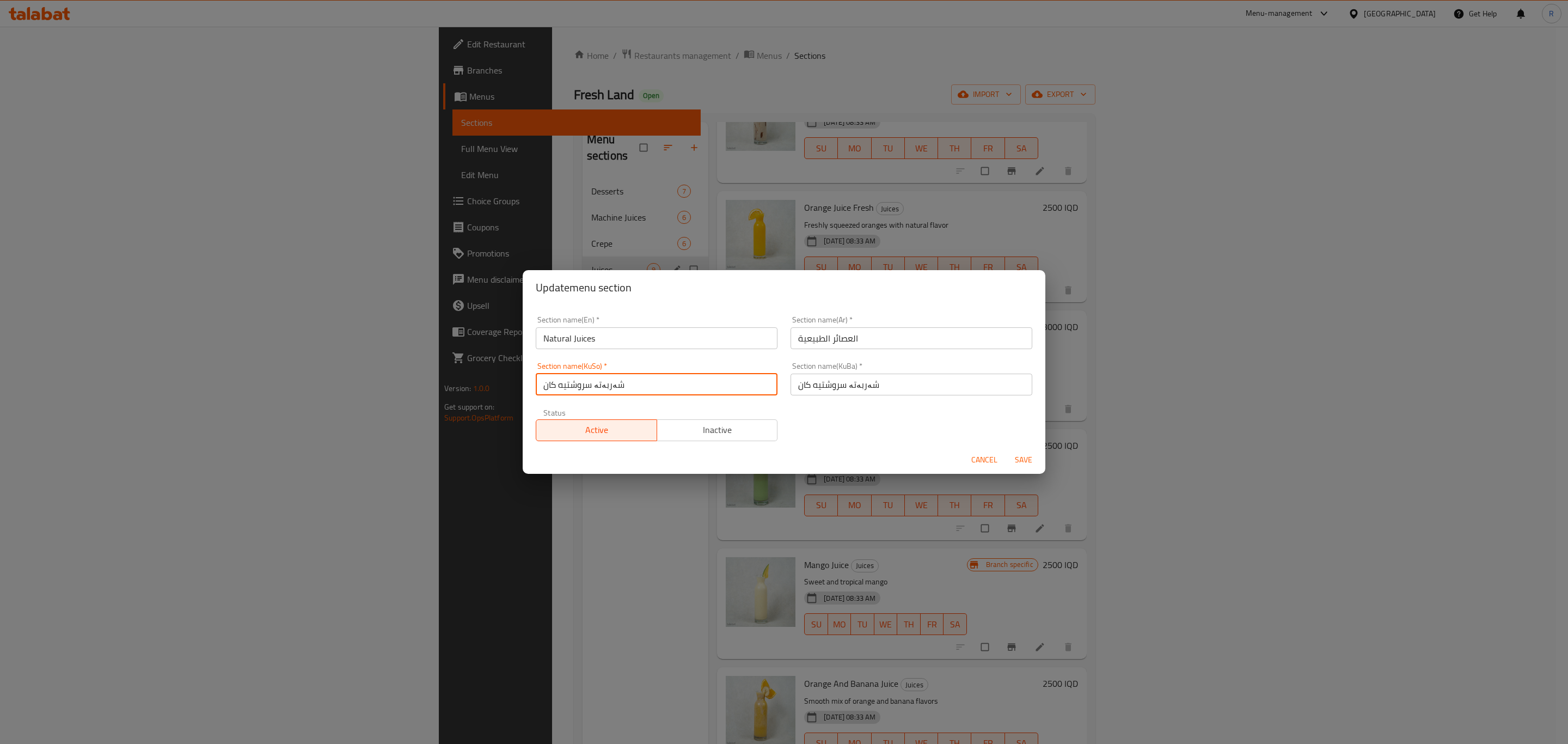
click at [1022, 459] on span "Save" at bounding box center [1024, 459] width 26 height 14
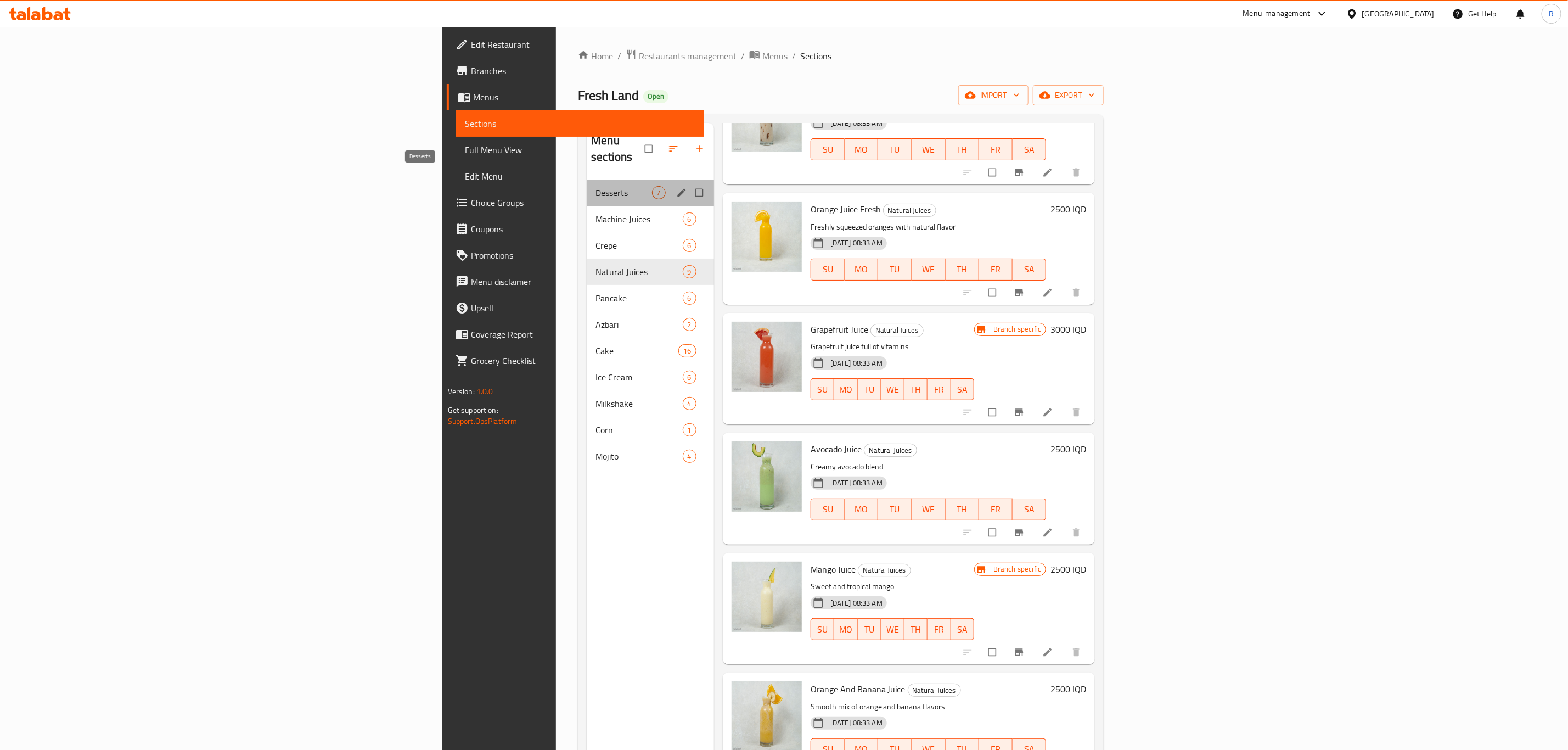
click at [595, 186] on span "Desserts" at bounding box center [623, 193] width 56 height 13
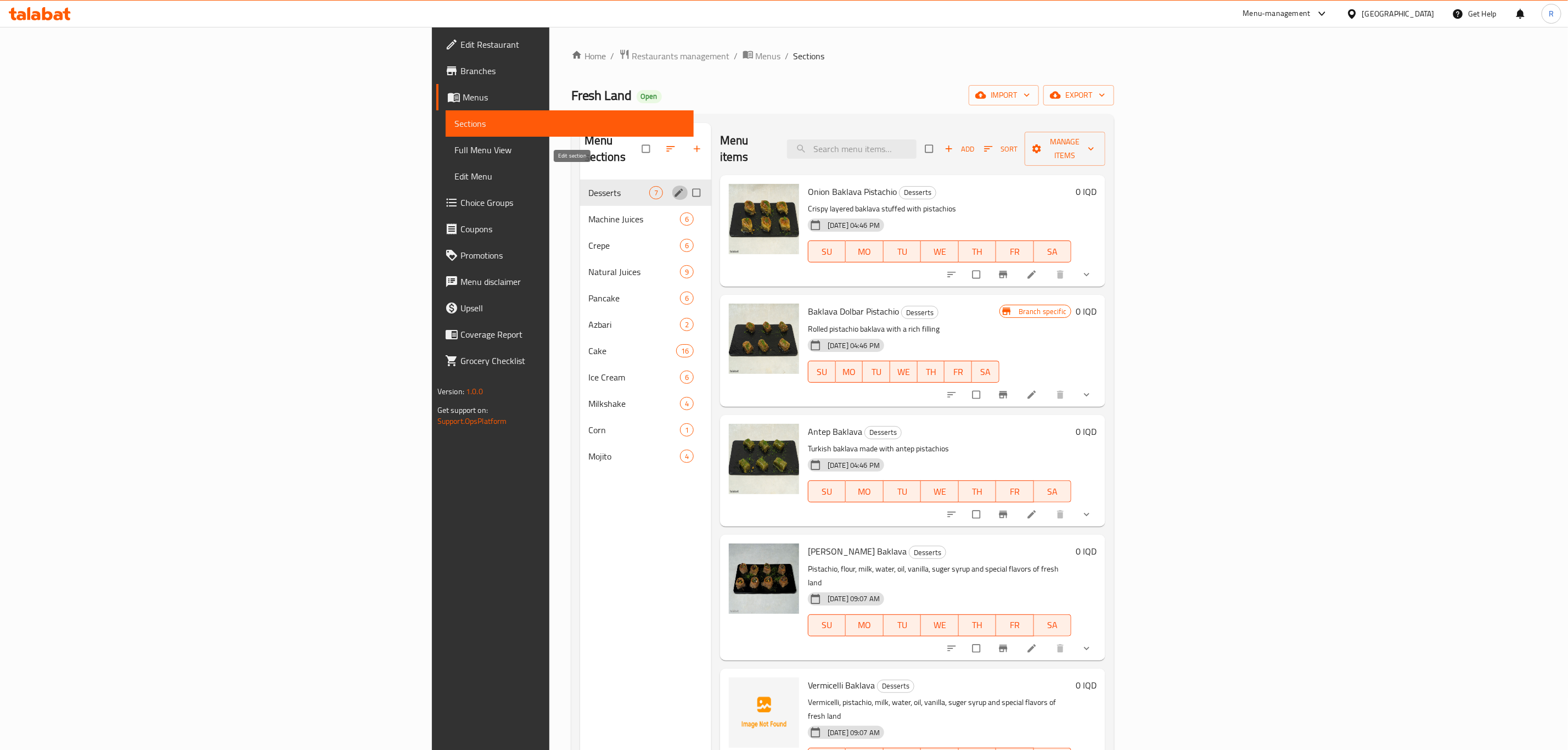
click at [673, 187] on icon "edit" at bounding box center [679, 192] width 11 height 11
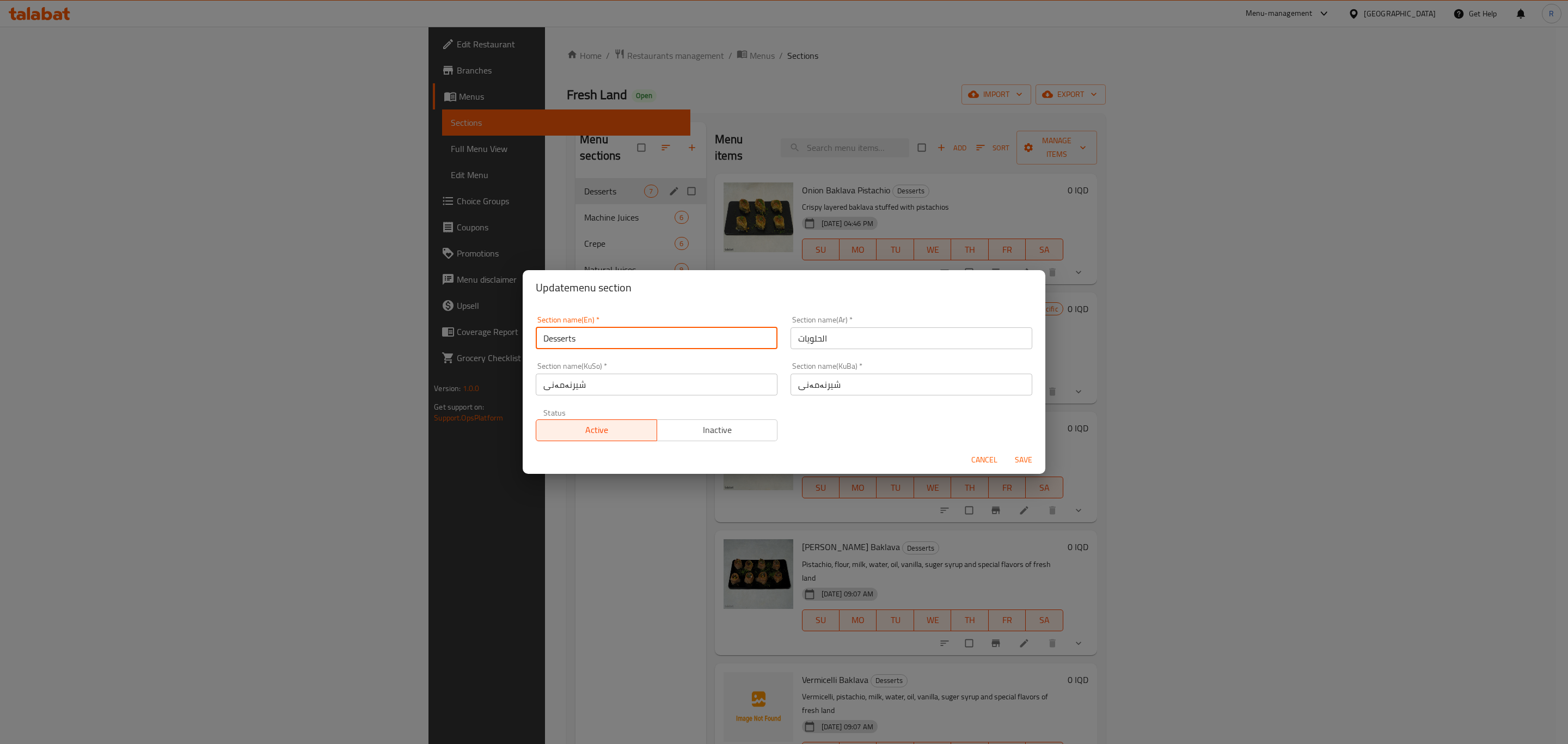
drag, startPoint x: 588, startPoint y: 334, endPoint x: 444, endPoint y: 329, distance: 144.1
click at [446, 333] on div "Update menu section Section name(En)   * Desserts Section name(En) * Section na…" at bounding box center [784, 372] width 1568 height 744
type input "Baklava"
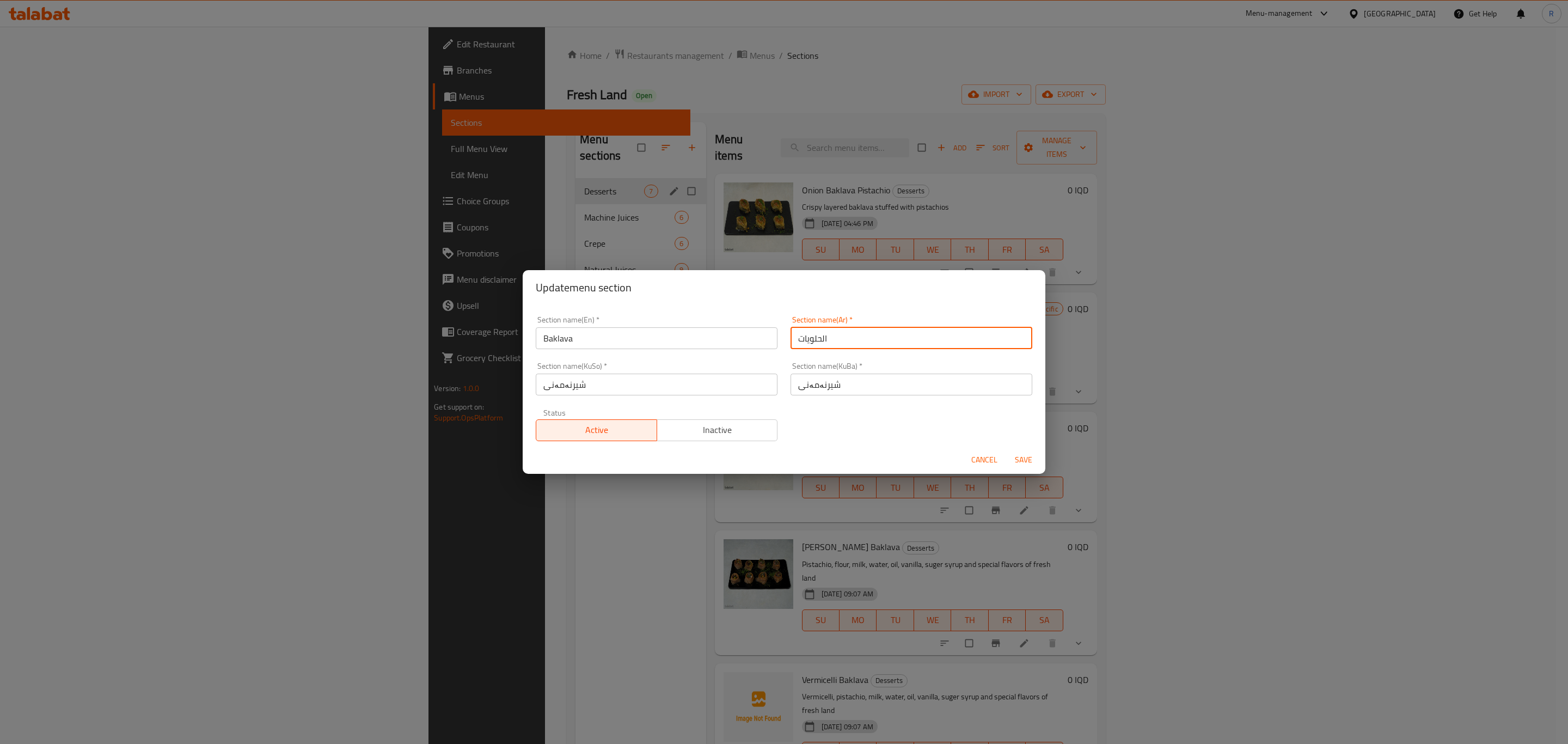
drag, startPoint x: 835, startPoint y: 337, endPoint x: 770, endPoint y: 331, distance: 65.3
click at [770, 331] on div "Section name(En)   * Baklava Section name(En) * Section name(Ar)   * الحلويات S…" at bounding box center [784, 379] width 509 height 139
type input "بقلاوة"
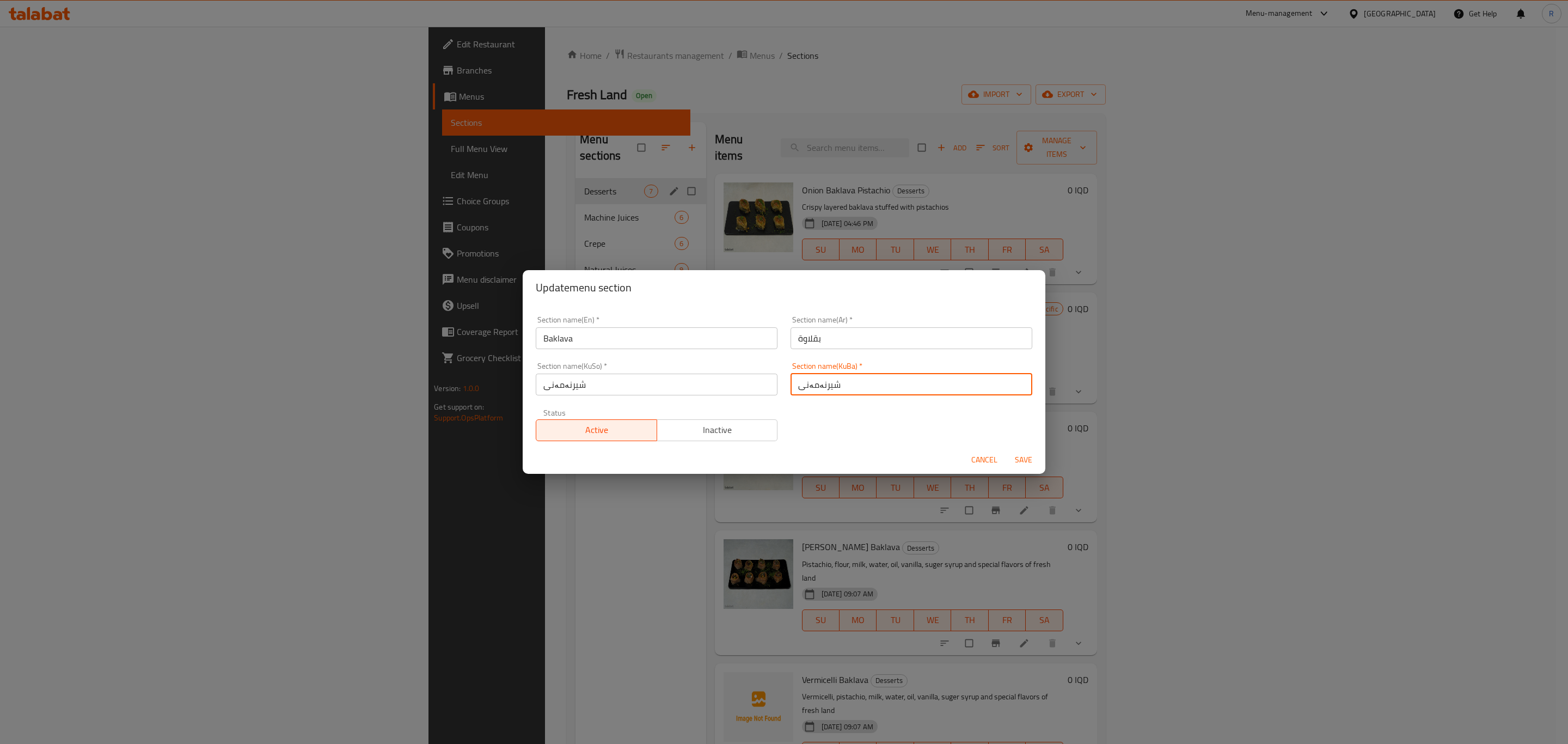
drag, startPoint x: 876, startPoint y: 383, endPoint x: 713, endPoint y: 413, distance: 165.7
click at [713, 413] on div "Section name(En)   * Baklava Section name(En) * Section name(Ar)   * بقلاوة Sec…" at bounding box center [784, 379] width 509 height 139
type input "بقلاوه"
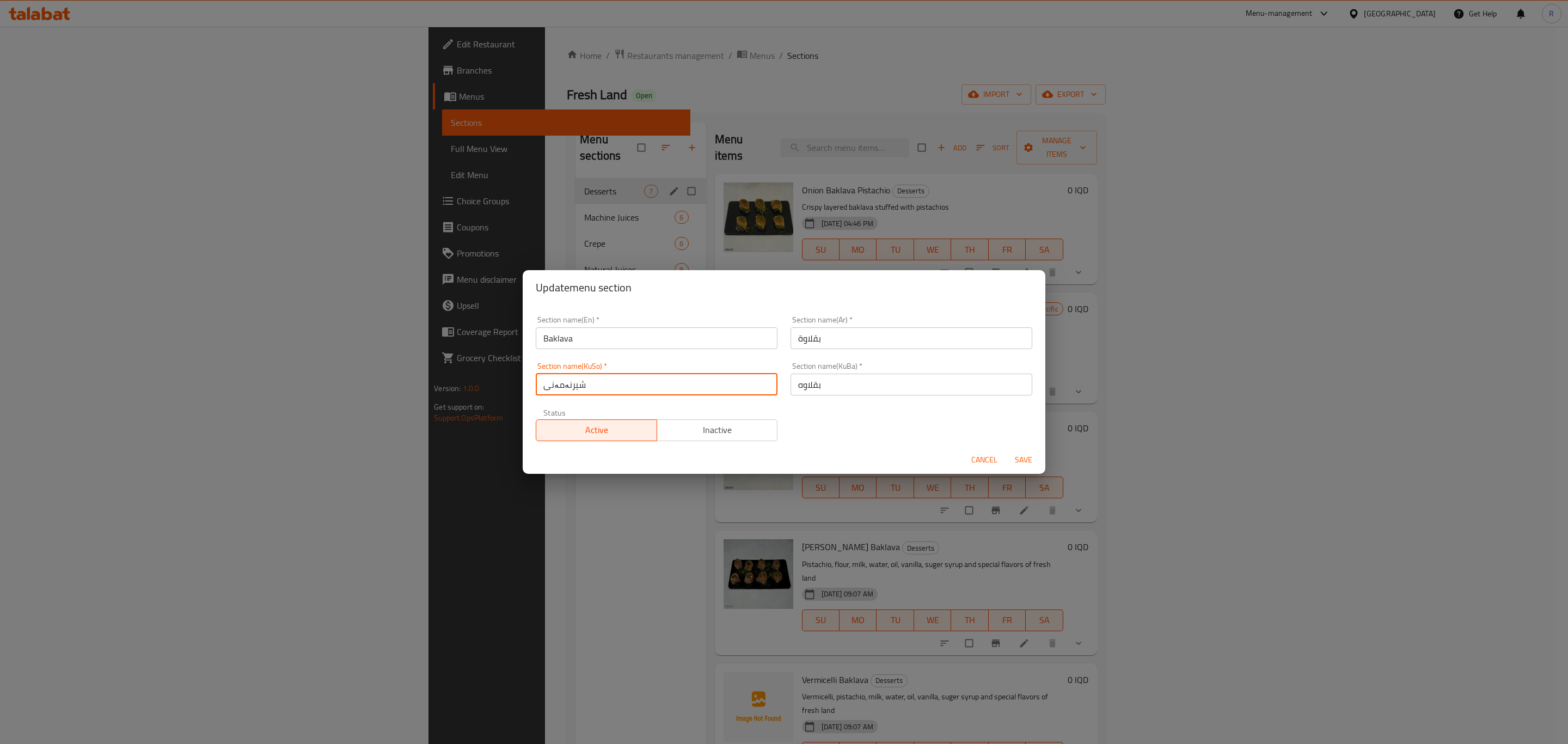
drag, startPoint x: 616, startPoint y: 381, endPoint x: 524, endPoint y: 399, distance: 93.7
click at [524, 399] on div "Section name(En)   * Baklava Section name(En) * Section name(Ar)   * بقلاوة Sec…" at bounding box center [784, 375] width 523 height 141
type input "بقلاوه"
click at [1026, 459] on span "Save" at bounding box center [1024, 459] width 26 height 14
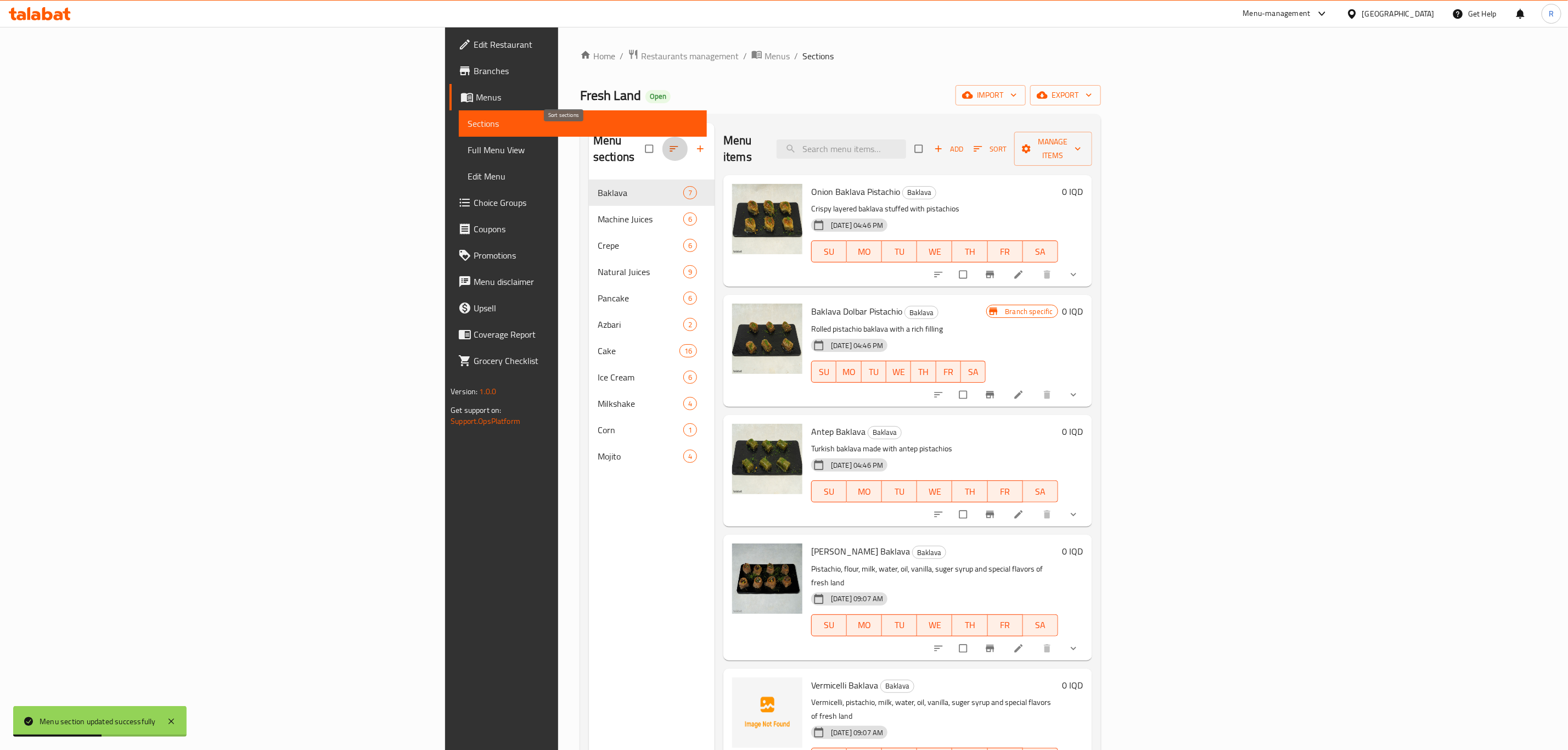
click at [669, 143] on icon "button" at bounding box center [674, 148] width 11 height 11
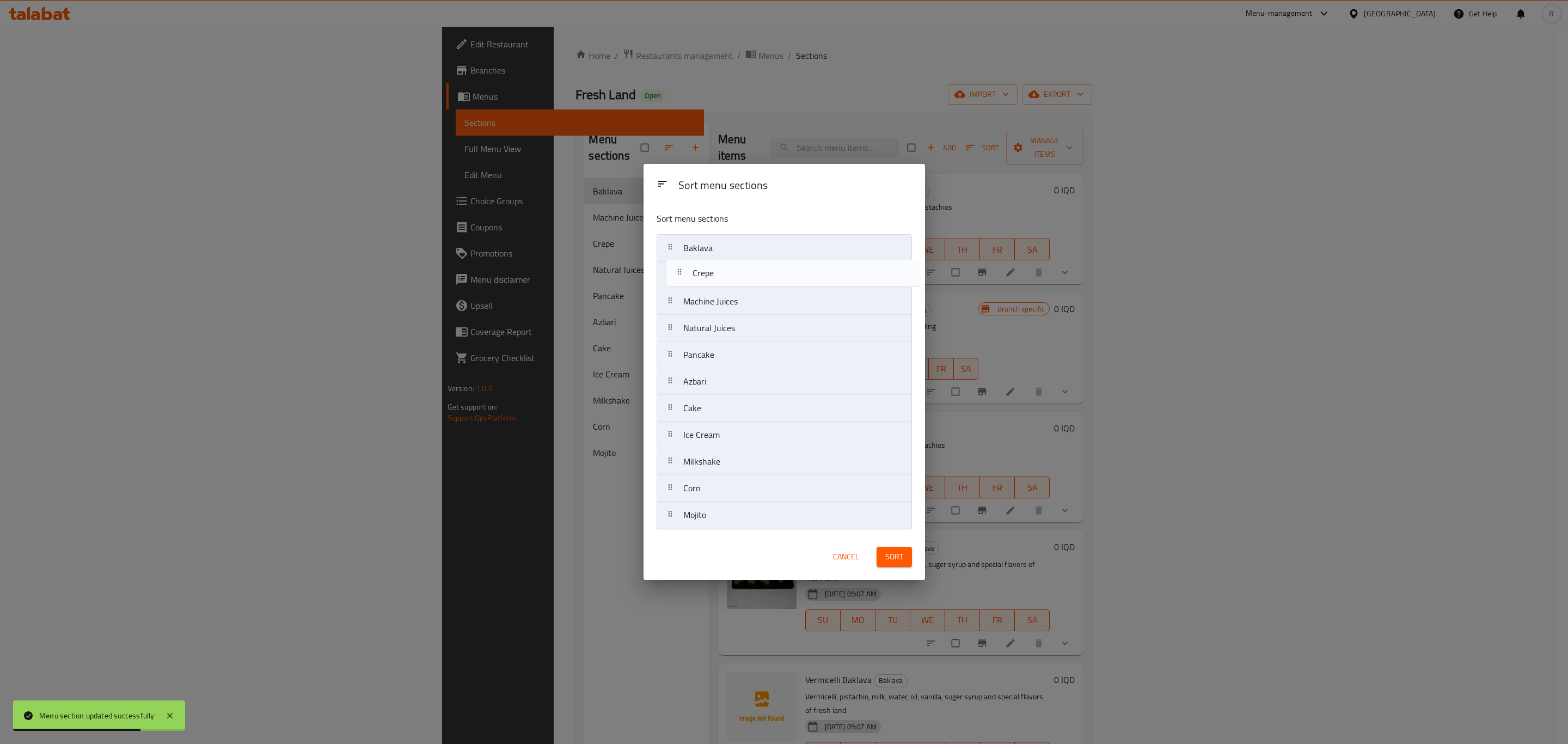
drag, startPoint x: 704, startPoint y: 304, endPoint x: 714, endPoint y: 273, distance: 32.6
click at [714, 273] on nav "Baklava Machine Juices Crepe Natural Juices Pancake Azbari Cake Ice Cream Milks…" at bounding box center [784, 382] width 255 height 294
drag, startPoint x: 719, startPoint y: 360, endPoint x: 719, endPoint y: 307, distance: 53.0
click at [719, 307] on nav "Baklava Crepe Machine Juices Natural Juices Pancake Azbari Cake Ice Cream Milks…" at bounding box center [784, 382] width 255 height 294
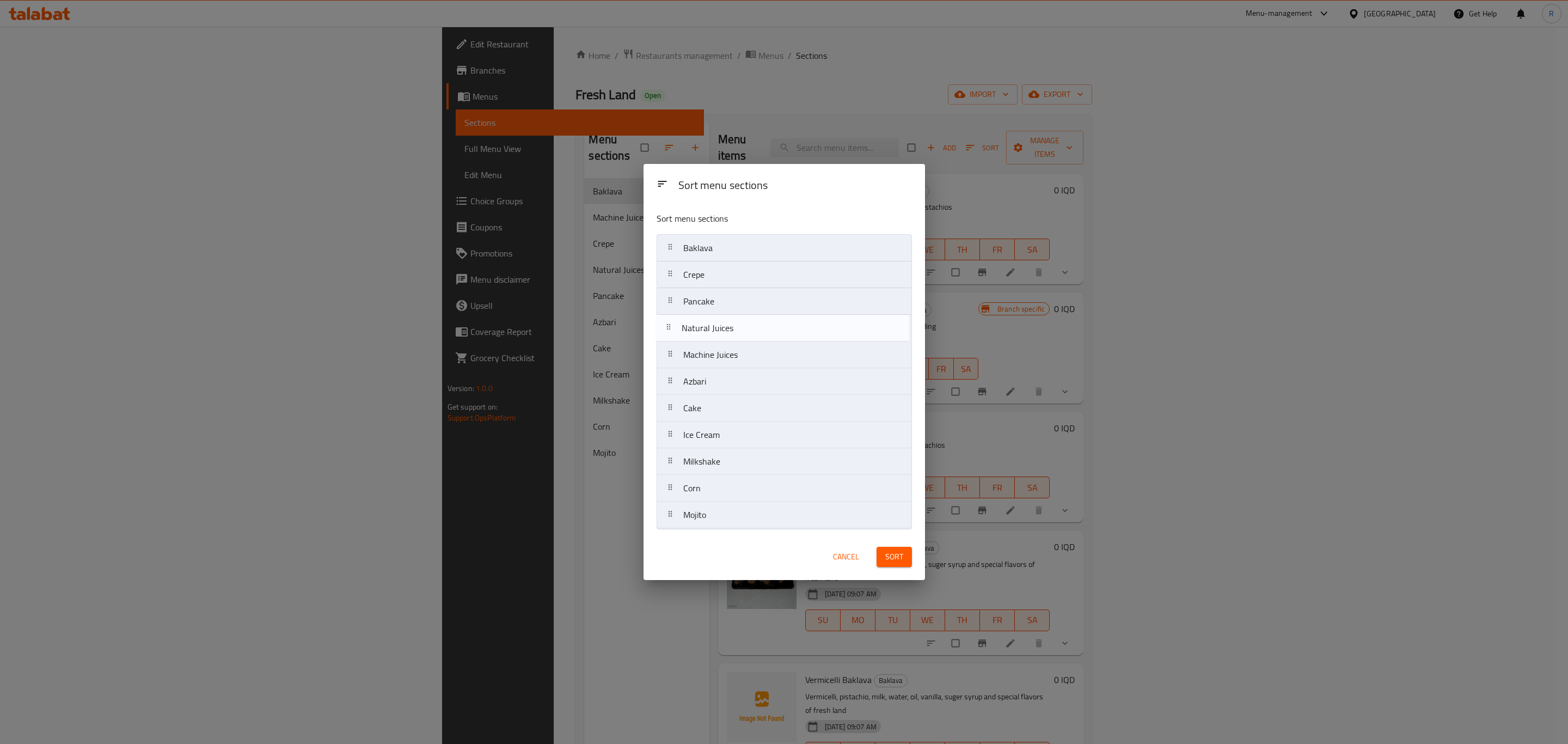
drag, startPoint x: 738, startPoint y: 358, endPoint x: 738, endPoint y: 328, distance: 30.0
click at [738, 328] on nav "Baklava Crepe Pancake Machine Juices Natural Juices Azbari Cake Ice Cream Milks…" at bounding box center [784, 382] width 255 height 294
drag, startPoint x: 719, startPoint y: 384, endPoint x: 724, endPoint y: 374, distance: 11.2
click at [720, 353] on nav "Baklava Crepe Pancake Natural Juices Machine Juices Azbari Cake Ice Cream Milks…" at bounding box center [784, 382] width 255 height 294
drag, startPoint x: 698, startPoint y: 520, endPoint x: 701, endPoint y: 405, distance: 115.0
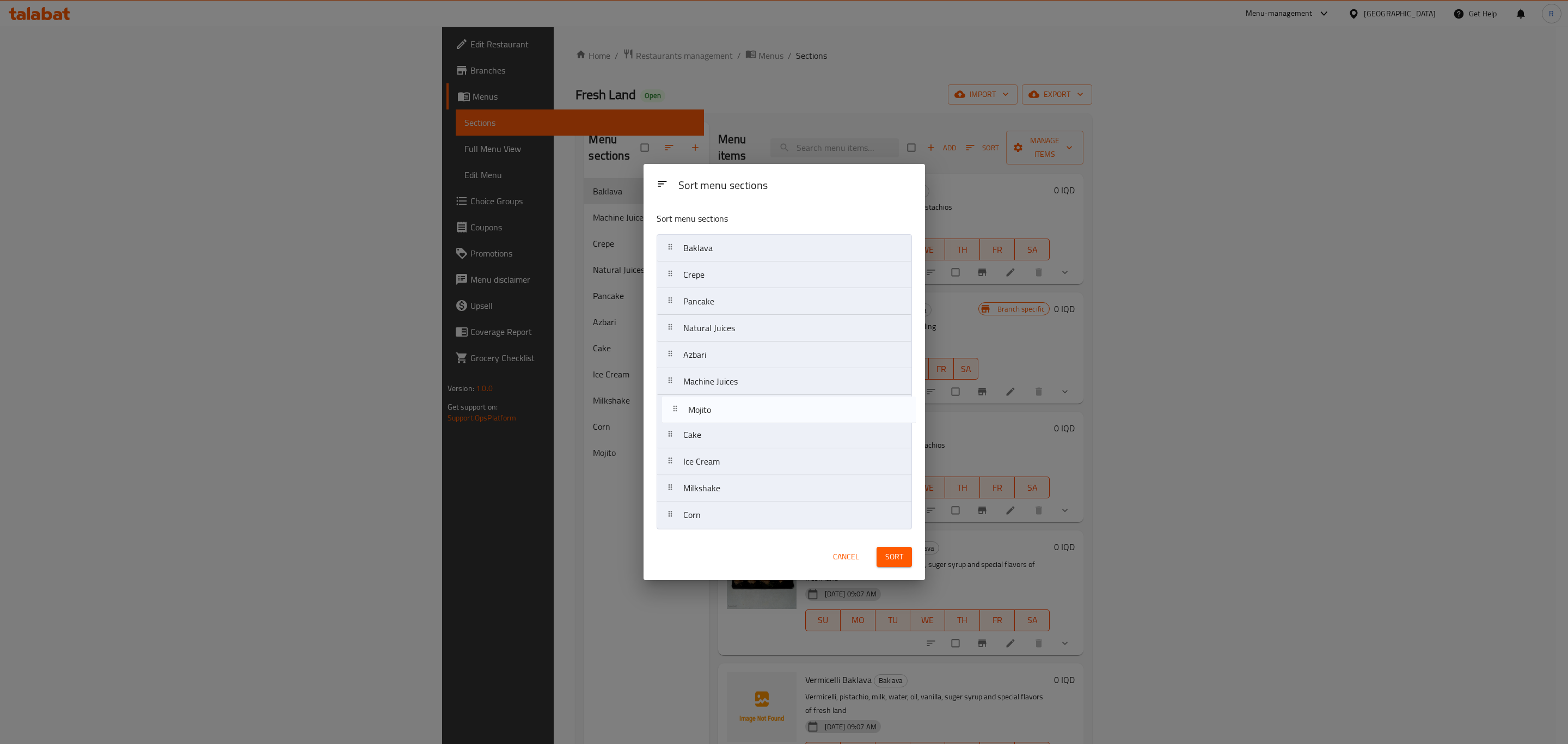
click at [701, 405] on nav "Baklava Crepe Pancake Natural Juices Azbari Machine Juices Cake Ice Cream Milks…" at bounding box center [784, 382] width 255 height 294
click at [703, 446] on nav "Baklava Crepe Pancake Natural Juices Azbari Machine Juices Mojito Cake Ice Crea…" at bounding box center [784, 382] width 255 height 294
drag, startPoint x: 703, startPoint y: 469, endPoint x: 705, endPoint y: 434, distance: 35.1
click at [705, 434] on nav "Baklava Crepe Pancake Natural Juices Azbari Machine Juices Mojito Cake Ice Crea…" at bounding box center [784, 382] width 255 height 294
drag, startPoint x: 707, startPoint y: 492, endPoint x: 709, endPoint y: 458, distance: 34.1
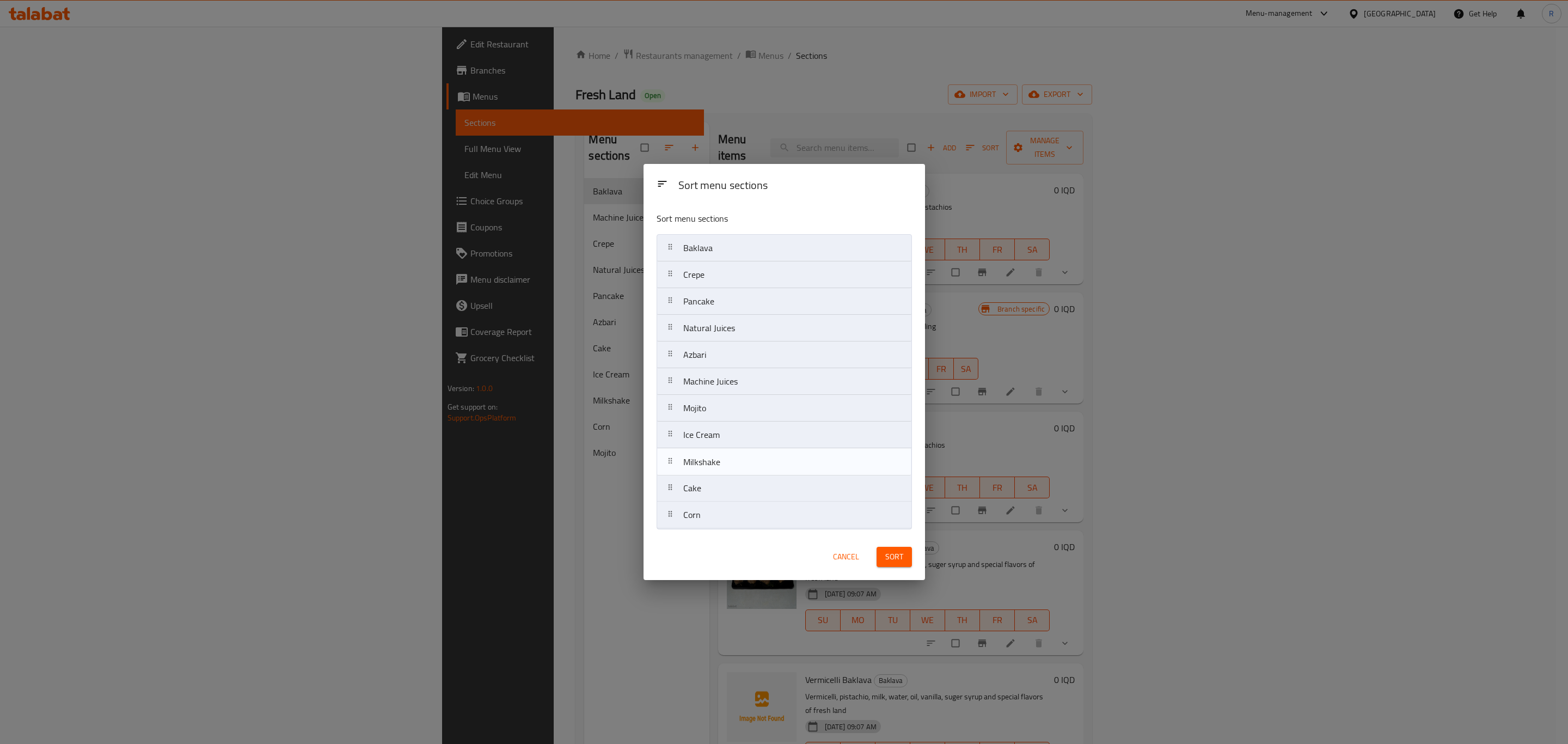
click at [709, 458] on nav "Baklava Crepe Pancake Natural Juices Azbari Machine Juices Mojito Ice Cream Cak…" at bounding box center [784, 382] width 255 height 294
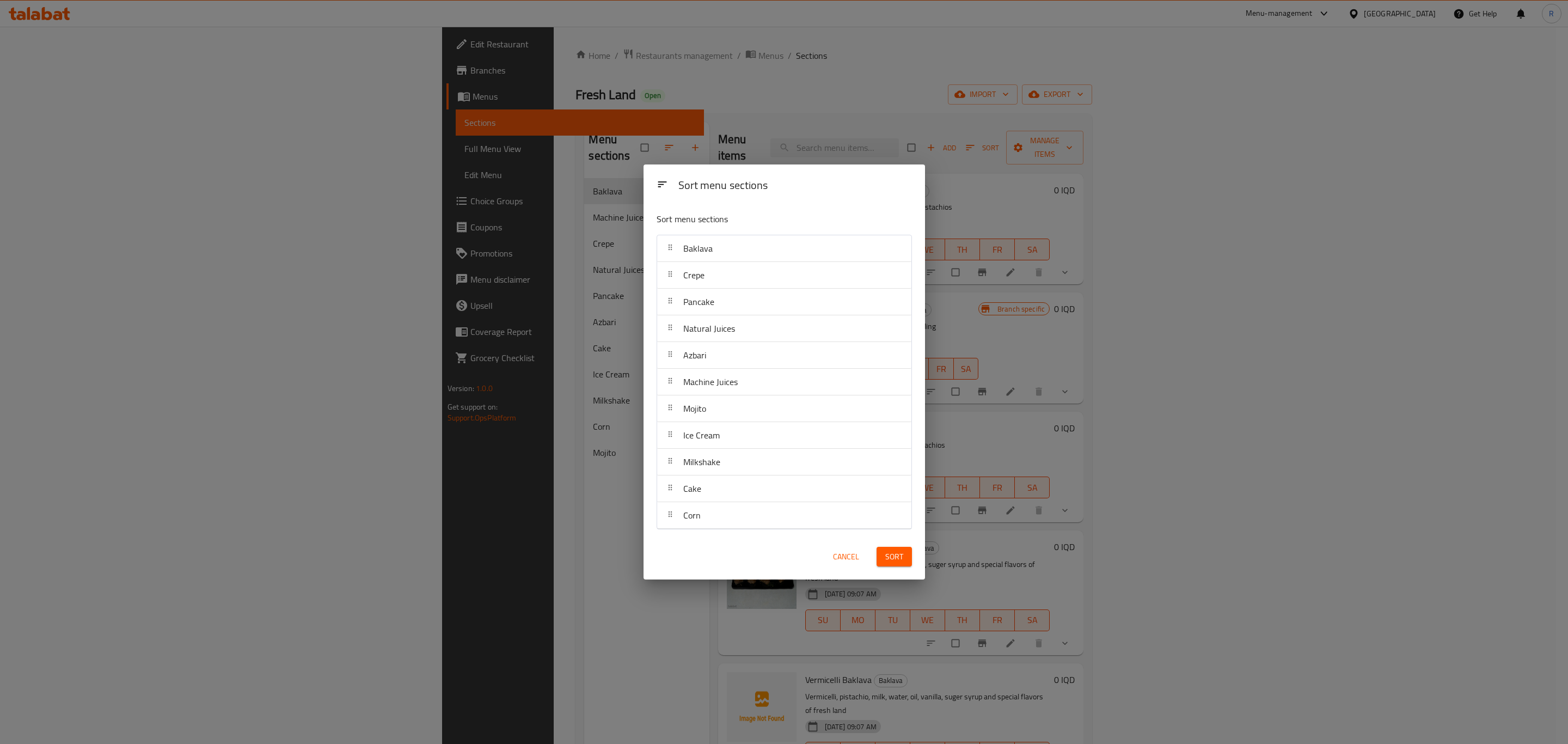
click at [890, 562] on span "Sort" at bounding box center [894, 557] width 18 height 14
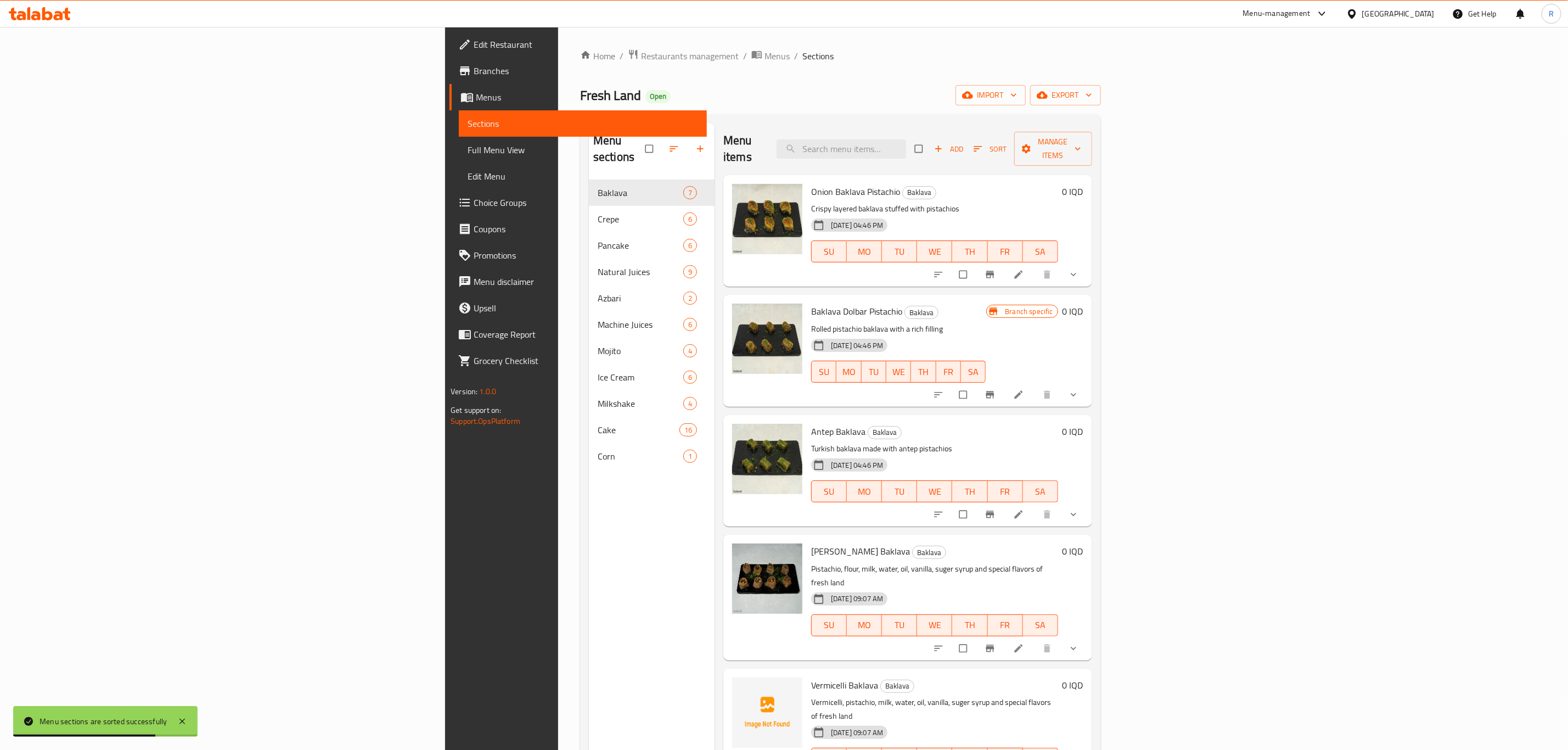
click at [590, 518] on div "Menu sections Baklava 7 Crepe 6 Pancake 6 Natural Juices 9 Azbari 2 Machine Jui…" at bounding box center [651, 498] width 126 height 750
